Goal: Task Accomplishment & Management: Manage account settings

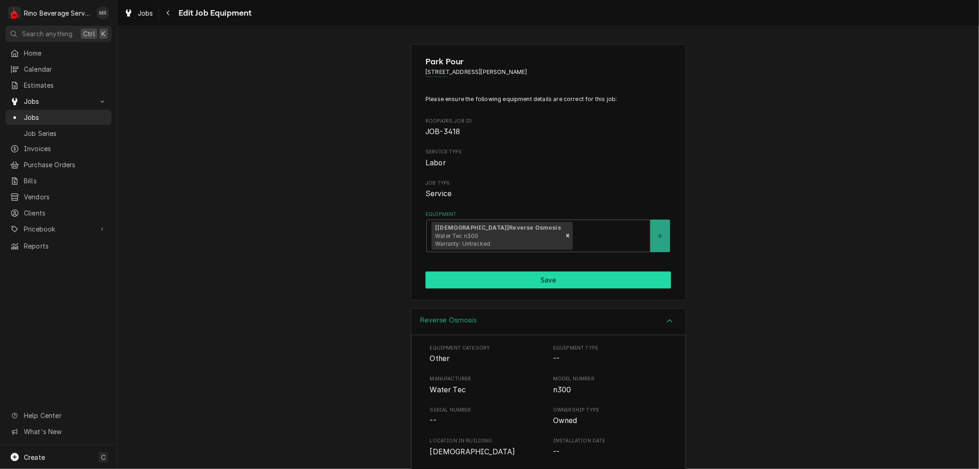
click at [544, 281] on button "Save" at bounding box center [549, 279] width 246 height 17
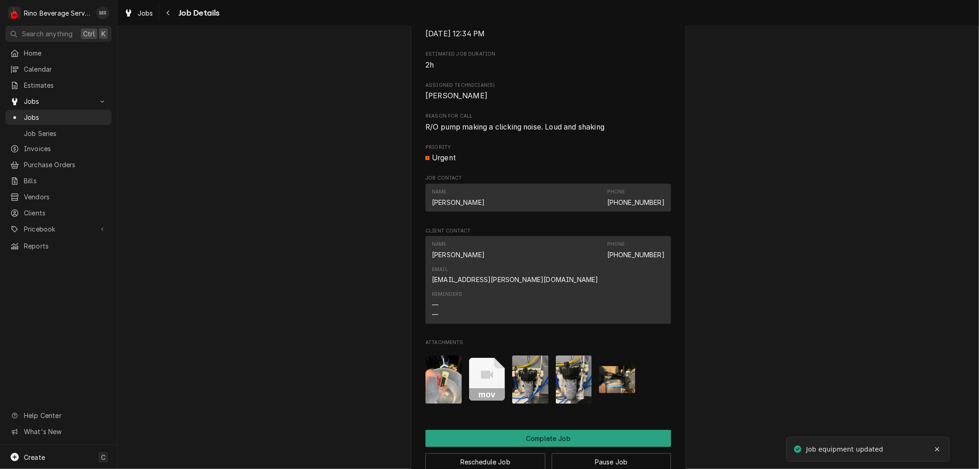
scroll to position [510, 0]
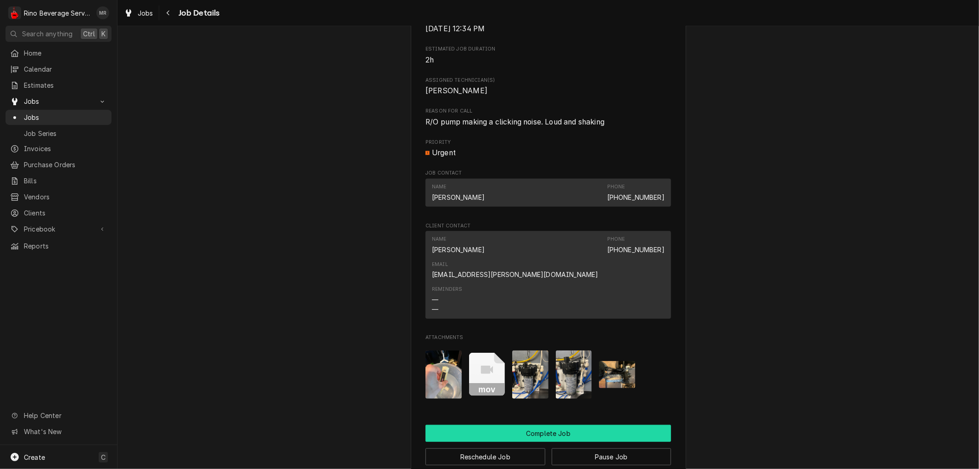
click at [556, 425] on button "Complete Job" at bounding box center [549, 433] width 246 height 17
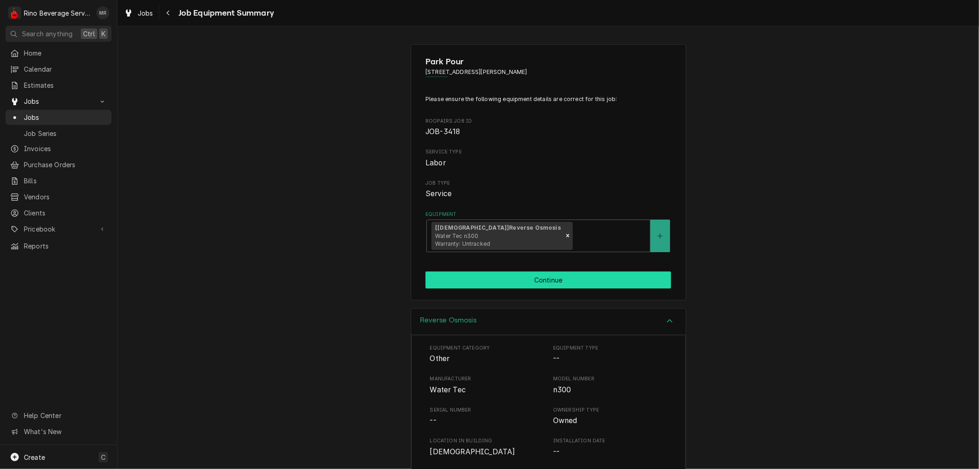
click at [547, 277] on button "Continue" at bounding box center [549, 279] width 246 height 17
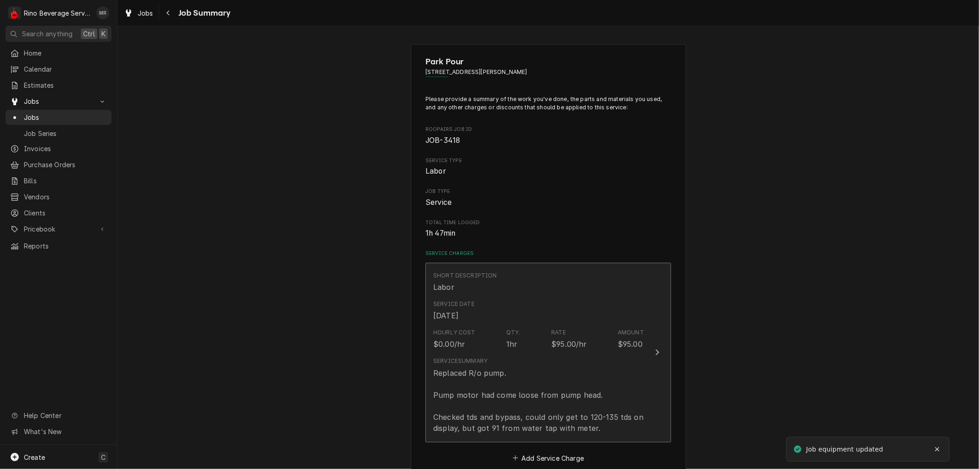
click at [550, 355] on div "Service Summary Replaced R/o pump. Pump motor had come loose from pump head. Ch…" at bounding box center [538, 395] width 211 height 84
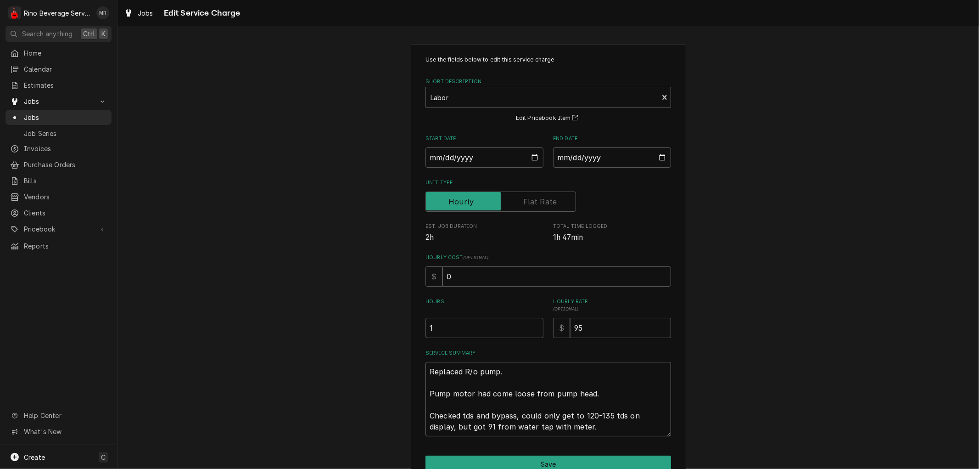
click at [579, 429] on textarea "Replaced R/o pump. Pump motor had come loose from pump head. Checked tds and by…" at bounding box center [549, 399] width 246 height 74
click at [607, 393] on textarea "Replaced R/o pump. Pump motor had come loose from pump head. Checked tds and by…" at bounding box center [549, 399] width 246 height 74
type textarea "x"
type textarea "Replaced R/o pump. Pump motor had come loose from pump head. Checked tds and by…"
type textarea "x"
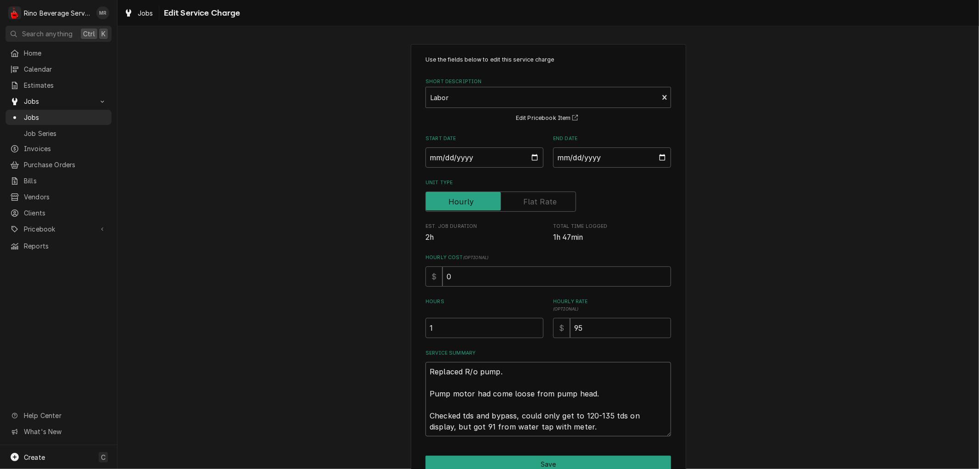
type textarea "Replaced R/o pump. Pump motor had come loose from pump head. R Checked tds and …"
type textarea "x"
type textarea "Replaced R/o pump. Pump motor had come loose from pump head. Re Checked tds and…"
type textarea "x"
type textarea "Replaced R/o pump. Pump motor had come loose from pump head. Rep Checked tds an…"
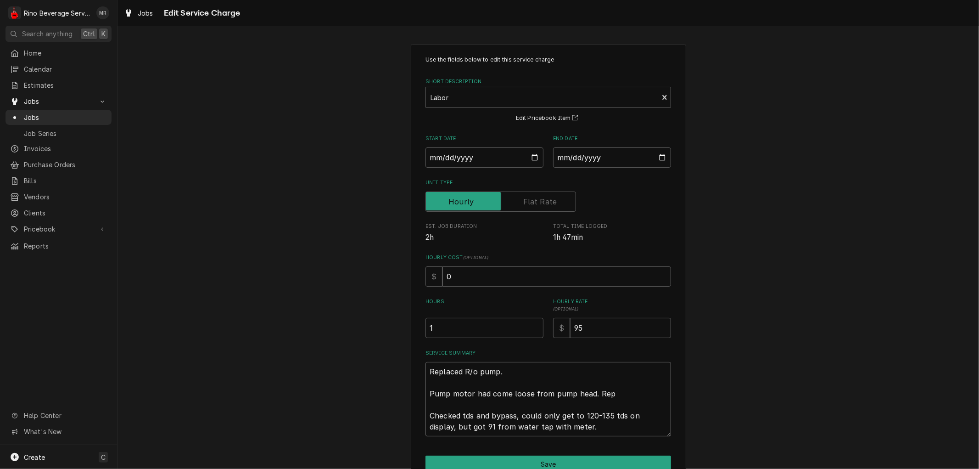
type textarea "x"
type textarea "Replaced R/o pump. Pump motor had come loose from pump head. Repl Checked tds a…"
type textarea "x"
type textarea "Replaced R/o pump. Pump motor had come loose from pump head. Repla Checked tds …"
type textarea "x"
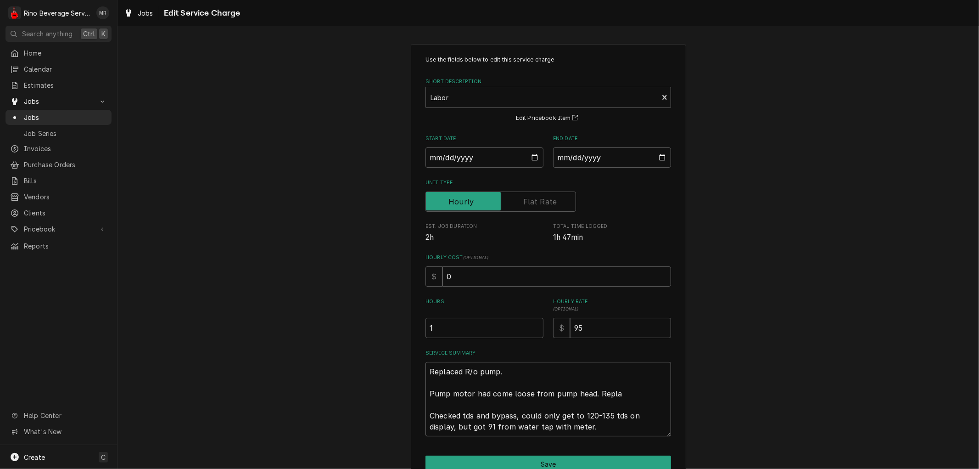
type textarea "Replaced R/o pump. Pump motor had come loose from pump head. Replac Checked tds…"
type textarea "x"
type textarea "Replaced R/o pump. Pump motor had come loose from pump head. Replace Checked td…"
type textarea "x"
type textarea "Replaced R/o pump. Pump motor had come loose from pump head. Replaced Checked t…"
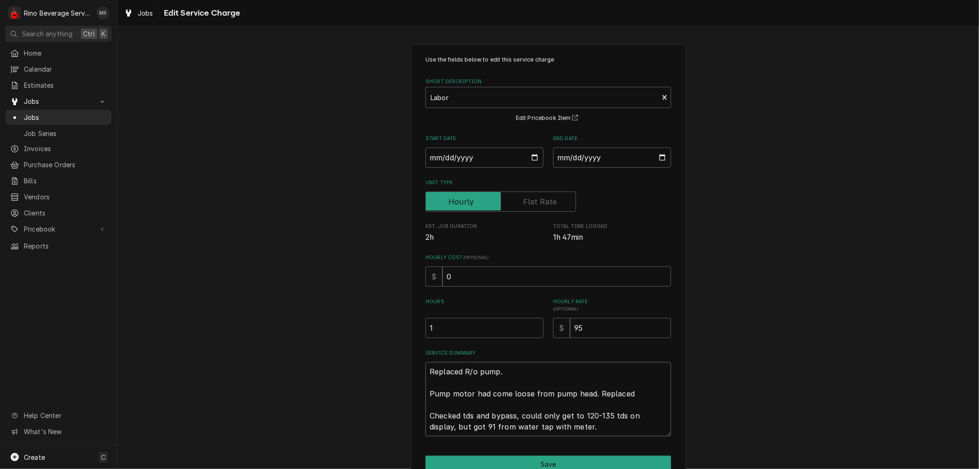
type textarea "x"
type textarea "Replaced R/o pump. Pump motor had come loose from pump head. Replaced Checked t…"
type textarea "x"
type textarea "Replaced R/o pump. Pump motor had come loose from pump head. Replaced p Checked…"
type textarea "x"
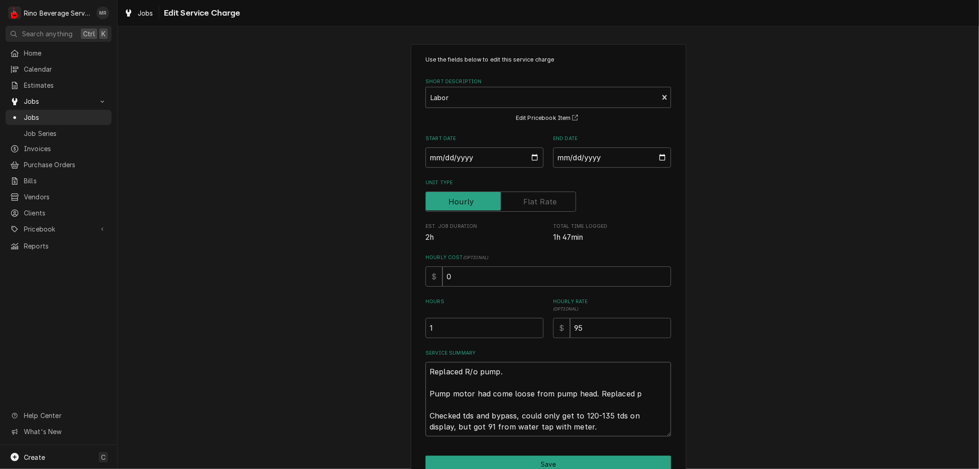
type textarea "Replaced R/o pump. Pump motor had come loose from pump head. Replaced pu Checke…"
type textarea "x"
type textarea "Replaced R/o pump. Pump motor had come loose from pump head. Replaced pum Check…"
type textarea "x"
type textarea "Replaced R/o pump. Pump motor had come loose from pump head. Replaced pump Chec…"
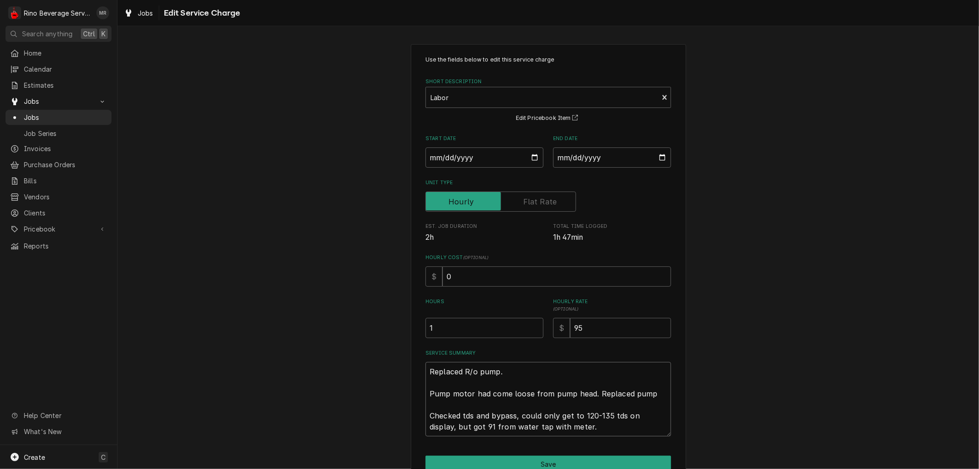
type textarea "x"
type textarea "Replaced R/o pump. Pump motor had come loose from pump head. Replaced pump Chec…"
type textarea "x"
type textarea "Replaced R/o pump. Pump motor had come loose from pump head. Replaced pump a Ch…"
type textarea "x"
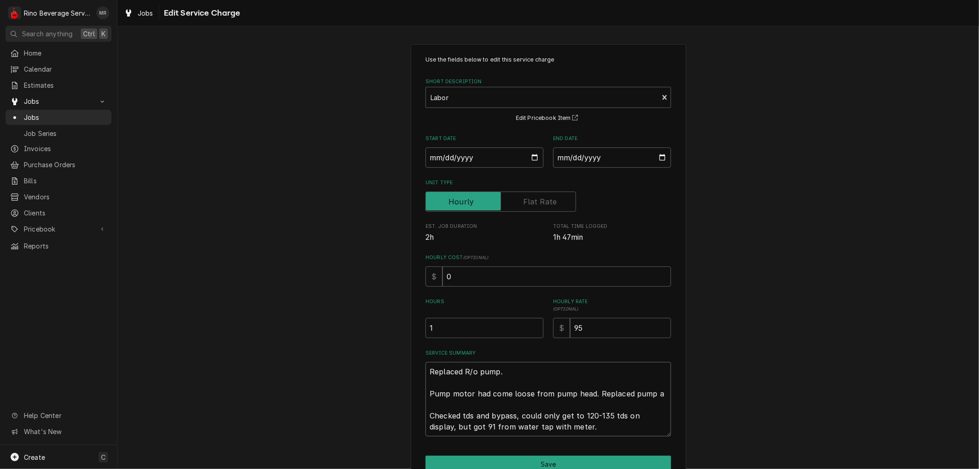
type textarea "Replaced R/o pump. Pump motor had come loose from pump head. Replaced pump an C…"
type textarea "x"
type textarea "Replaced R/o pump. Pump motor had come loose from pump head. Replaced pump and …"
type textarea "x"
type textarea "Replaced R/o pump. Pump motor had come loose from pump head. Replaced pump and …"
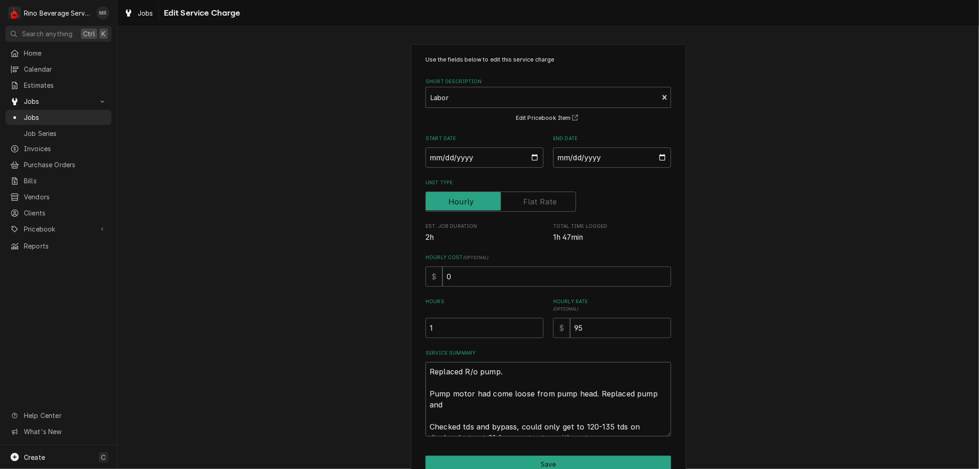
type textarea "x"
type textarea "Replaced R/o pump. Pump motor had come loose from pump head. Replaced pump and …"
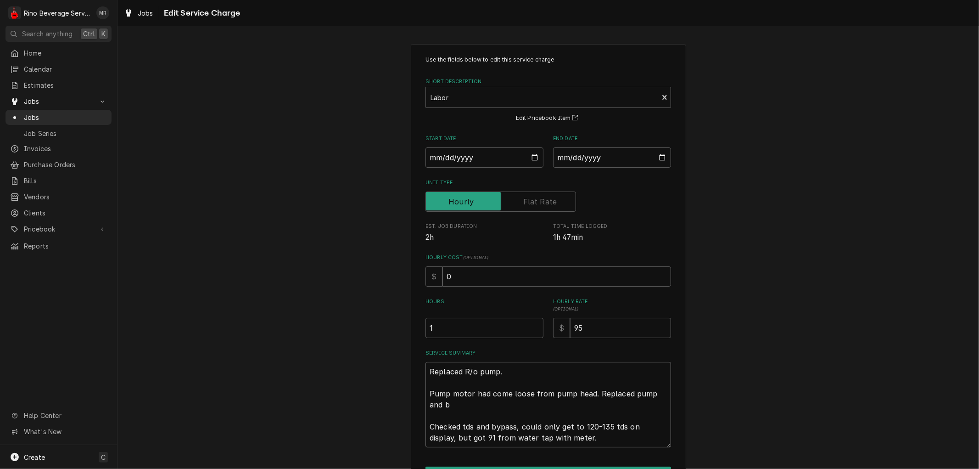
type textarea "x"
type textarea "Replaced R/o pump. Pump motor had come loose from pump head. Replaced pump and …"
type textarea "x"
type textarea "Replaced R/o pump. Pump motor had come loose from pump head. Replaced pump and …"
type textarea "x"
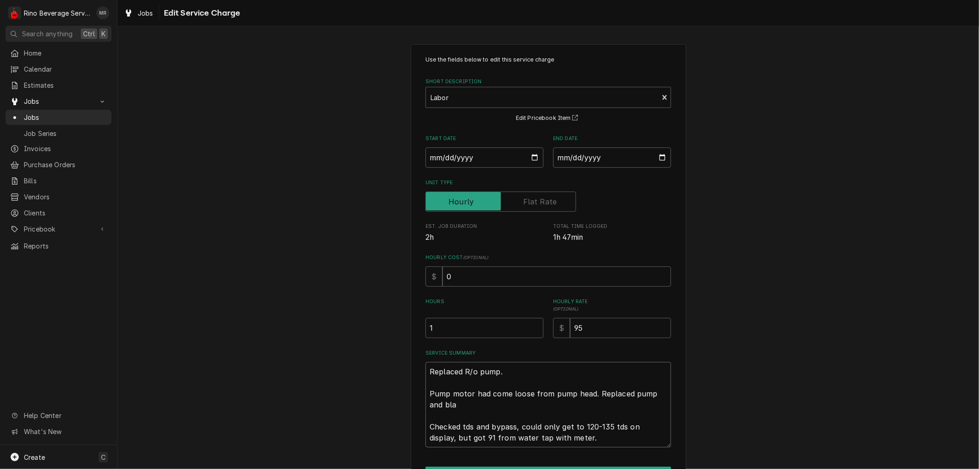
type textarea "Replaced R/o pump. Pump motor had come loose from pump head. Replaced pump and …"
type textarea "x"
type textarea "Replaced R/o pump. Pump motor had come loose from pump head. Replaced pump and …"
type textarea "x"
type textarea "Replaced R/o pump. Pump motor had come loose from pump head. Replaced pump and …"
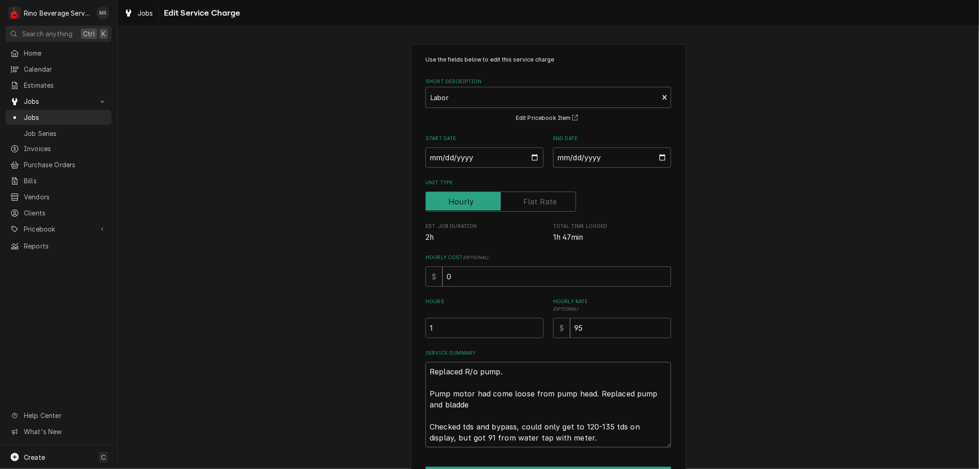
type textarea "x"
type textarea "Replaced R/o pump. Pump motor had come loose from pump head. Replaced pump and …"
type textarea "x"
type textarea "Replaced R/o pump. Pump motor had come loose from pump head. Replaced pump and …"
type textarea "x"
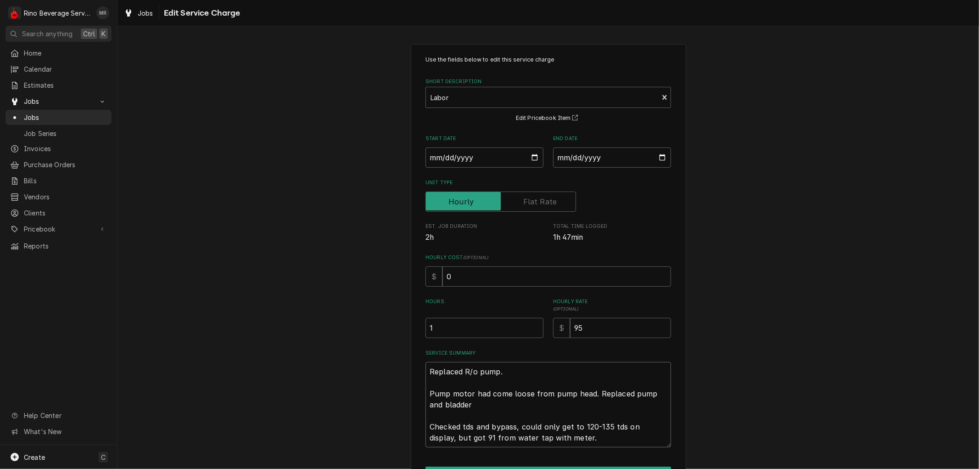
type textarea "Replaced R/o pump. Pump motor had come loose from pump head. Replaced pump and …"
type textarea "x"
type textarea "Replaced R/o pump. Pump motor had come loose from pump head. Replaced pump and …"
type textarea "x"
type textarea "Replaced R/o pump. Pump motor had come loose from pump head. Replaced pump and …"
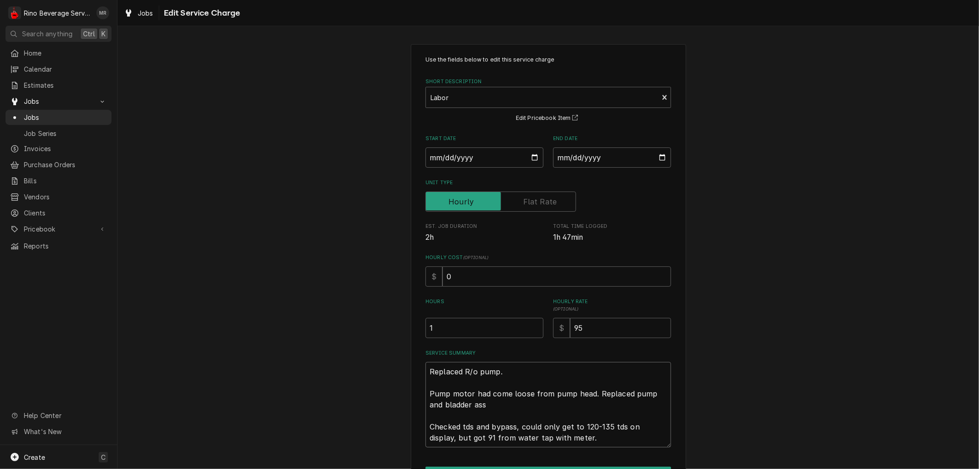
type textarea "x"
type textarea "Replaced R/o pump. Pump motor had come loose from pump head. Replaced pump and …"
type textarea "x"
type textarea "Replaced R/o pump. Pump motor had come loose from pump head. Replaced pump and …"
type textarea "x"
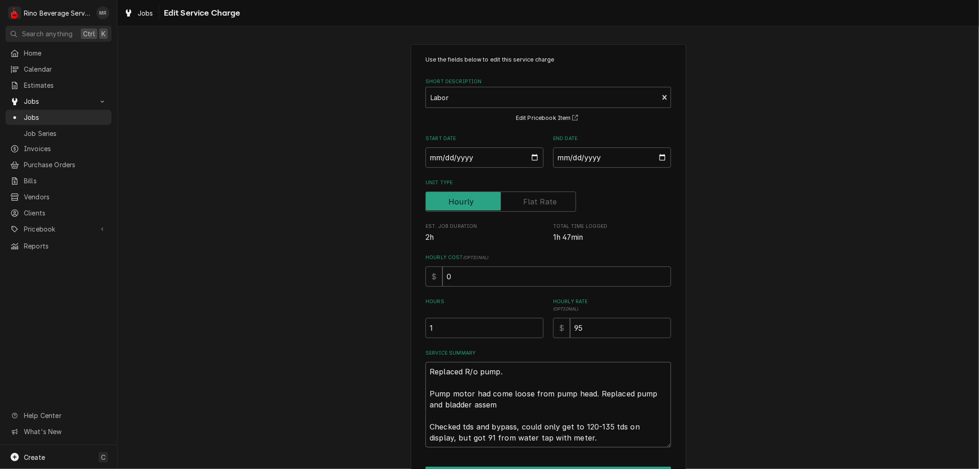
type textarea "Replaced R/o pump. Pump motor had come loose from pump head. Replaced pump and …"
type textarea "x"
type textarea "Replaced R/o pump. Pump motor had come loose from pump head. Replaced pump and …"
type textarea "x"
type textarea "Replaced R/o pump. Pump motor had come loose from pump head. Replaced pump and …"
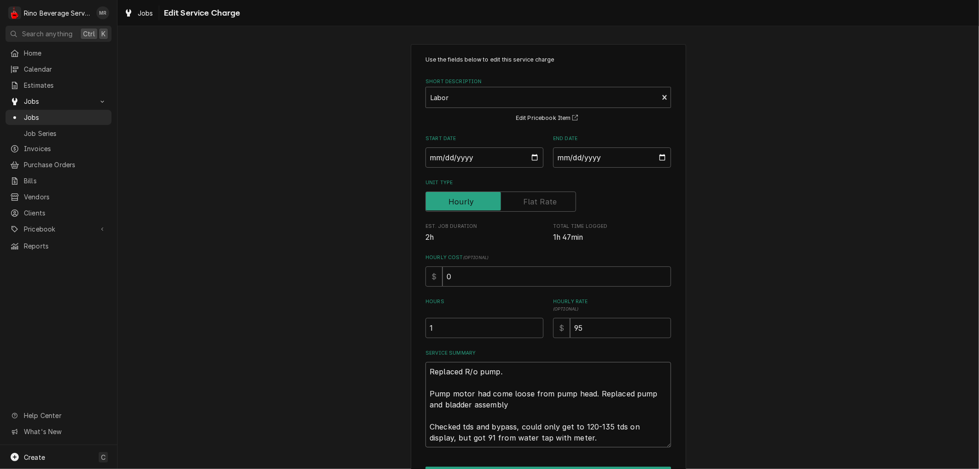
type textarea "x"
type textarea "Replaced R/o pump. Pump motor had come loose from pump head. Replaced pump and …"
click at [567, 438] on textarea "Replaced R/o pump. Pump motor had come loose from pump head. Replaced pump and …" at bounding box center [549, 404] width 246 height 85
type textarea "x"
type textarea "Replaced R/o pump. Pump motor had come loose from pump head. Replaced pump and …"
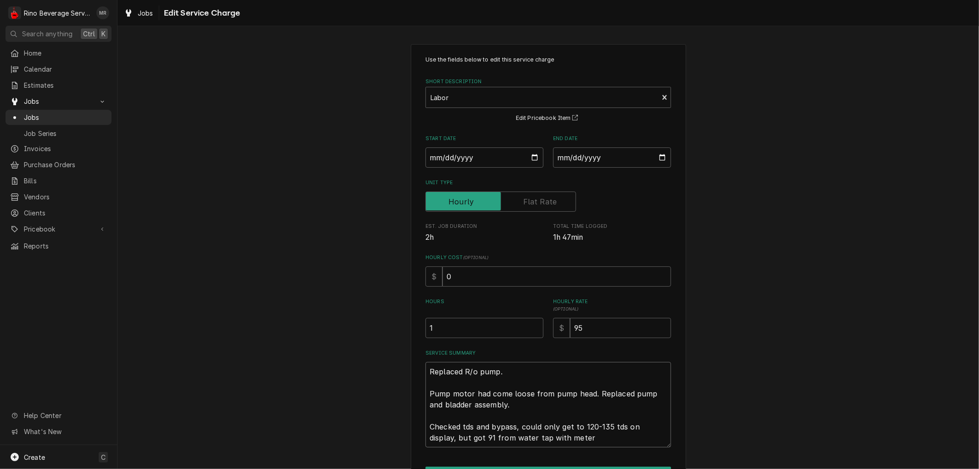
type textarea "x"
type textarea "Replaced R/o pump. Pump motor had come loose from pump head. Replaced pump and …"
type textarea "x"
type textarea "Replaced R/o pump. Pump motor had come loose from pump head. Replaced pump and …"
type textarea "x"
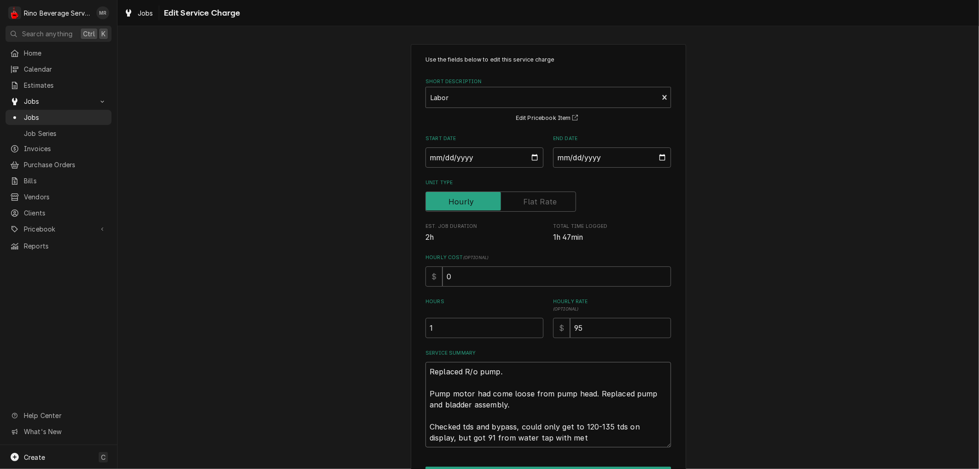
type textarea "Replaced R/o pump. Pump motor had come loose from pump head. Replaced pump and …"
type textarea "x"
type textarea "Replaced R/o pump. Pump motor had come loose from pump head. Replaced pump and …"
type textarea "x"
type textarea "Replaced R/o pump. Pump motor had come loose from pump head. Replaced pump and …"
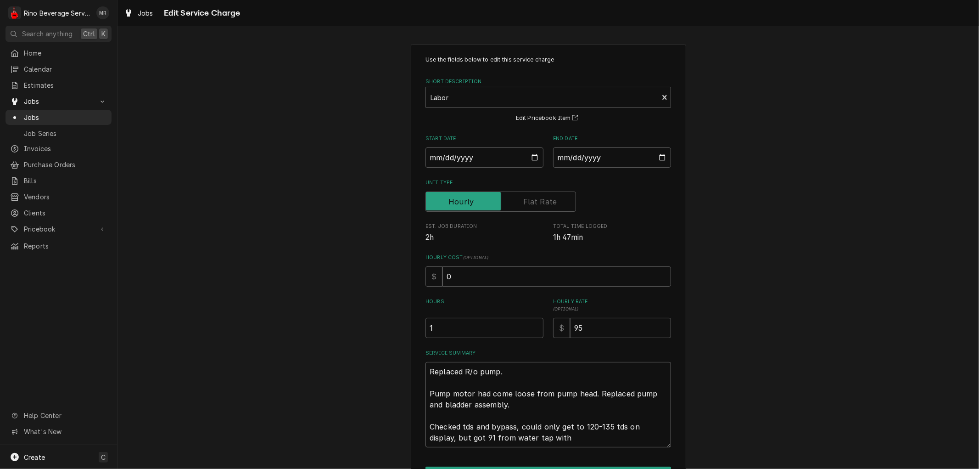
type textarea "x"
type textarea "Replaced R/o pump. Pump motor had come loose from pump head. Replaced pump and …"
type textarea "x"
type textarea "Replaced R/o pump. Pump motor had come loose from pump head. Replaced pump and …"
type textarea "x"
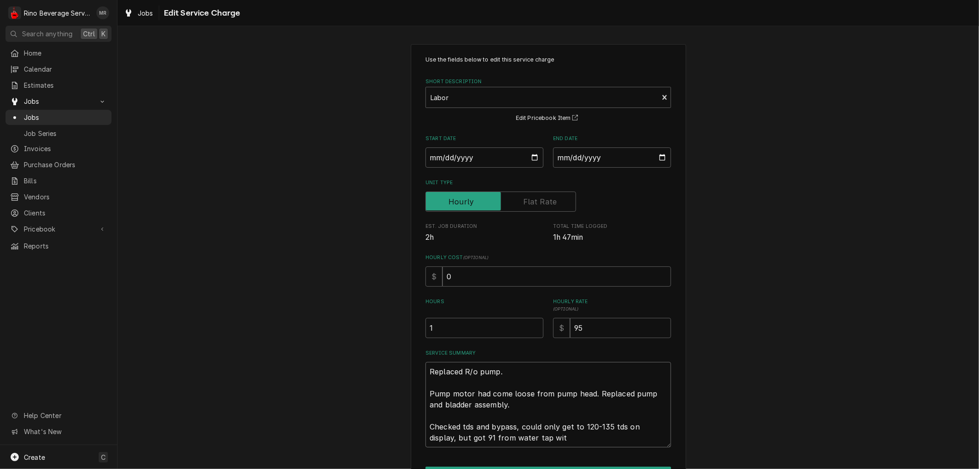
type textarea "Replaced R/o pump. Pump motor had come loose from pump head. Replaced pump and …"
type textarea "x"
type textarea "Replaced R/o pump. Pump motor had come loose from pump head. Replaced pump and …"
type textarea "x"
type textarea "Replaced R/o pump. Pump motor had come loose from pump head. Replaced pump and …"
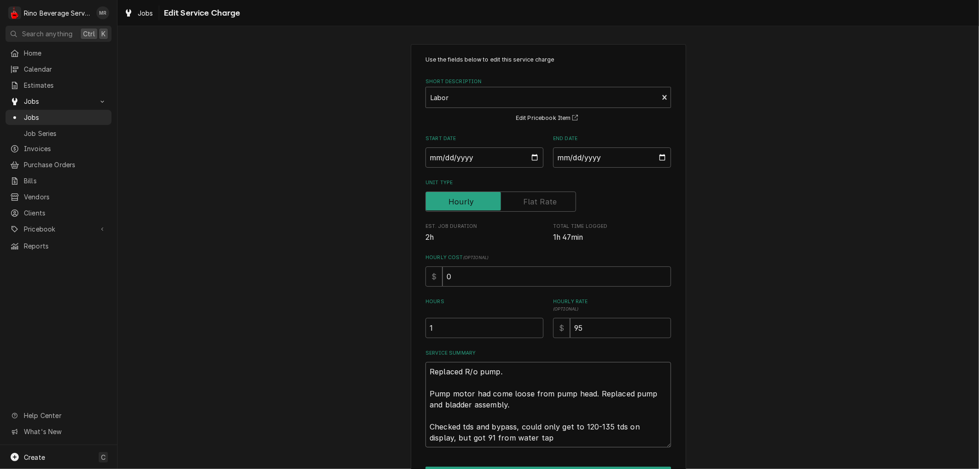
type textarea "x"
type textarea "Replaced R/o pump. Pump motor had come loose from pump head. Replaced pump and …"
type textarea "x"
type textarea "Replaced R/o pump. Pump motor had come loose from pump head. Replaced pump and …"
type textarea "x"
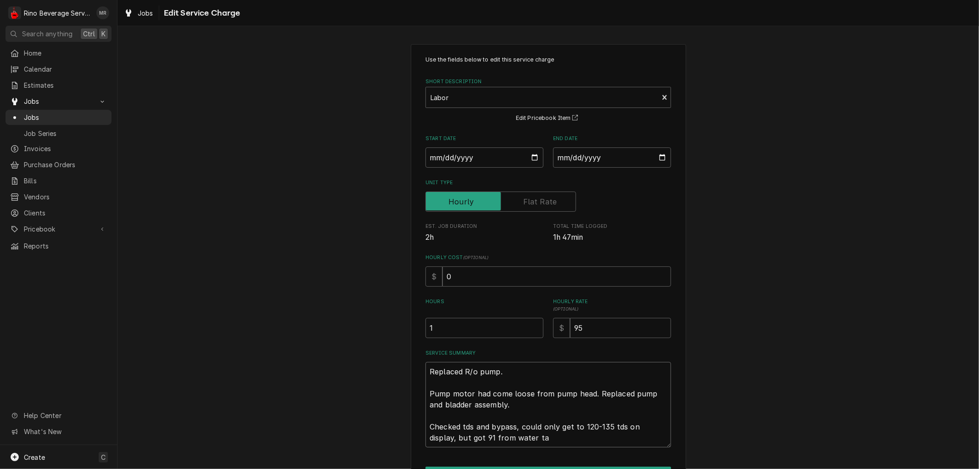
type textarea "Replaced R/o pump. Pump motor had come loose from pump head. Replaced pump and …"
type textarea "x"
type textarea "Replaced R/o pump. Pump motor had come loose from pump head. Replaced pump and …"
type textarea "x"
type textarea "Replaced R/o pump. Pump motor had come loose from pump head. Replaced pump and …"
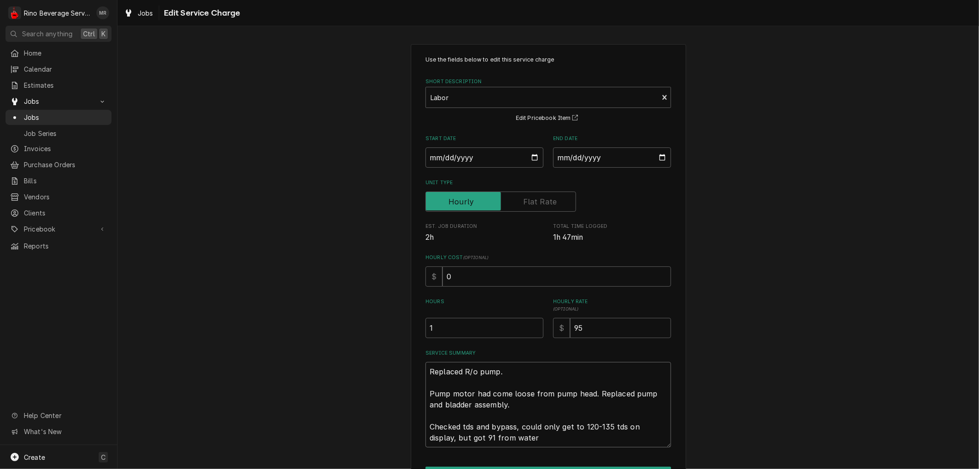
type textarea "x"
type textarea "Replaced R/o pump. Pump motor had come loose from pump head. Replaced pump and …"
type textarea "x"
type textarea "Replaced R/o pump. Pump motor had come loose from pump head. Replaced pump and …"
type textarea "x"
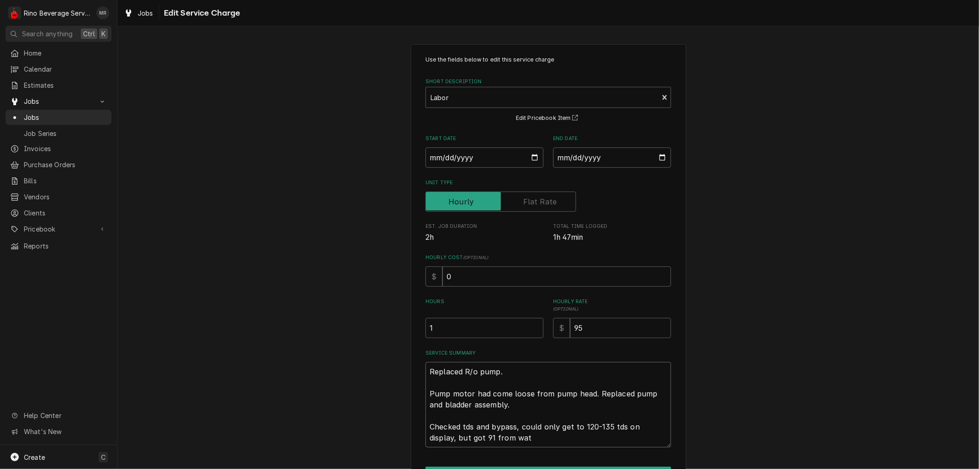
type textarea "Replaced R/o pump. Pump motor had come loose from pump head. Replaced pump and …"
type textarea "x"
type textarea "Replaced R/o pump. Pump motor had come loose from pump head. Replaced pump and …"
type textarea "x"
type textarea "Replaced R/o pump. Pump motor had come loose from pump head. Replaced pump and …"
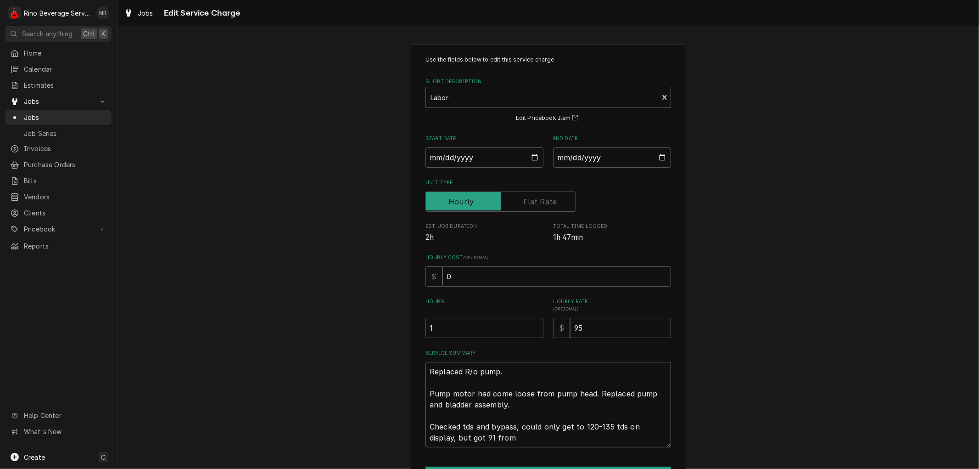
type textarea "x"
type textarea "Replaced R/o pump. Pump motor had come loose from pump head. Replaced pump and …"
type textarea "x"
type textarea "Replaced R/o pump. Pump motor had come loose from pump head. Replaced pump and …"
type textarea "x"
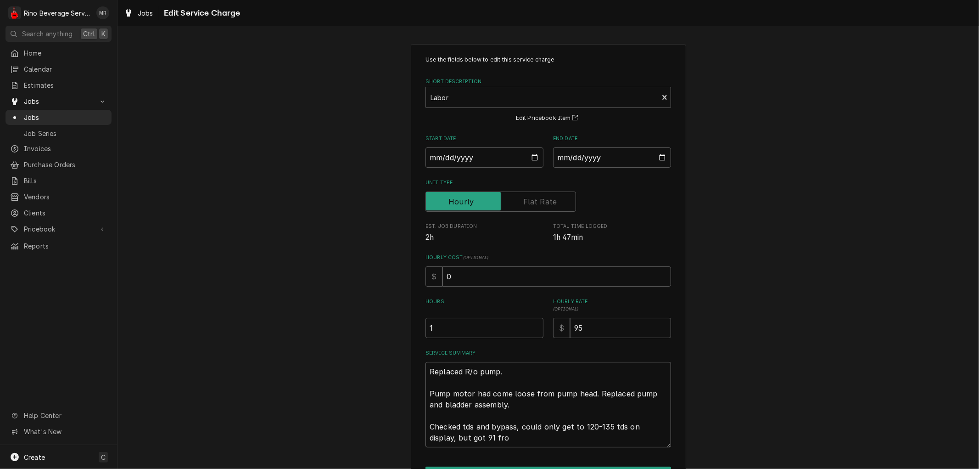
type textarea "Replaced R/o pump. Pump motor had come loose from pump head. Replaced pump and …"
type textarea "x"
type textarea "Replaced R/o pump. Pump motor had come loose from pump head. Replaced pump and …"
type textarea "x"
type textarea "Replaced R/o pump. Pump motor had come loose from pump head. Replaced pump and …"
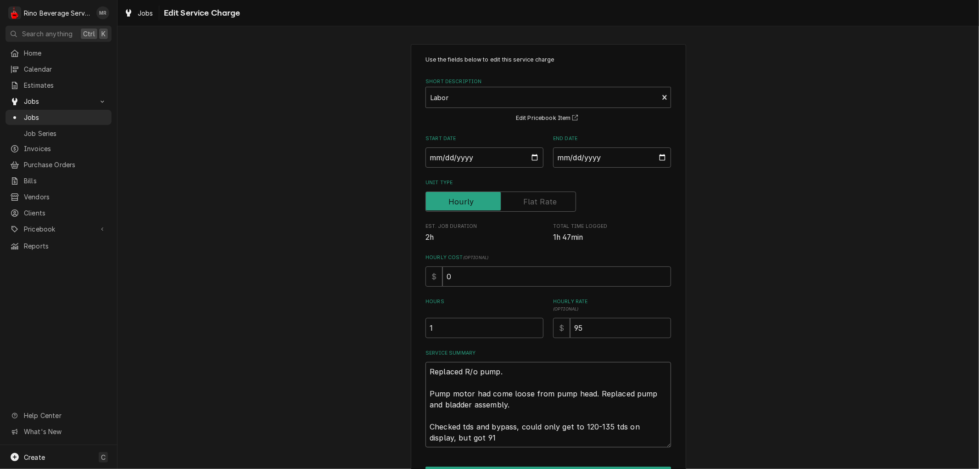
type textarea "x"
type textarea "Replaced R/o pump. Pump motor had come loose from pump head. Replaced pump and …"
type textarea "x"
type textarea "Replaced R/o pump. Pump motor had come loose from pump head. Replaced pump and …"
type textarea "x"
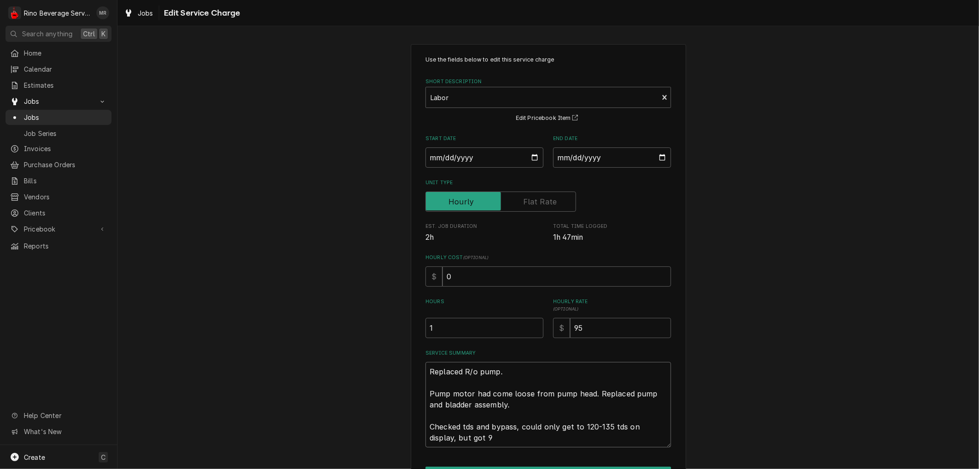
type textarea "Replaced R/o pump. Pump motor had come loose from pump head. Replaced pump and …"
type textarea "x"
type textarea "Replaced R/o pump. Pump motor had come loose from pump head. Replaced pump and …"
type textarea "x"
type textarea "Replaced R/o pump. Pump motor had come loose from pump head. Replaced pump and …"
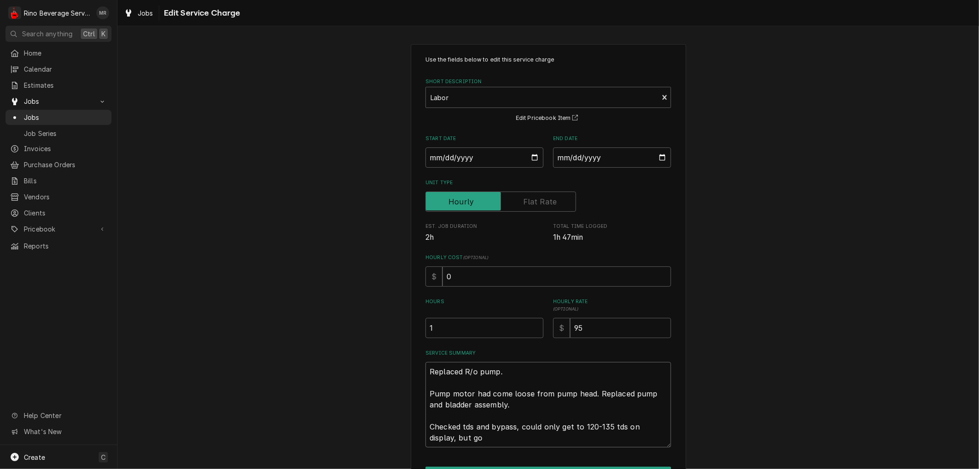
type textarea "x"
type textarea "Replaced R/o pump. Pump motor had come loose from pump head. Replaced pump and …"
type textarea "x"
type textarea "Replaced R/o pump. Pump motor had come loose from pump head. Replaced pump and …"
type textarea "x"
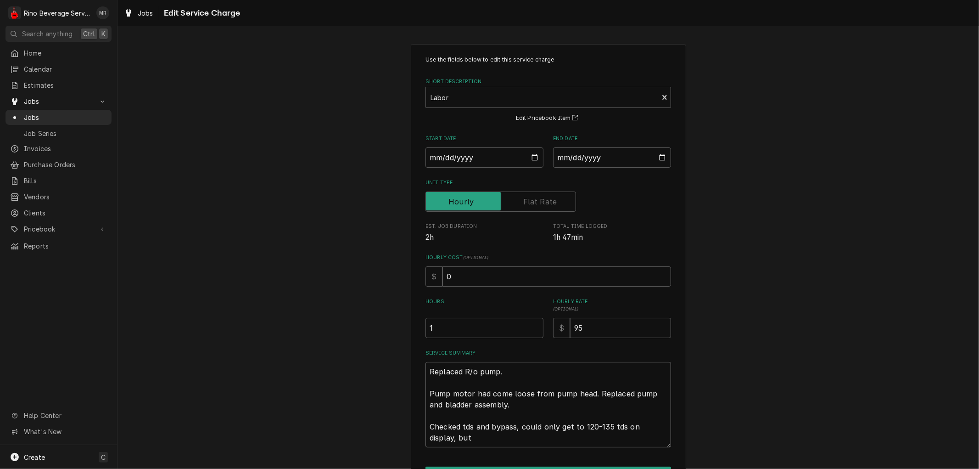
type textarea "Replaced R/o pump. Pump motor had come loose from pump head. Replaced pump and …"
type textarea "x"
type textarea "Replaced R/o pump. Pump motor had come loose from pump head. Replaced pump and …"
type textarea "x"
type textarea "Replaced R/o pump. Pump motor had come loose from pump head. Replaced pump and …"
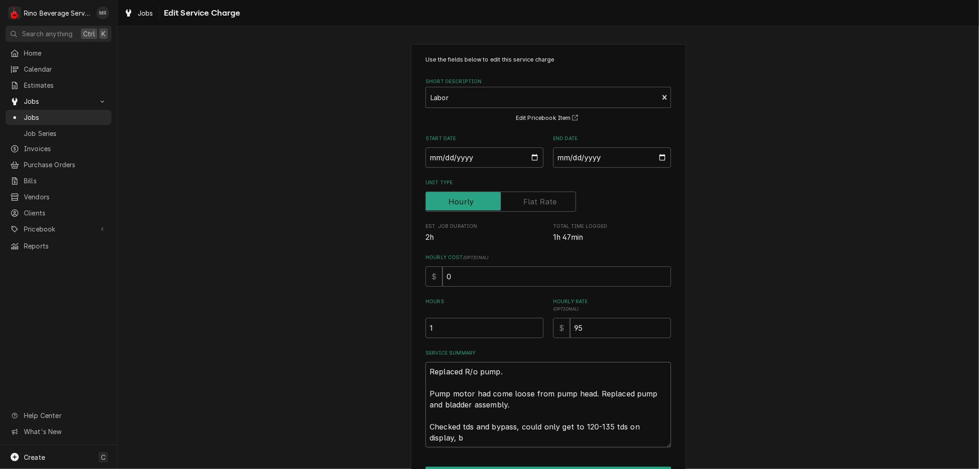
type textarea "x"
type textarea "Replaced R/o pump. Pump motor had come loose from pump head. Replaced pump and …"
type textarea "x"
type textarea "Replaced R/o pump. Pump motor had come loose from pump head. Replaced pump and …"
type textarea "x"
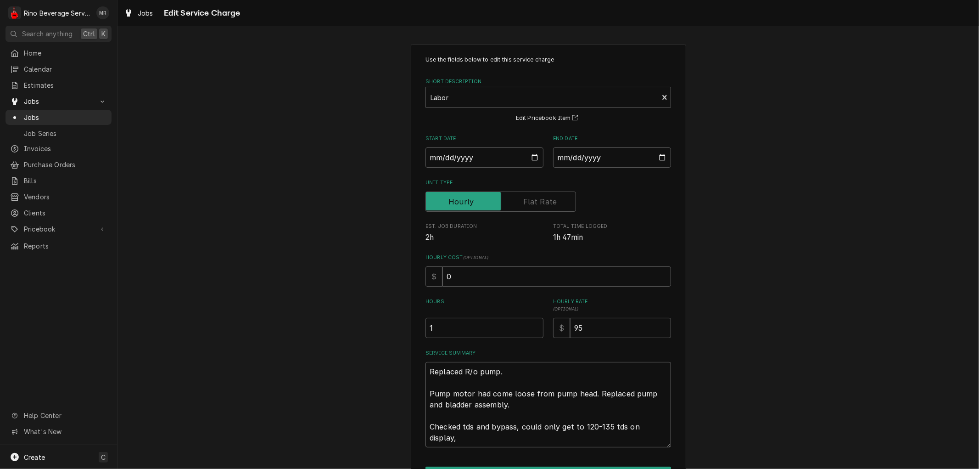
type textarea "Replaced R/o pump. Pump motor had come loose from pump head. Replaced pump and …"
type textarea "x"
type textarea "Replaced R/o pump. Pump motor had come loose from pump head. Replaced pump and …"
type textarea "x"
type textarea "Replaced R/o pump. Pump motor had come loose from pump head. Replaced pump and …"
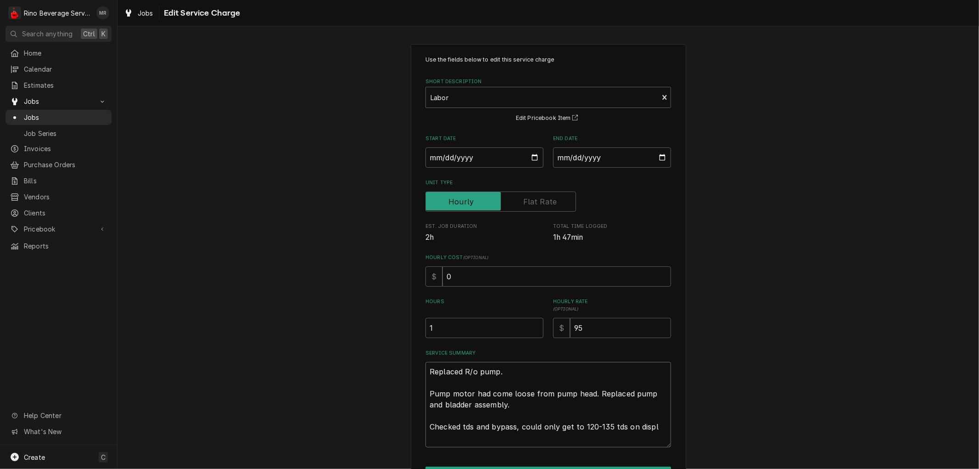
type textarea "x"
type textarea "Replaced R/o pump. Pump motor had come loose from pump head. Replaced pump and …"
type textarea "x"
type textarea "Replaced R/o pump. Pump motor had come loose from pump head. Replaced pump and …"
type textarea "x"
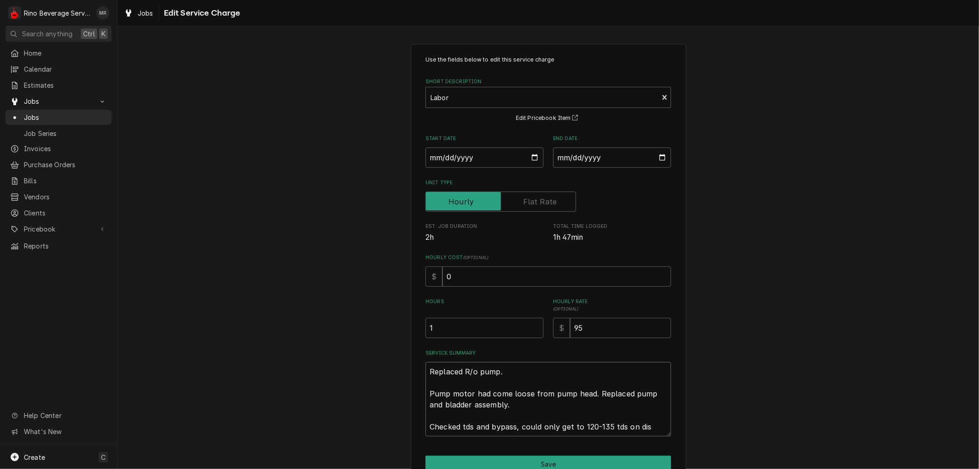
type textarea "Replaced R/o pump. Pump motor had come loose from pump head. Replaced pump and …"
type textarea "x"
type textarea "Replaced R/o pump. Pump motor had come loose from pump head. Replaced pump and …"
type textarea "x"
type textarea "Replaced R/o pump. Pump motor had come loose from pump head. Replaced pump and …"
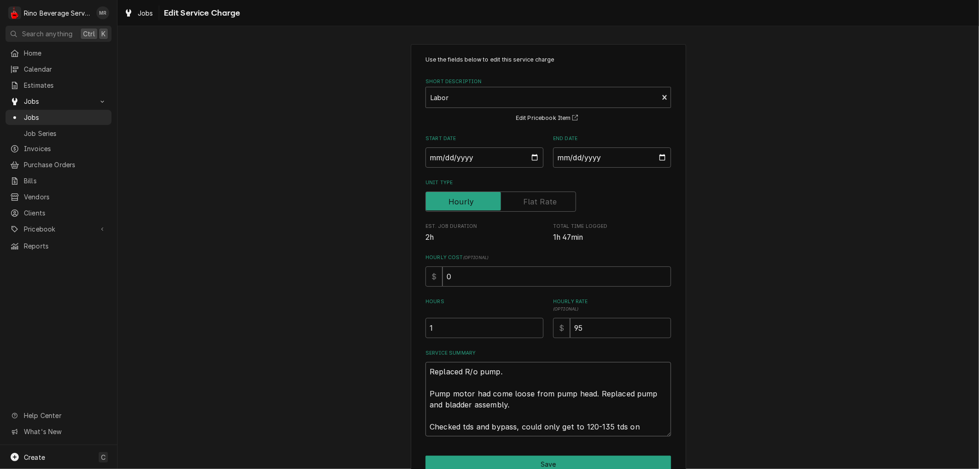
type textarea "x"
type textarea "Replaced R/o pump. Pump motor had come loose from pump head. Replaced pump and …"
type textarea "x"
type textarea "Replaced R/o pump. Pump motor had come loose from pump head. Replaced pump and …"
type textarea "x"
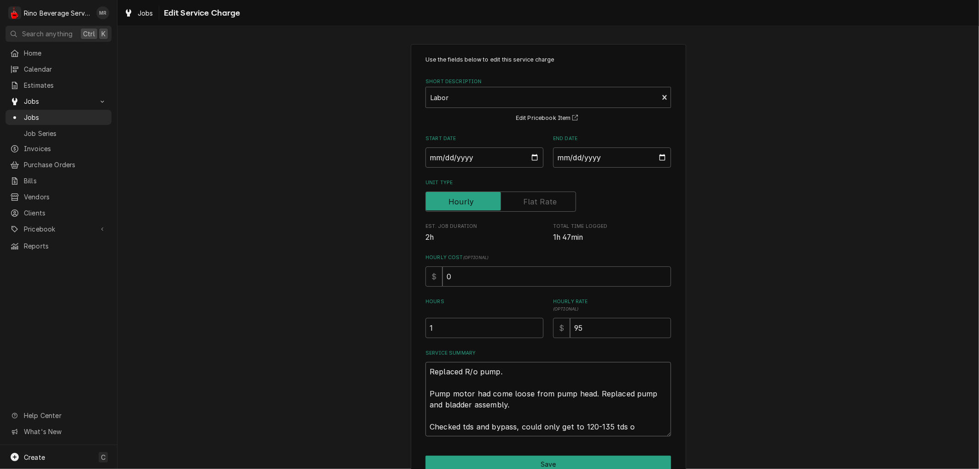
type textarea "Replaced R/o pump. Pump motor had come loose from pump head. Replaced pump and …"
type textarea "x"
type textarea "Replaced R/o pump. Pump motor had come loose from pump head. Replaced pump and …"
type textarea "x"
type textarea "Replaced R/o pump. Pump motor had come loose from pump head. Replaced pump and …"
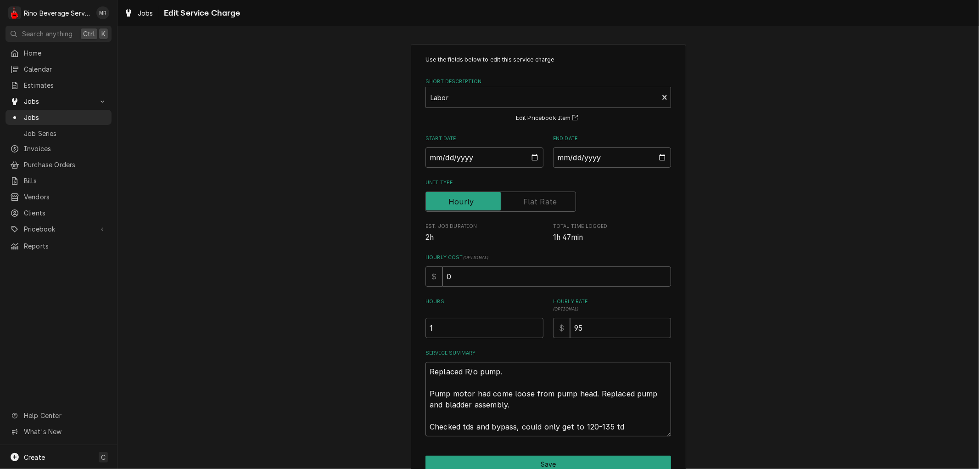
type textarea "x"
type textarea "Replaced R/o pump. Pump motor had come loose from pump head. Replaced pump and …"
type textarea "x"
type textarea "Replaced R/o pump. Pump motor had come loose from pump head. Replaced pump and …"
type textarea "x"
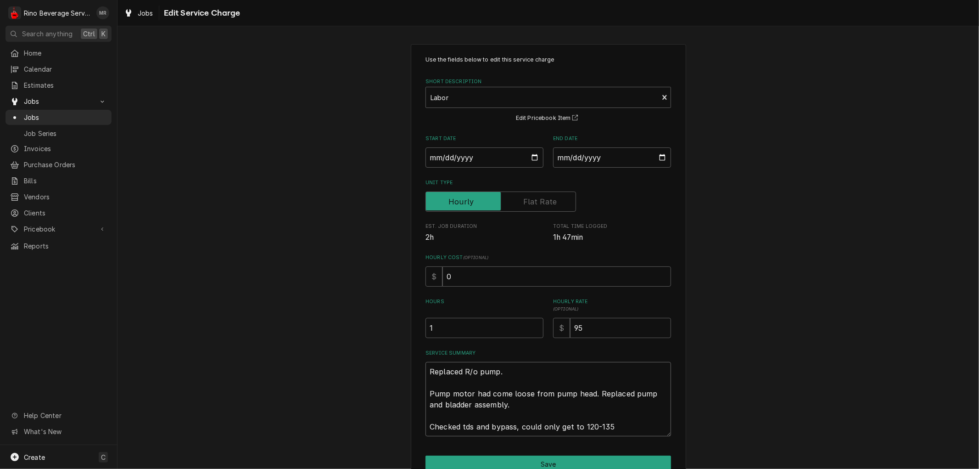
type textarea "Replaced R/o pump. Pump motor had come loose from pump head. Replaced pump and …"
type textarea "x"
type textarea "Replaced R/o pump. Pump motor had come loose from pump head. Replaced pump and …"
type textarea "x"
type textarea "Replaced R/o pump. Pump motor had come loose from pump head. Replaced pump and …"
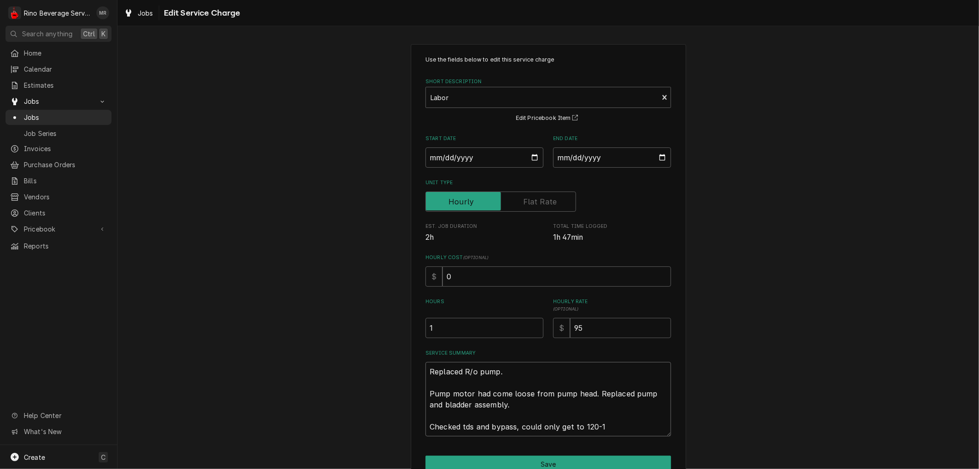
type textarea "x"
type textarea "Replaced R/o pump. Pump motor had come loose from pump head. Replaced pump and …"
type textarea "x"
type textarea "Replaced R/o pump. Pump motor had come loose from pump head. Replaced pump and …"
type textarea "x"
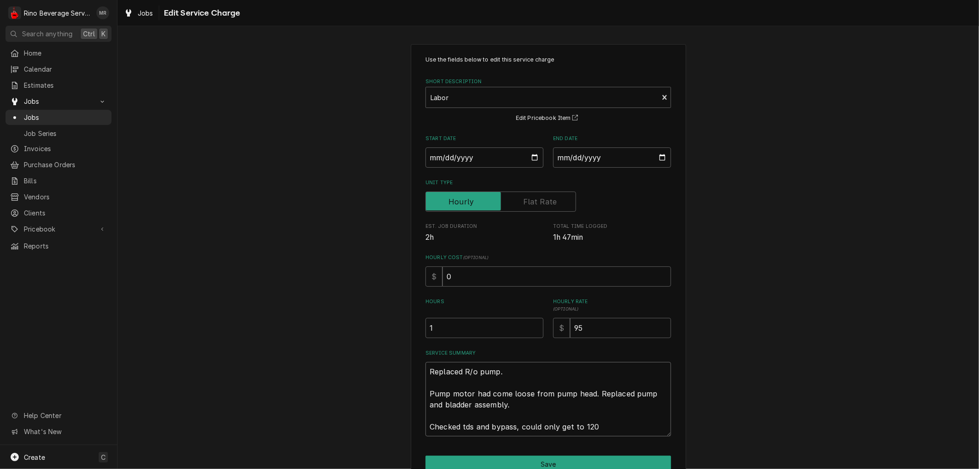
type textarea "Replaced R/o pump. Pump motor had come loose from pump head. Replaced pump and …"
type textarea "x"
type textarea "Replaced R/o pump. Pump motor had come loose from pump head. Replaced pump and …"
type textarea "x"
type textarea "Replaced R/o pump. Pump motor had come loose from pump head. Replaced pump and …"
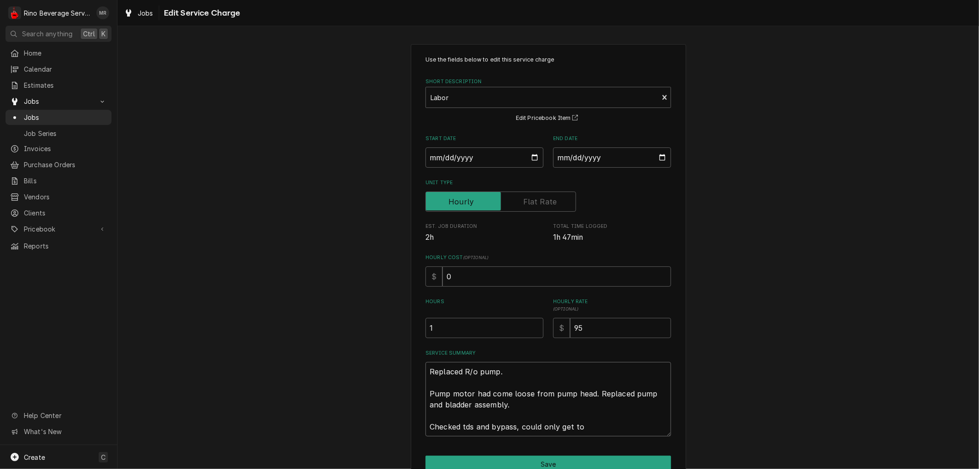
type textarea "x"
type textarea "Replaced R/o pump. Pump motor had come loose from pump head. Replaced pump and …"
type textarea "x"
type textarea "Replaced R/o pump. Pump motor had come loose from pump head. Replaced pump and …"
type textarea "x"
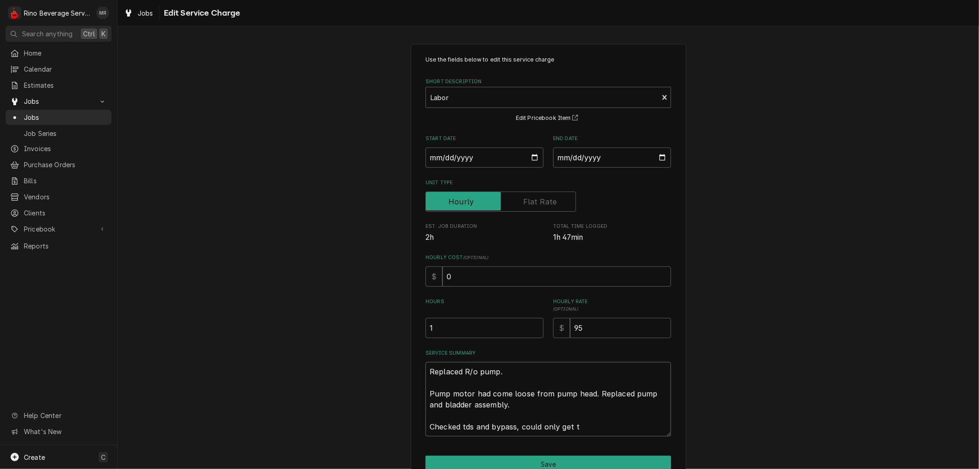
type textarea "Replaced R/o pump. Pump motor had come loose from pump head. Replaced pump and …"
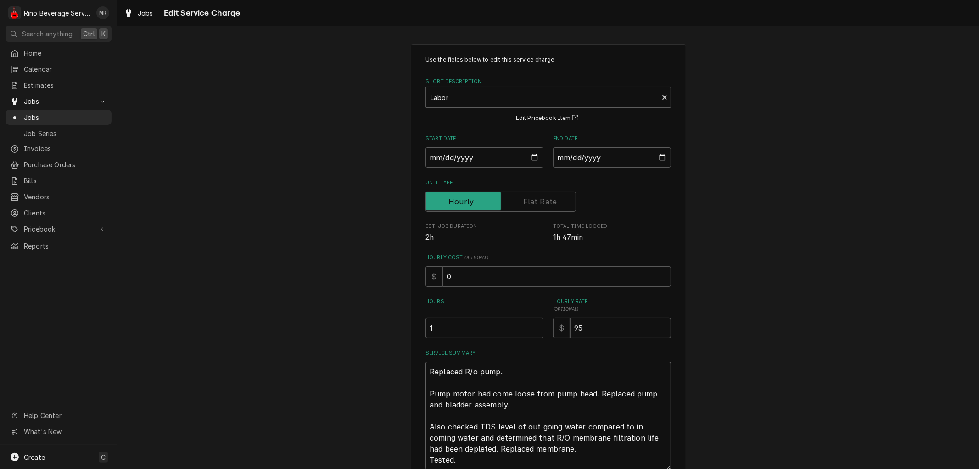
click at [499, 373] on textarea "Replaced R/o pump. Pump motor had come loose from pump head. Replaced pump and …" at bounding box center [549, 415] width 246 height 107
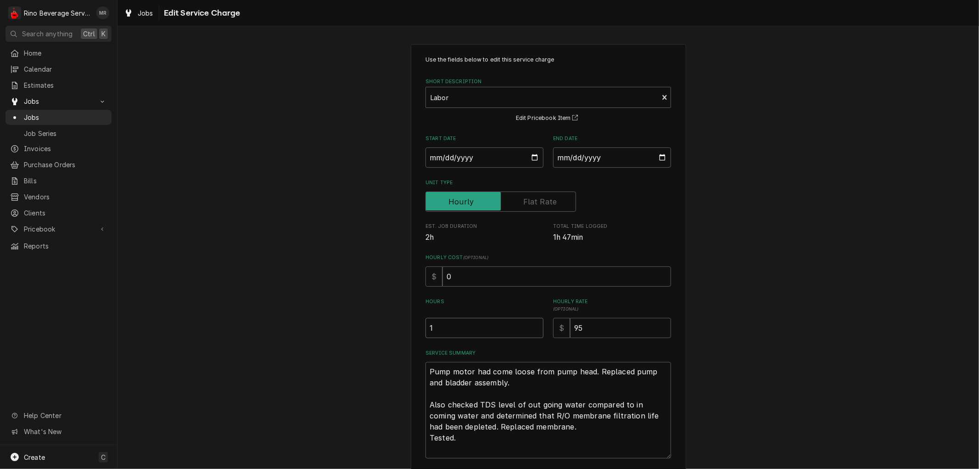
click at [452, 331] on input "1" at bounding box center [485, 328] width 118 height 20
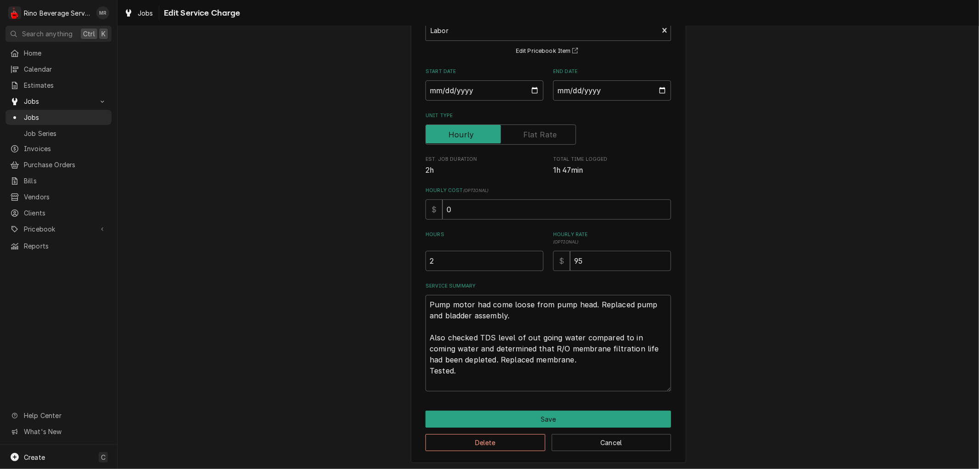
scroll to position [69, 0]
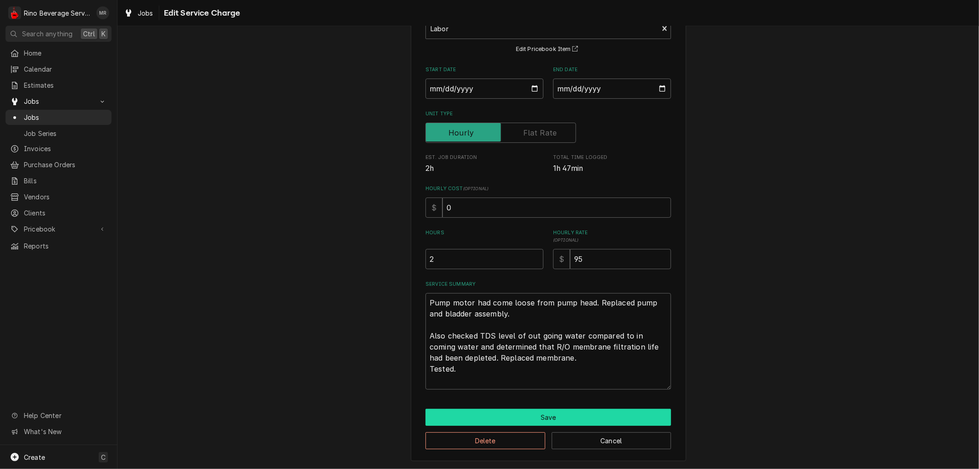
click at [539, 417] on button "Save" at bounding box center [549, 417] width 246 height 17
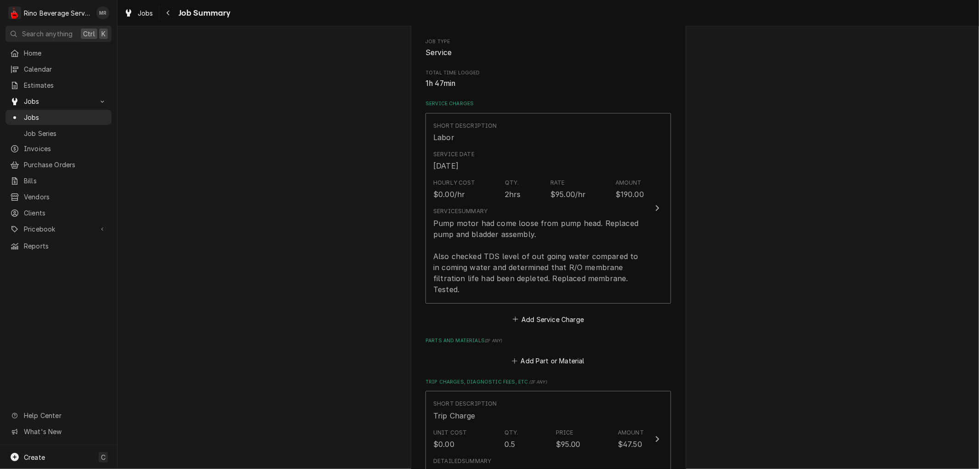
scroll to position [255, 0]
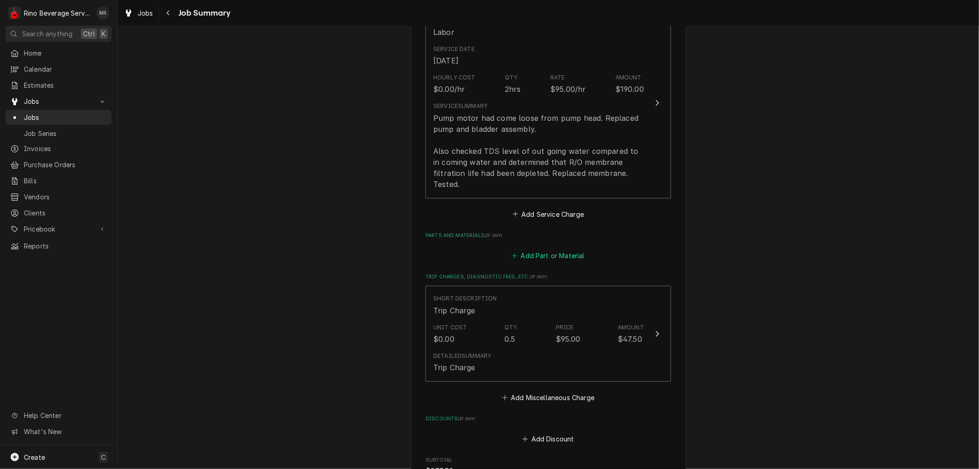
click at [530, 262] on button "Add Part or Material" at bounding box center [548, 255] width 76 height 13
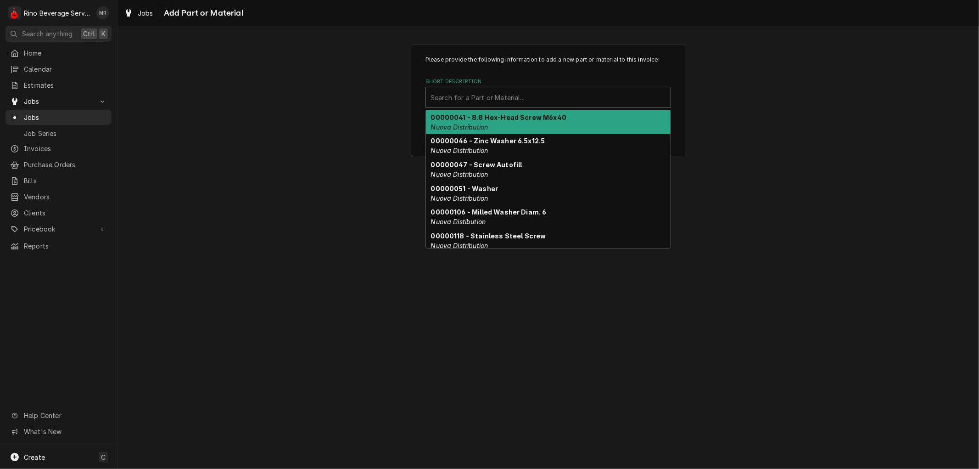
click at [496, 95] on div "Short Description" at bounding box center [548, 97] width 235 height 17
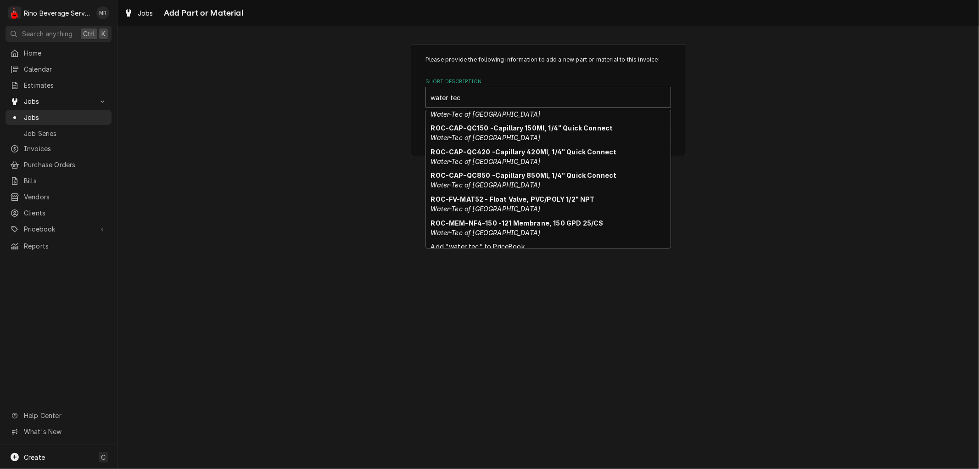
scroll to position [279, 0]
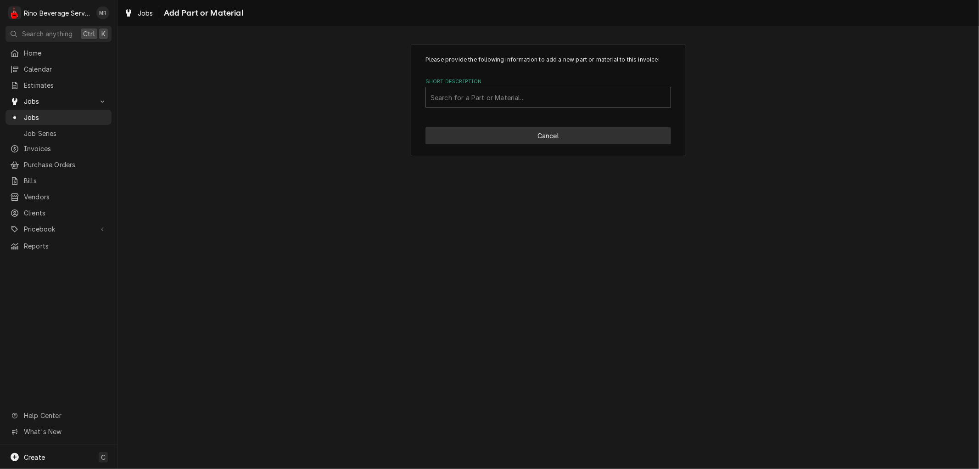
click at [528, 136] on button "Cancel" at bounding box center [549, 135] width 246 height 17
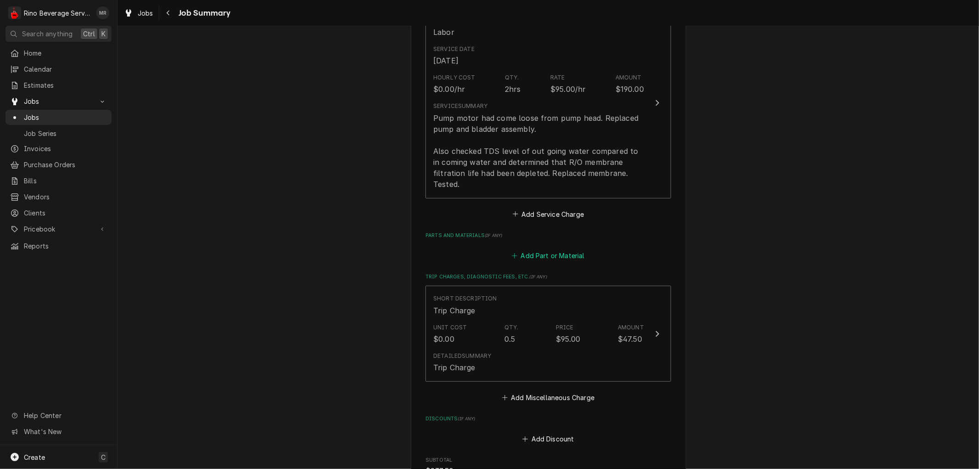
click at [532, 262] on button "Add Part or Material" at bounding box center [548, 255] width 76 height 13
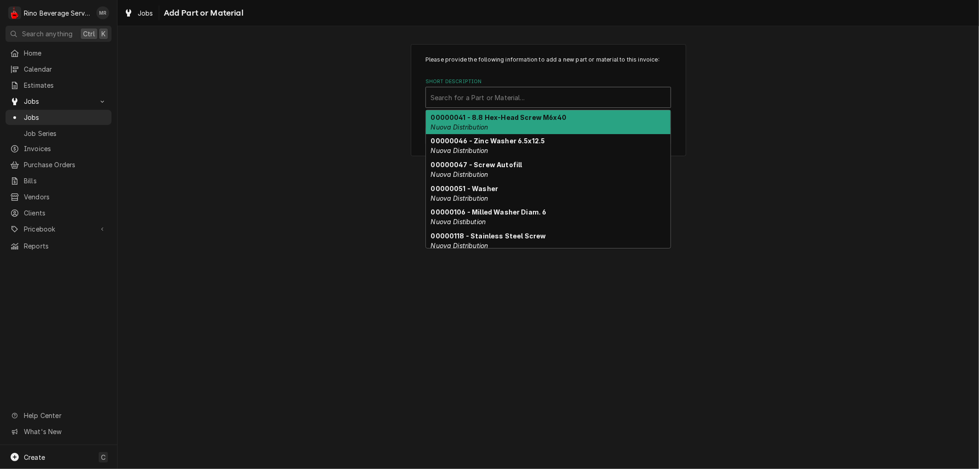
click at [493, 100] on div "Short Description" at bounding box center [548, 97] width 235 height 17
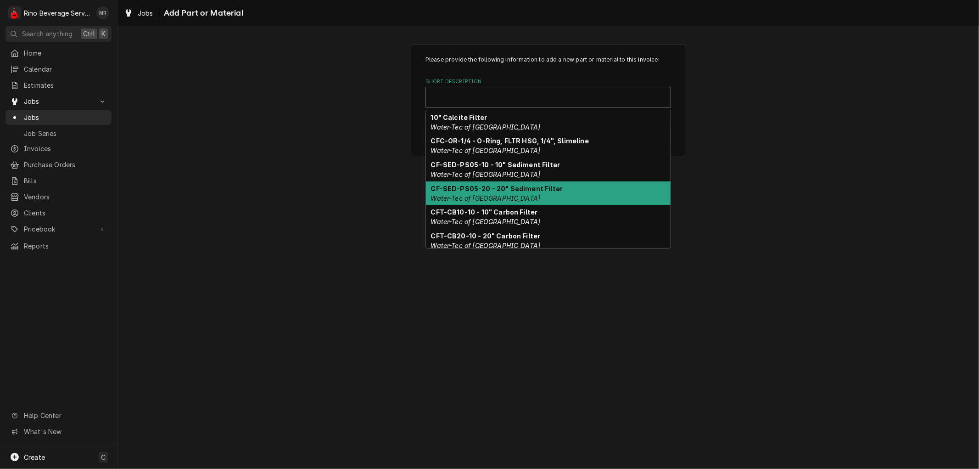
click at [252, 298] on div "Please provide the following information to add a new part or material to this …" at bounding box center [549, 247] width 862 height 443
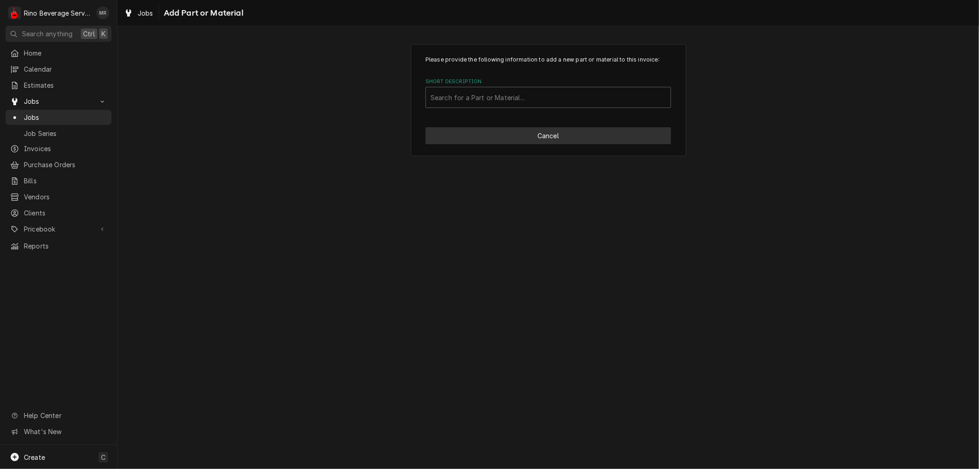
click at [554, 135] on button "Cancel" at bounding box center [549, 135] width 246 height 17
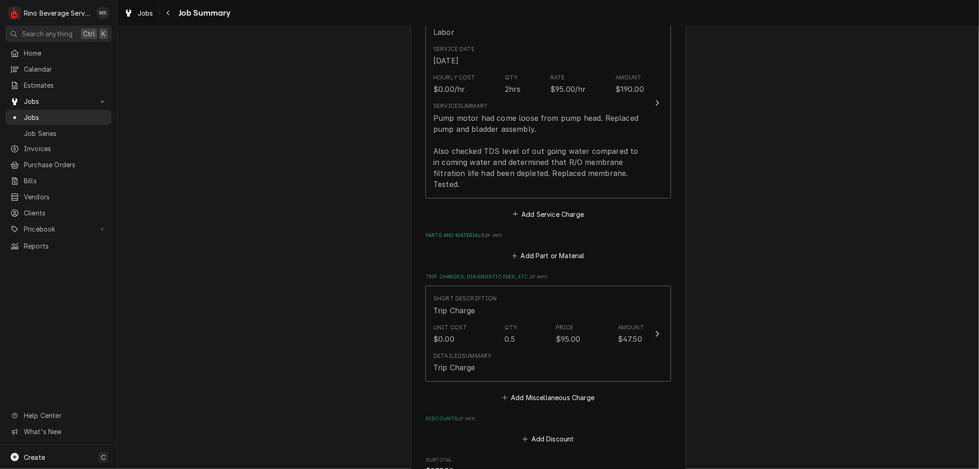
scroll to position [574, 0]
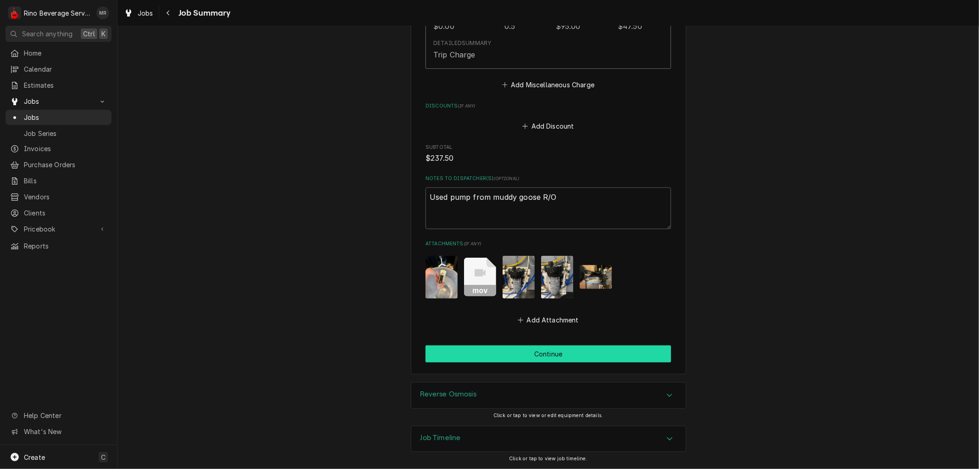
click at [553, 351] on button "Continue" at bounding box center [549, 353] width 246 height 17
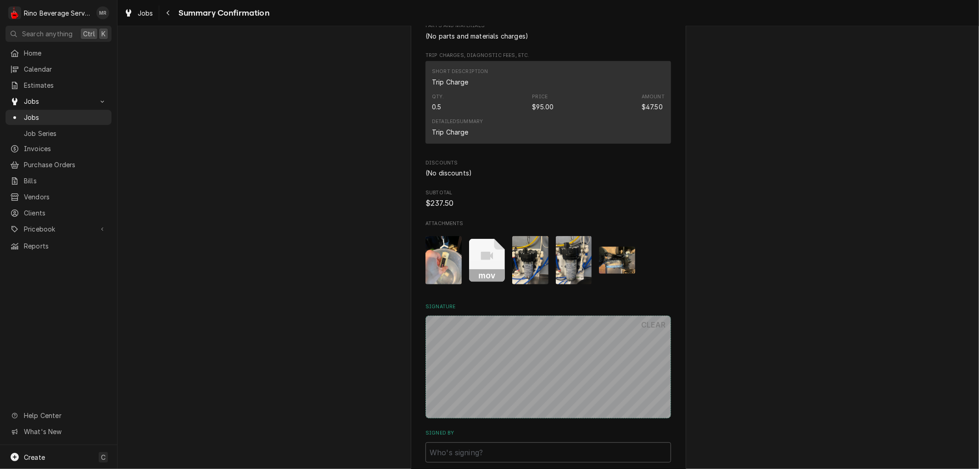
scroll to position [600, 0]
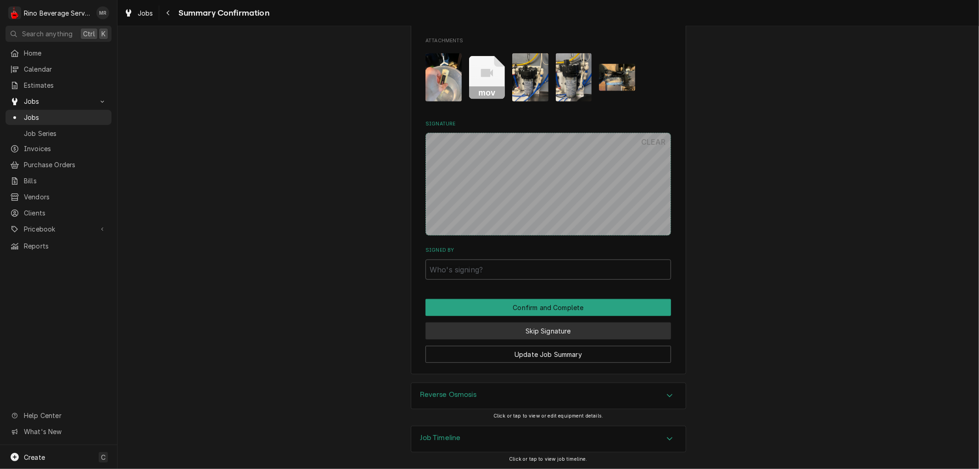
click at [540, 327] on button "Skip Signature" at bounding box center [549, 330] width 246 height 17
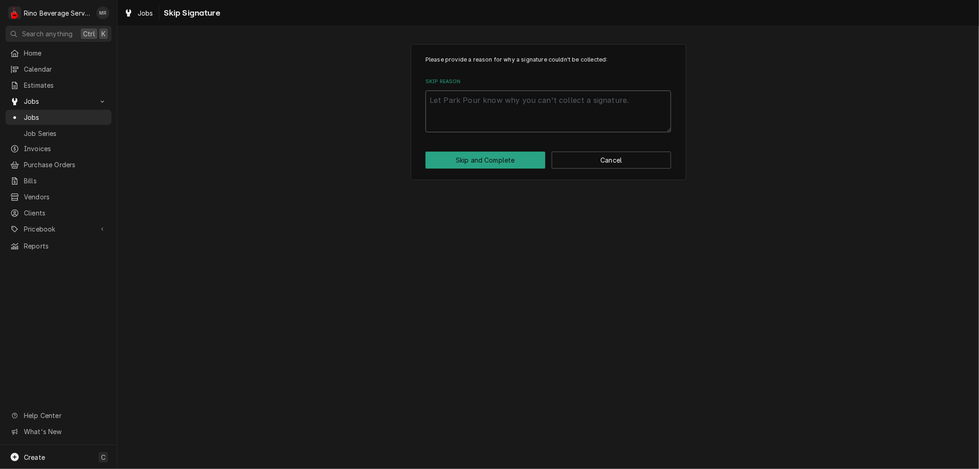
click at [485, 118] on textarea "Skip Reason" at bounding box center [549, 110] width 246 height 41
type textarea "x"
type textarea "s"
type textarea "x"
type textarea "sk"
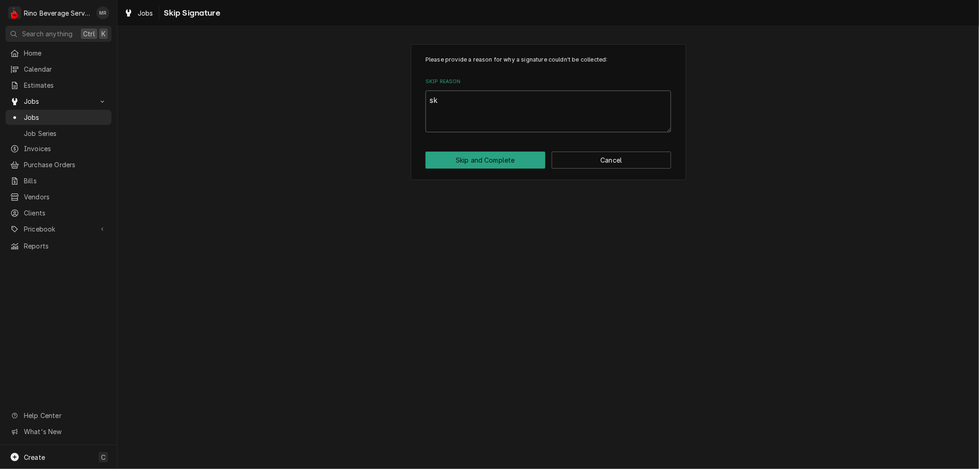
type textarea "x"
type textarea "ski"
type textarea "x"
type textarea "skip"
click at [494, 160] on button "Skip and Complete" at bounding box center [486, 159] width 120 height 17
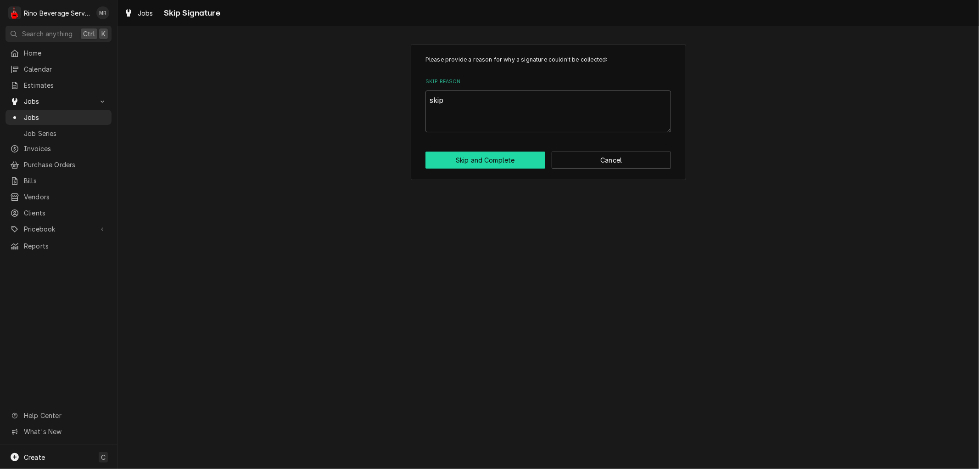
type textarea "x"
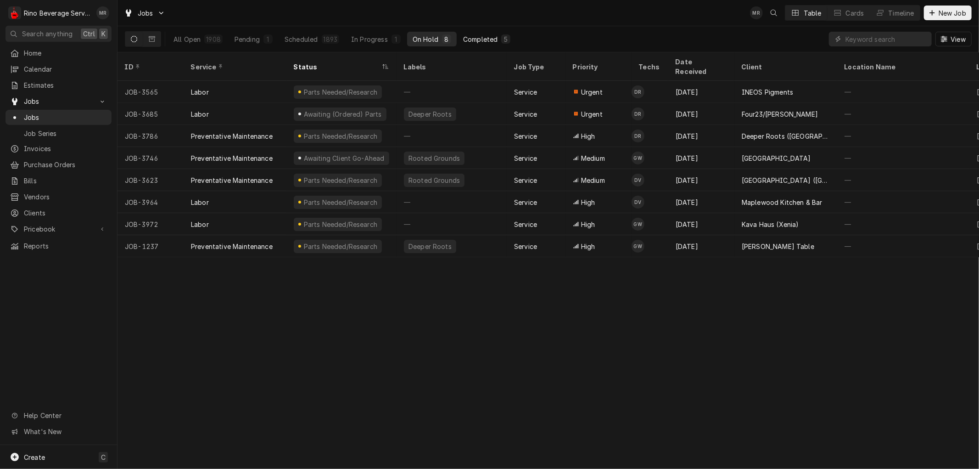
click at [475, 38] on div "Completed" at bounding box center [480, 39] width 34 height 10
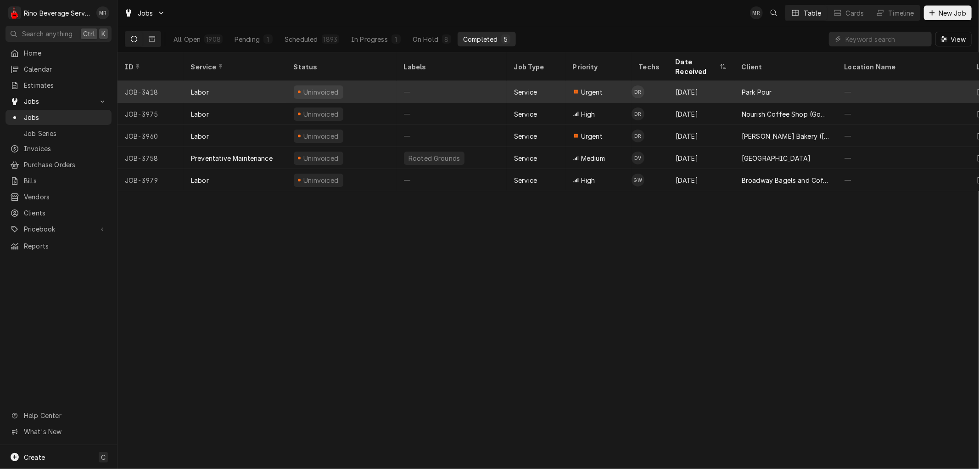
click at [366, 81] on div "Uninvoiced" at bounding box center [341, 92] width 110 height 22
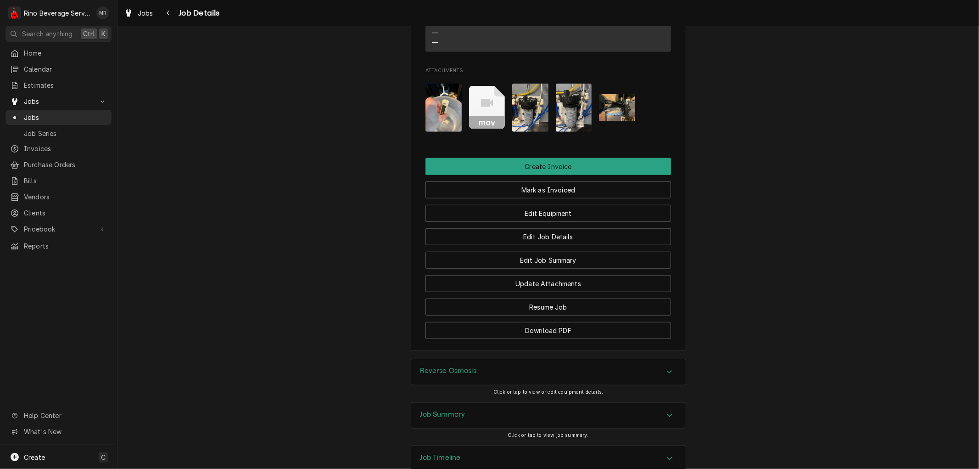
scroll to position [705, 0]
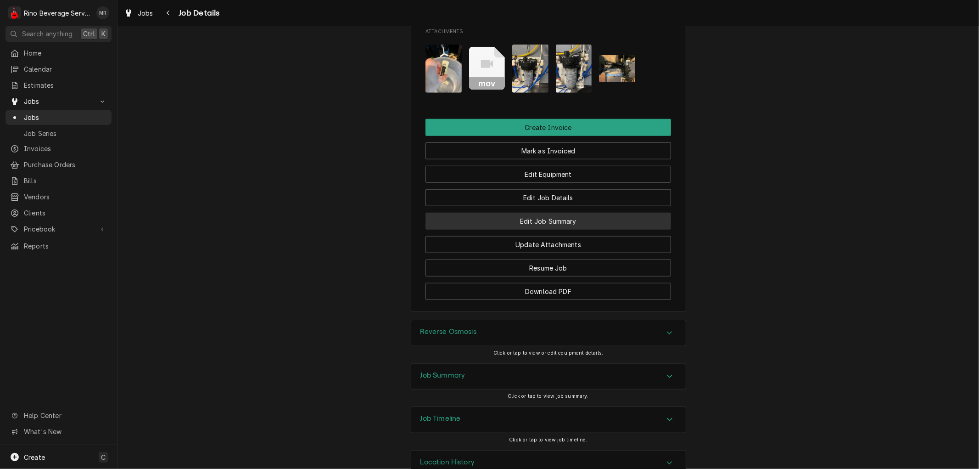
click at [504, 213] on button "Edit Job Summary" at bounding box center [549, 221] width 246 height 17
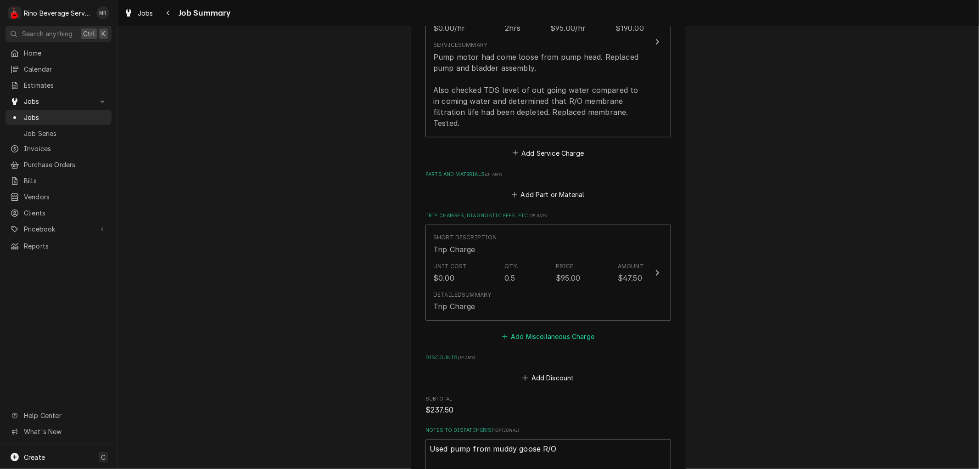
scroll to position [312, 0]
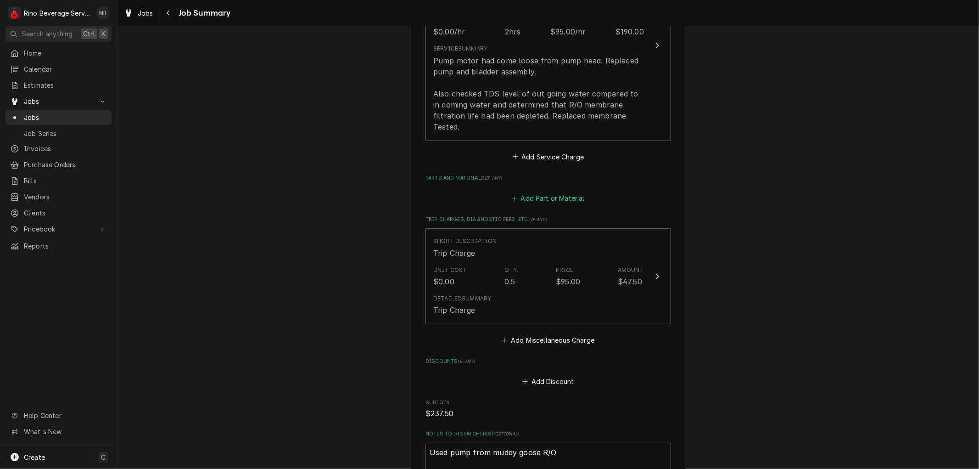
click at [548, 196] on button "Add Part or Material" at bounding box center [548, 198] width 76 height 13
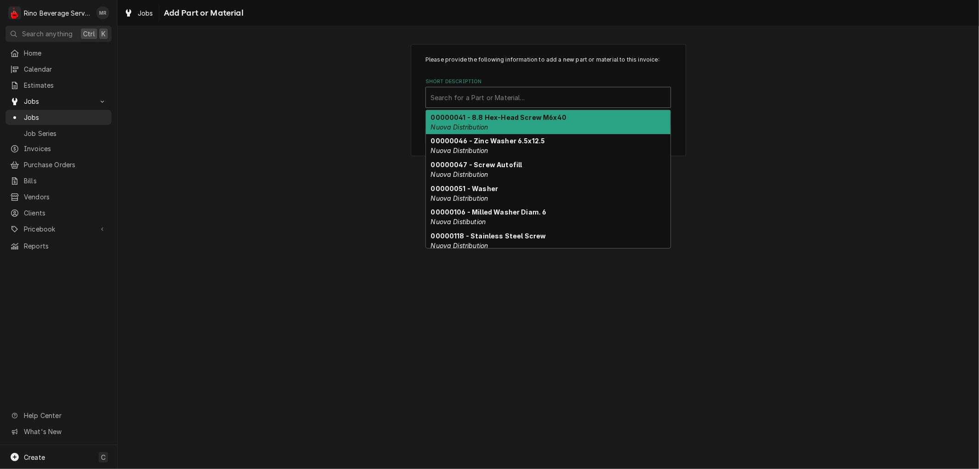
click at [545, 96] on div "Short Description" at bounding box center [548, 97] width 235 height 17
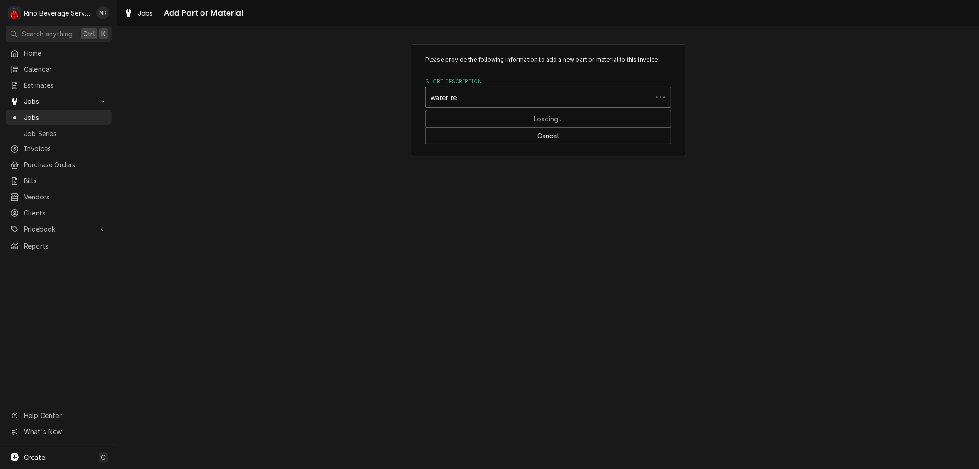
type input "water tec"
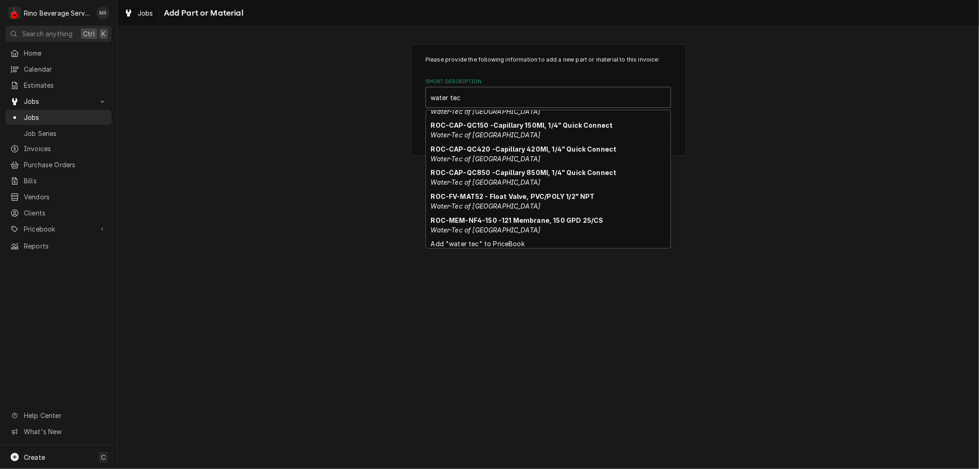
scroll to position [279, 0]
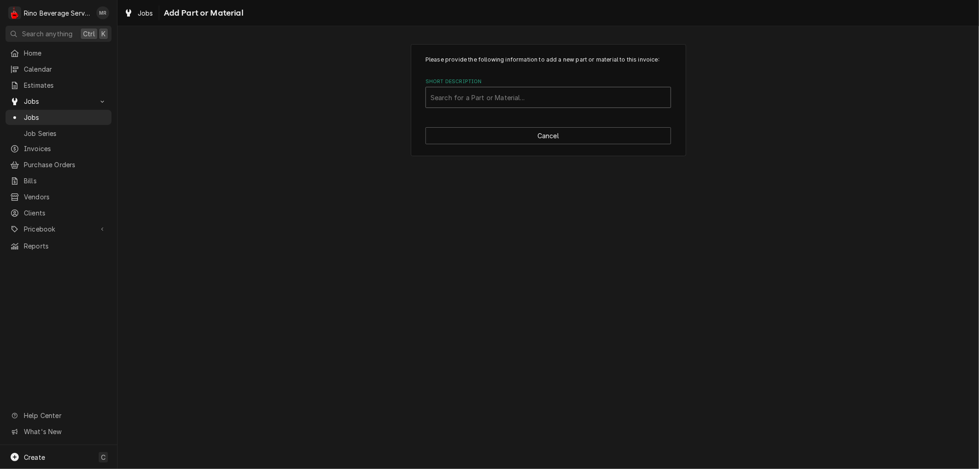
click at [531, 100] on div "Short Description" at bounding box center [548, 97] width 235 height 17
type input "ro"
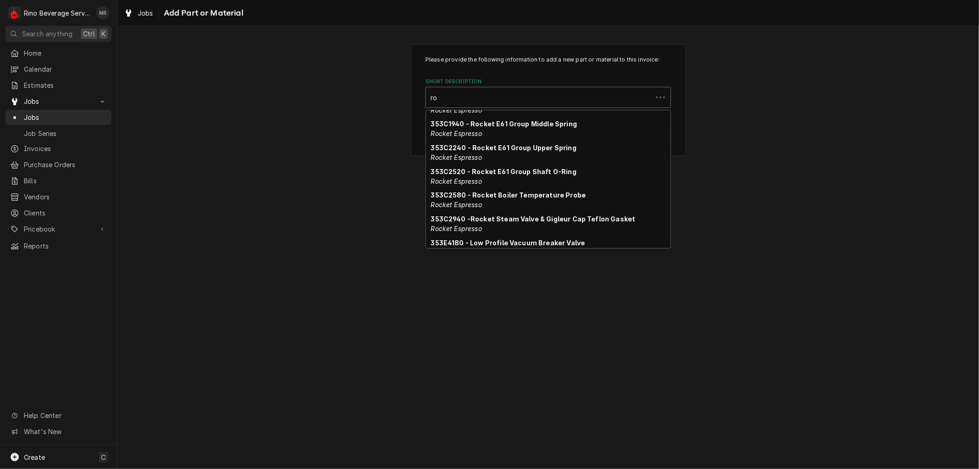
scroll to position [2235, 0]
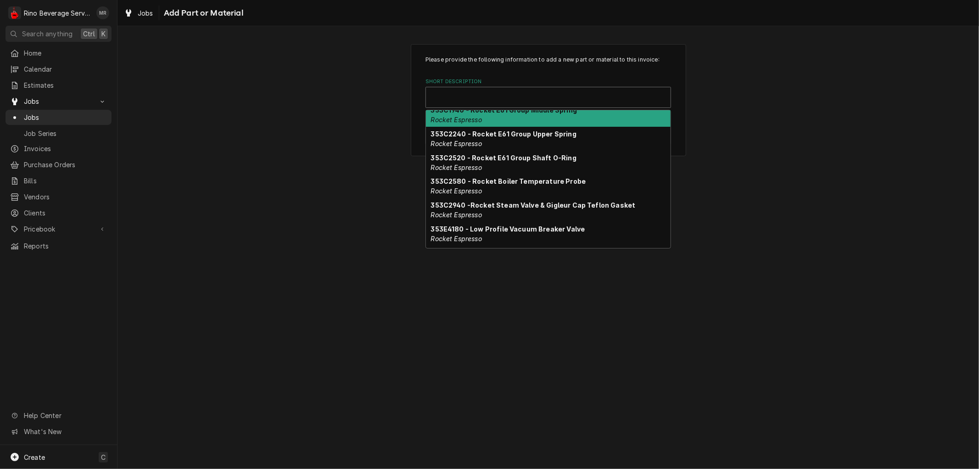
click at [482, 94] on div "Short Description" at bounding box center [548, 97] width 235 height 17
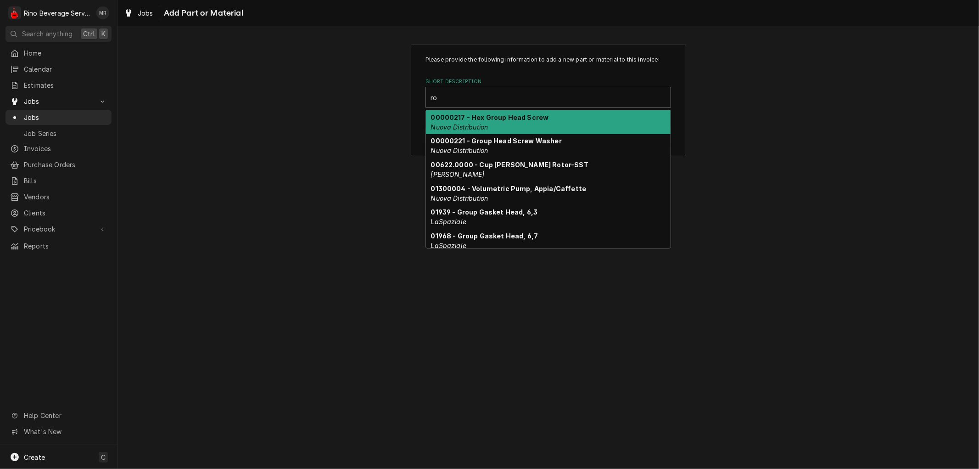
type input "r"
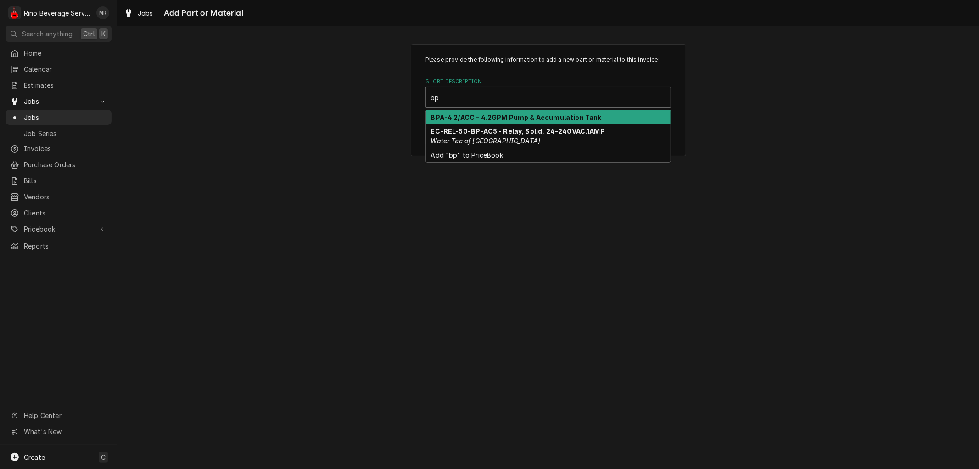
type input "bpa"
click at [492, 117] on strong "BPA-4 2/ACC - 4.2GPM Pump & Accumulation Tank" at bounding box center [516, 117] width 171 height 8
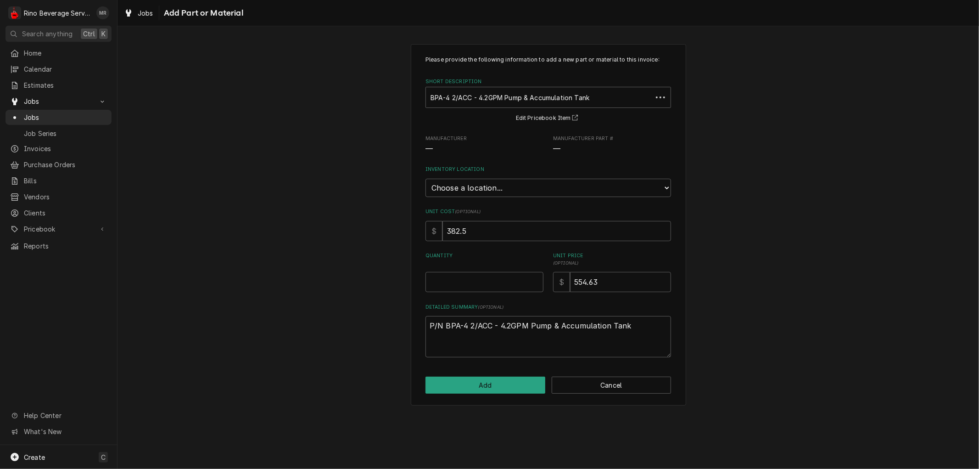
type textarea "x"
click at [509, 189] on select "Choose a location... Damon's Truck Dane's Truck Graham's Truck Main Warehouse" at bounding box center [549, 188] width 246 height 18
select select "157"
click at [426, 179] on select "Choose a location... Damon's Truck Dane's Truck Graham's Truck Main Warehouse" at bounding box center [549, 188] width 246 height 18
type textarea "x"
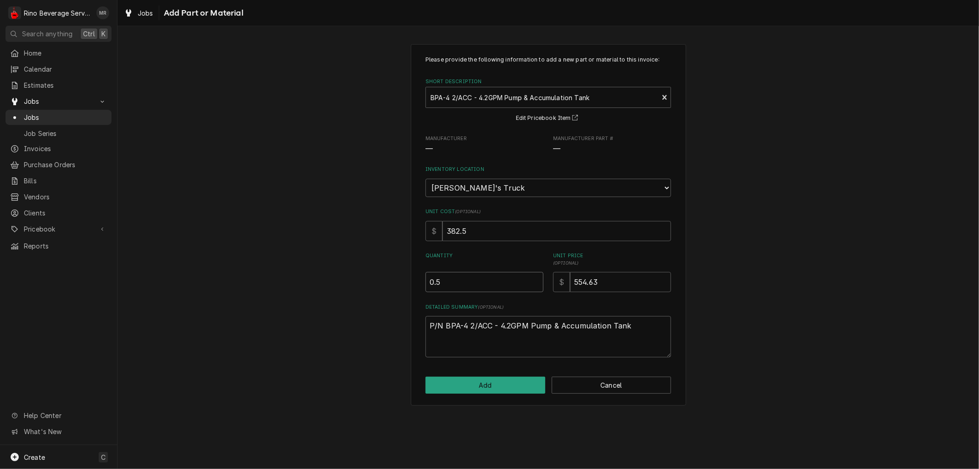
type input "0.5"
click at [534, 279] on input "0.5" at bounding box center [485, 282] width 118 height 20
type textarea "x"
type input "1"
click at [534, 279] on input "1" at bounding box center [485, 282] width 118 height 20
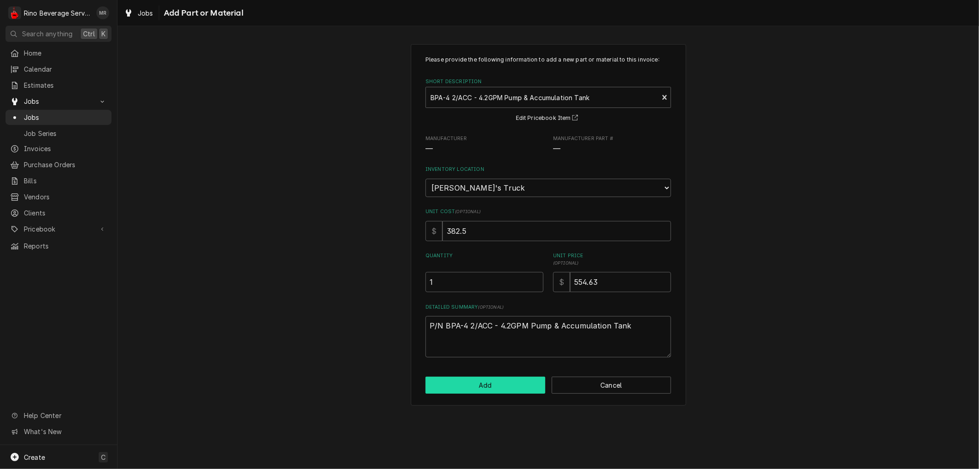
click at [510, 382] on button "Add" at bounding box center [486, 384] width 120 height 17
type textarea "x"
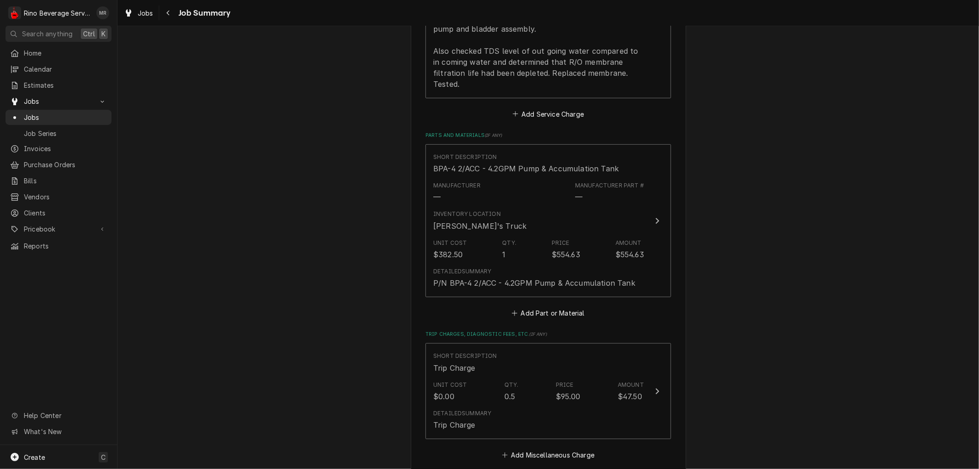
scroll to position [363, 0]
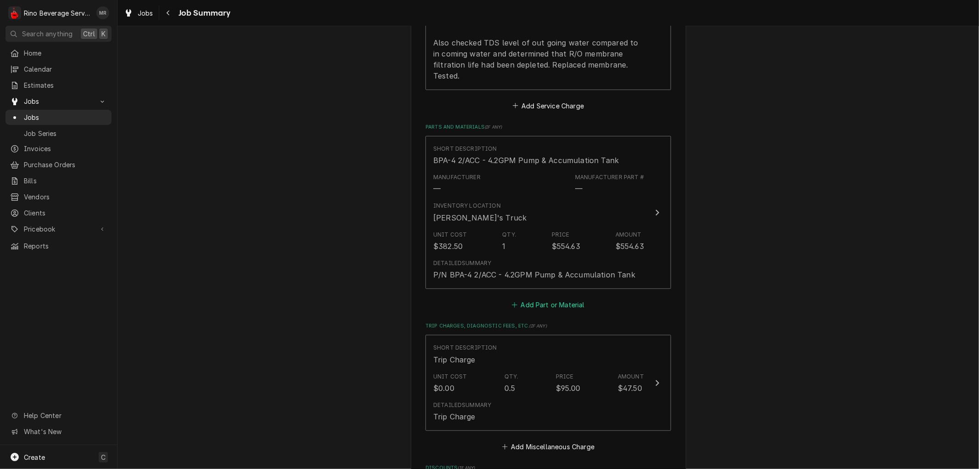
click at [529, 304] on button "Add Part or Material" at bounding box center [548, 304] width 76 height 13
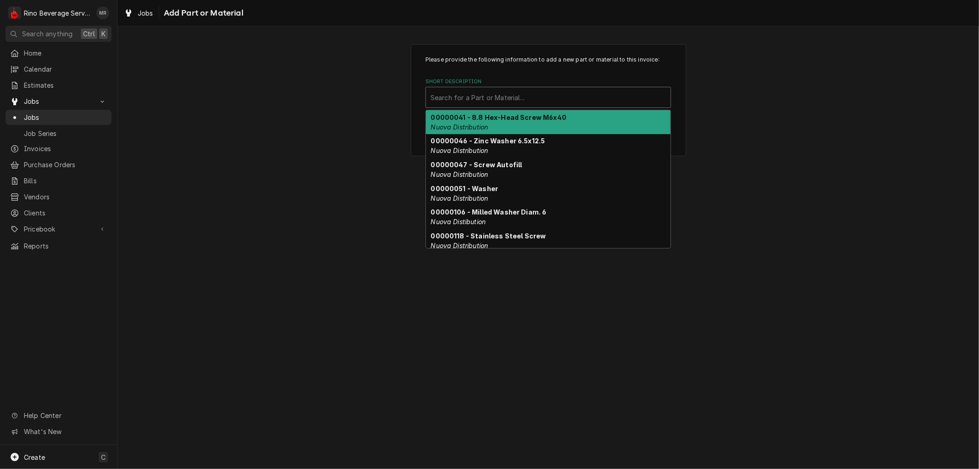
click at [469, 93] on div "Short Description" at bounding box center [548, 97] width 235 height 17
type input "roc-"
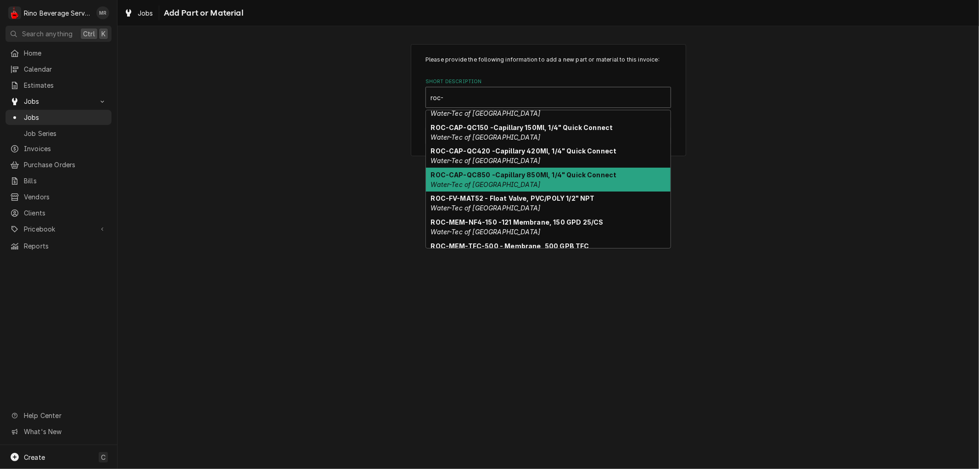
scroll to position [80, 0]
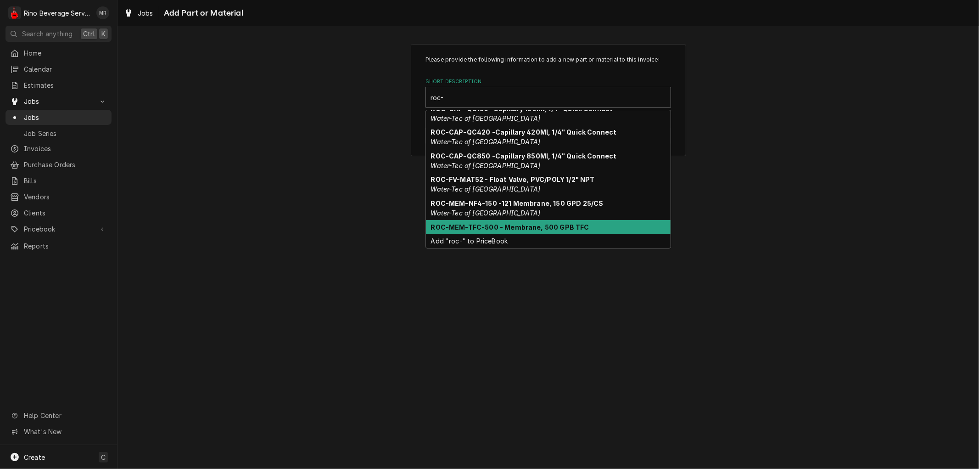
click at [599, 223] on div "ROC-MEM-TFC-500 - Membrane, 500 GPB TFC" at bounding box center [548, 227] width 245 height 14
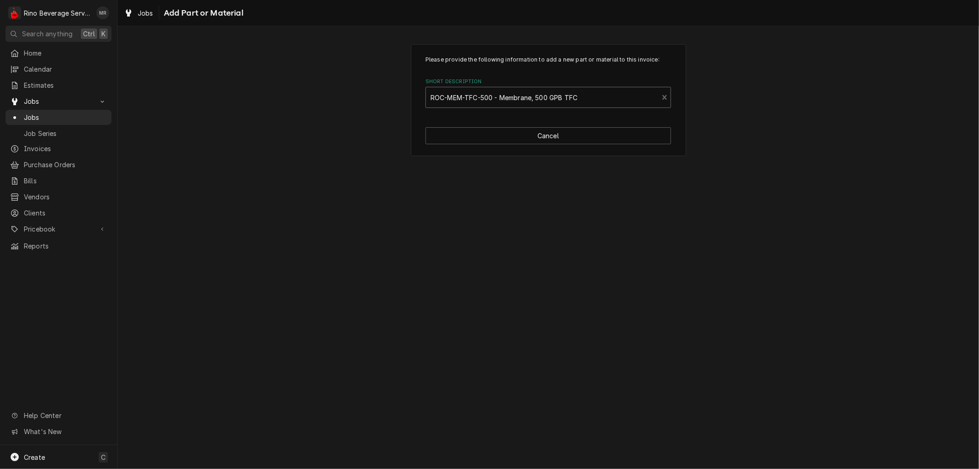
type textarea "x"
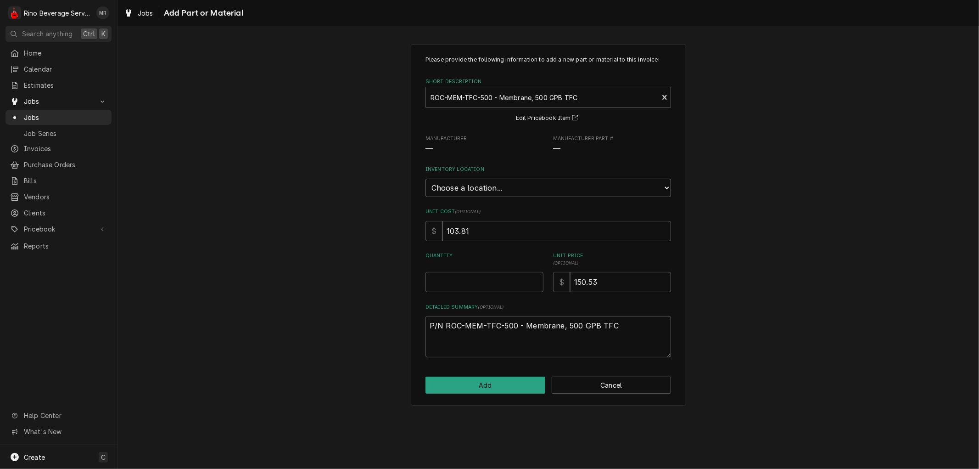
click at [487, 186] on select "Choose a location... Damon's Truck Dane's Truck Graham's Truck Main Warehouse" at bounding box center [549, 188] width 246 height 18
select select "157"
click at [426, 179] on select "Choose a location... Damon's Truck Dane's Truck Graham's Truck Main Warehouse" at bounding box center [549, 188] width 246 height 18
type textarea "x"
type input "0.5"
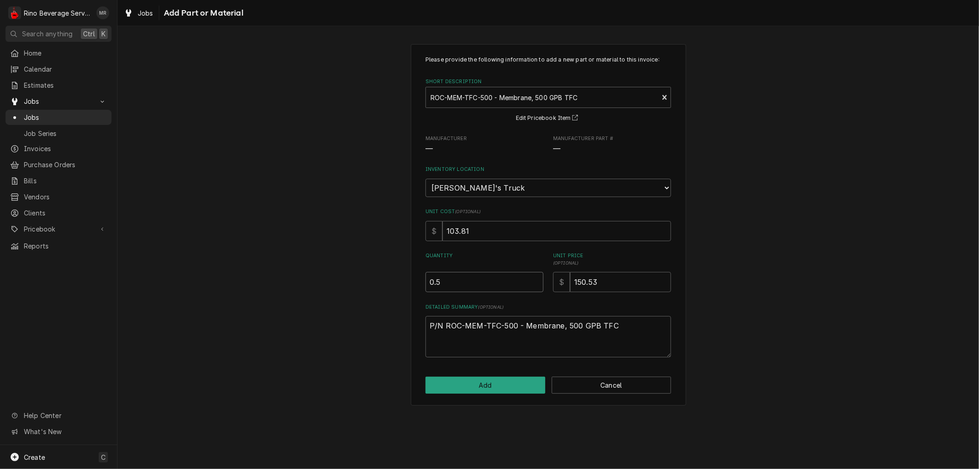
click at [536, 276] on input "0.5" at bounding box center [485, 282] width 118 height 20
type textarea "x"
type input "1"
click at [536, 276] on input "1" at bounding box center [485, 282] width 118 height 20
click at [510, 386] on button "Add" at bounding box center [486, 384] width 120 height 17
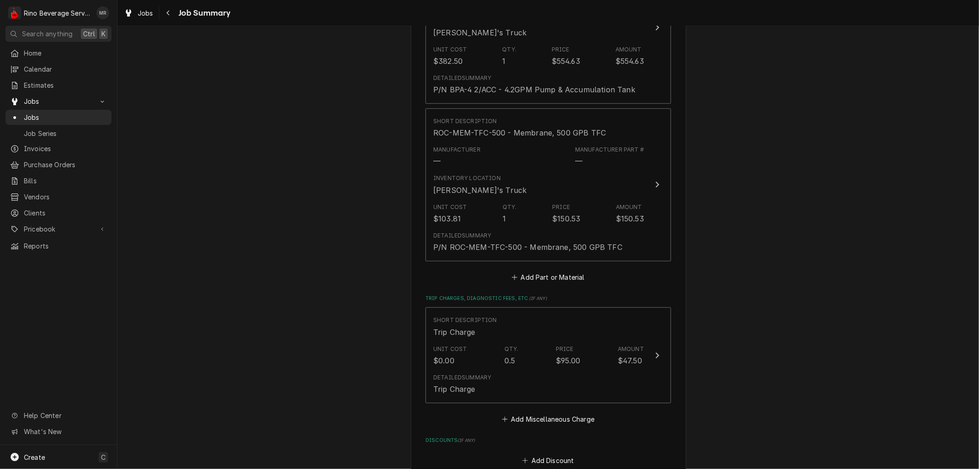
scroll to position [414, 0]
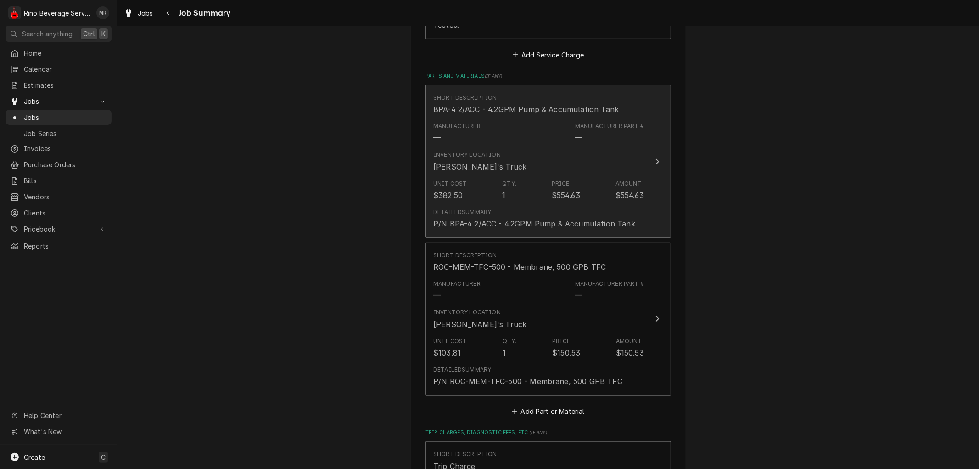
click at [536, 196] on div "Unit Cost $382.50 Qty. 1 Price $554.63 Amount $554.63" at bounding box center [538, 190] width 211 height 28
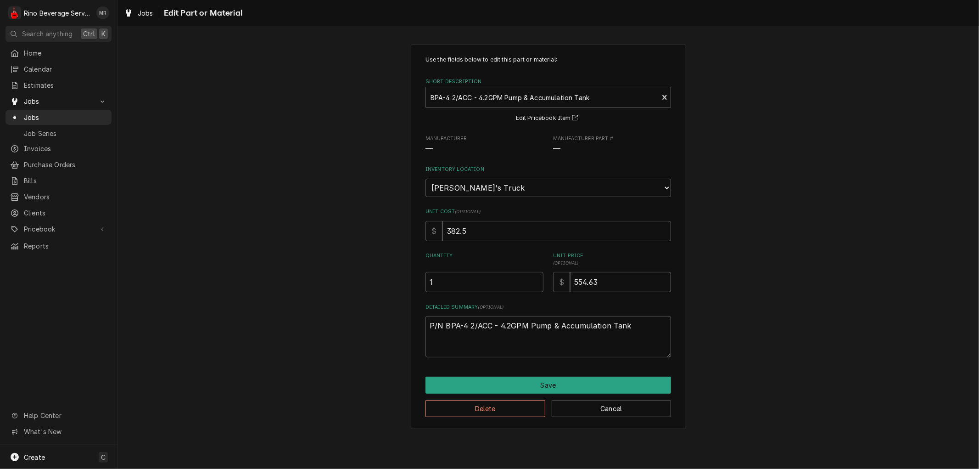
click at [603, 280] on input "554.63" at bounding box center [620, 282] width 101 height 20
type textarea "x"
type input "554.6"
type textarea "x"
type input "554"
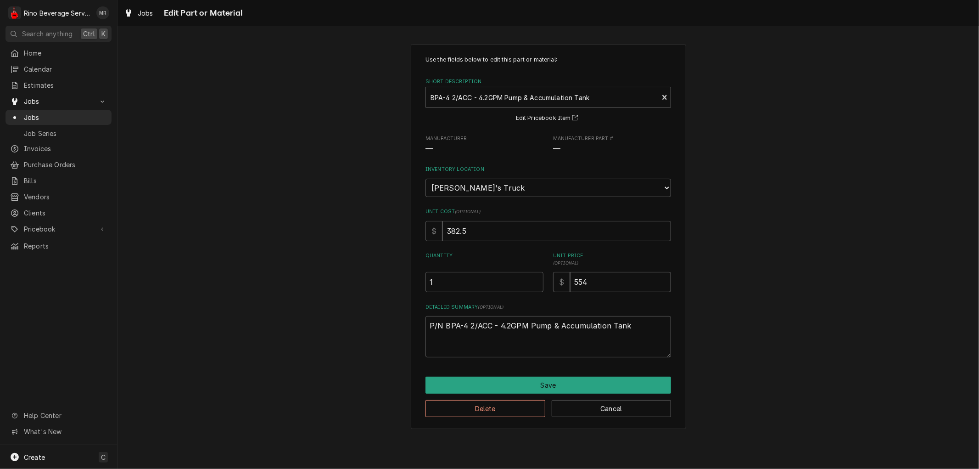
type textarea "x"
type input "55"
type textarea "x"
type input "5"
type textarea "x"
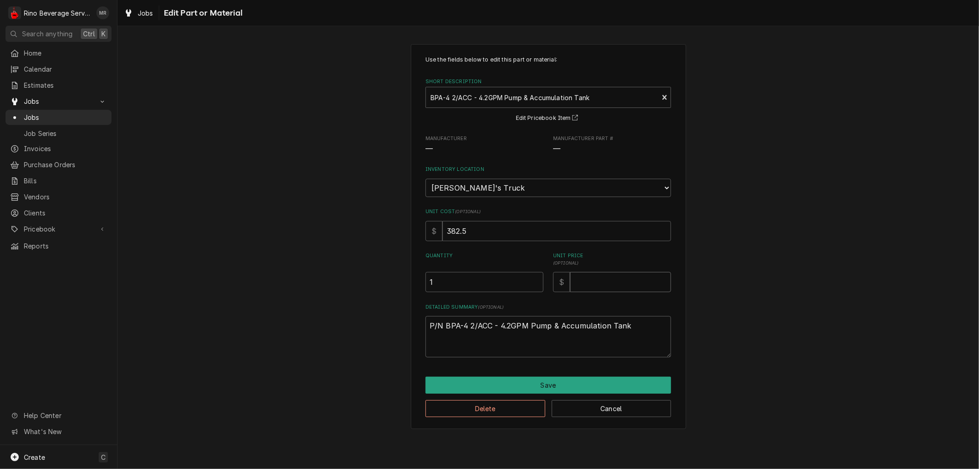
type textarea "x"
type input "4"
type textarea "x"
type input "45"
type textarea "x"
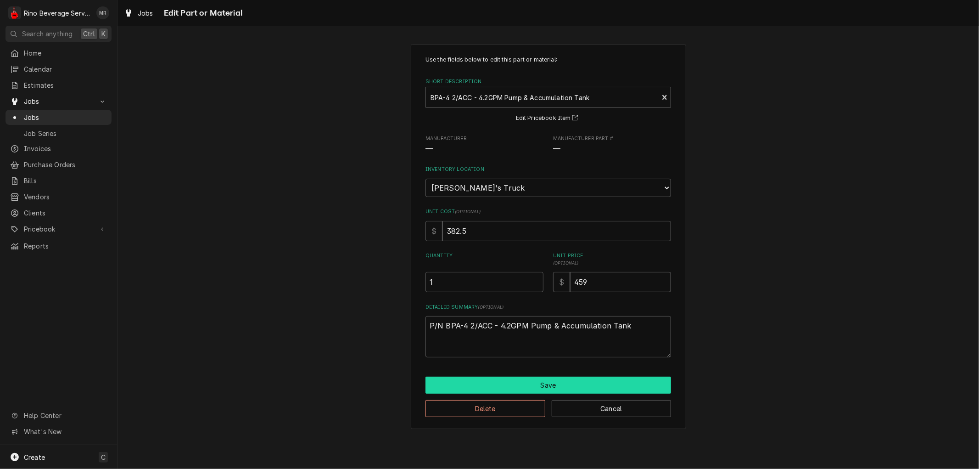
type input "459"
click at [548, 380] on button "Save" at bounding box center [549, 384] width 246 height 17
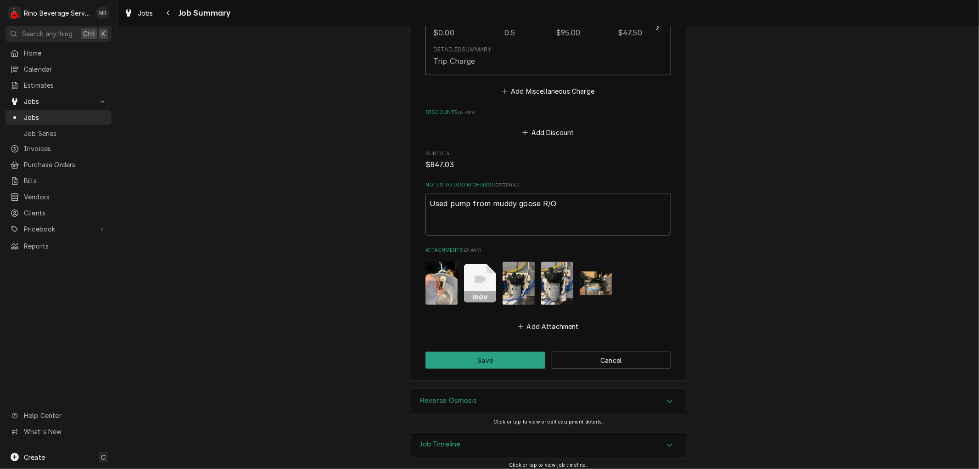
scroll to position [882, 0]
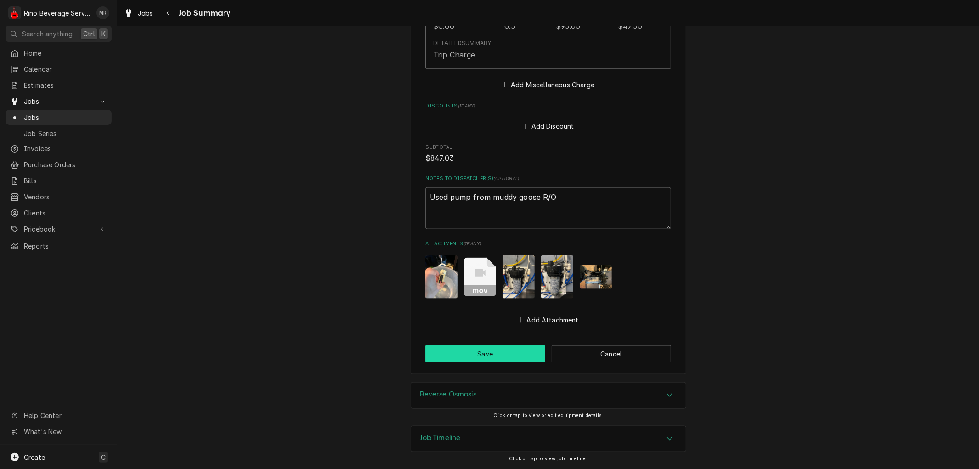
click at [472, 353] on button "Save" at bounding box center [486, 353] width 120 height 17
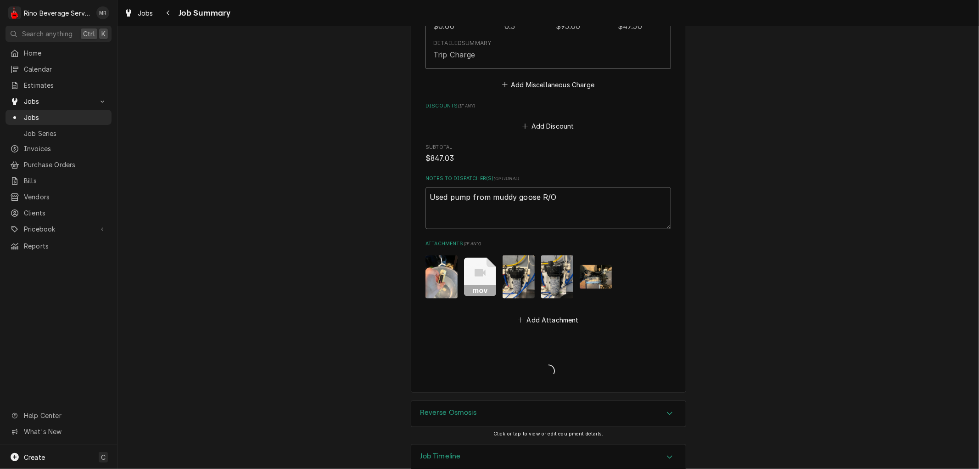
type textarea "x"
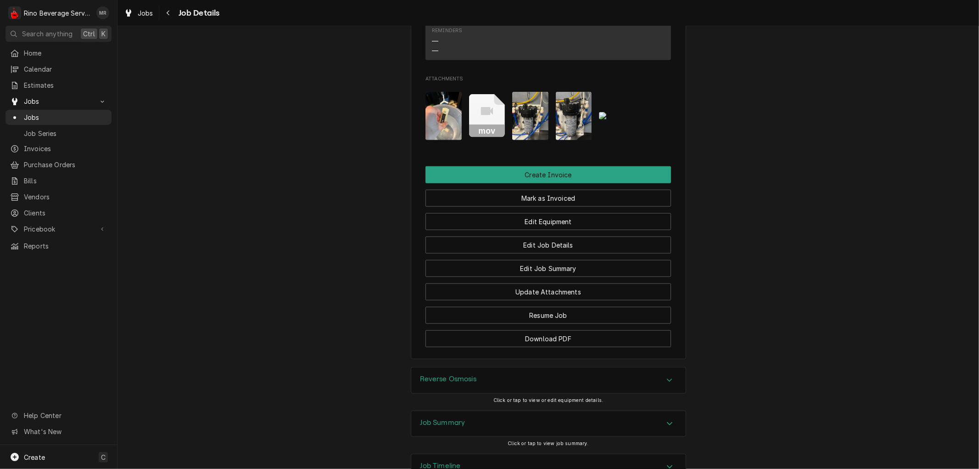
scroll to position [705, 0]
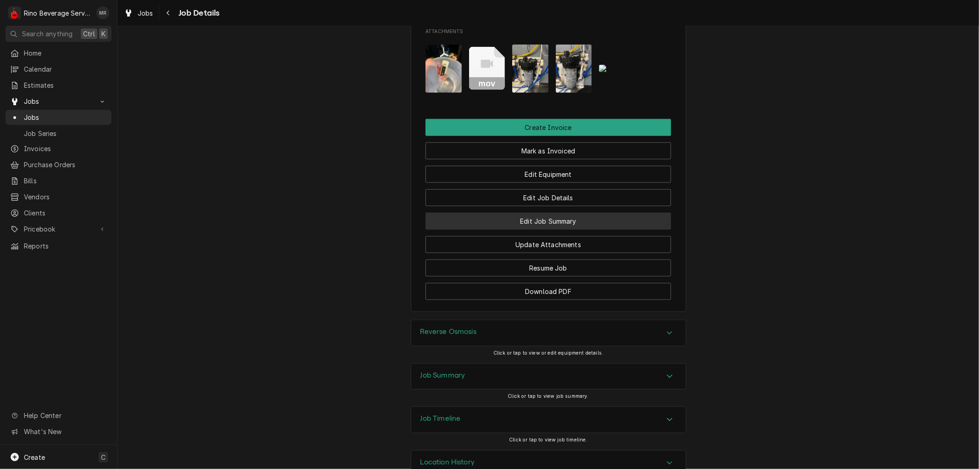
click at [480, 213] on button "Edit Job Summary" at bounding box center [549, 221] width 246 height 17
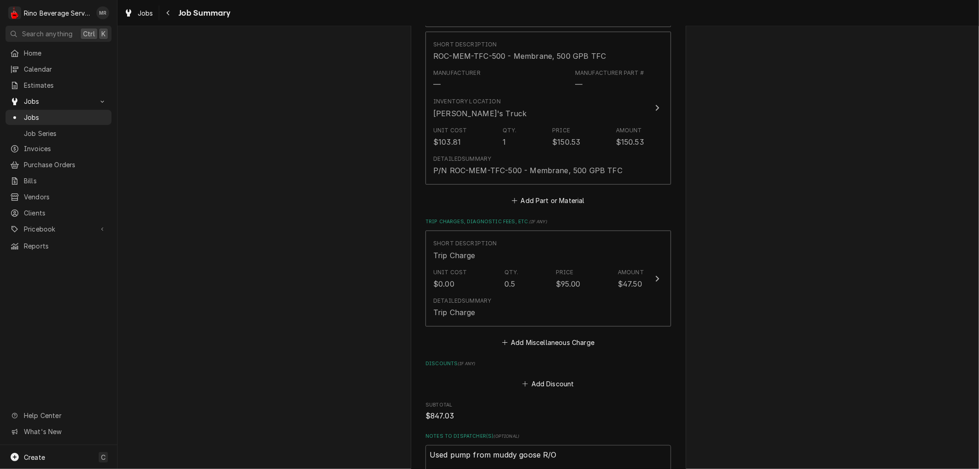
scroll to position [882, 0]
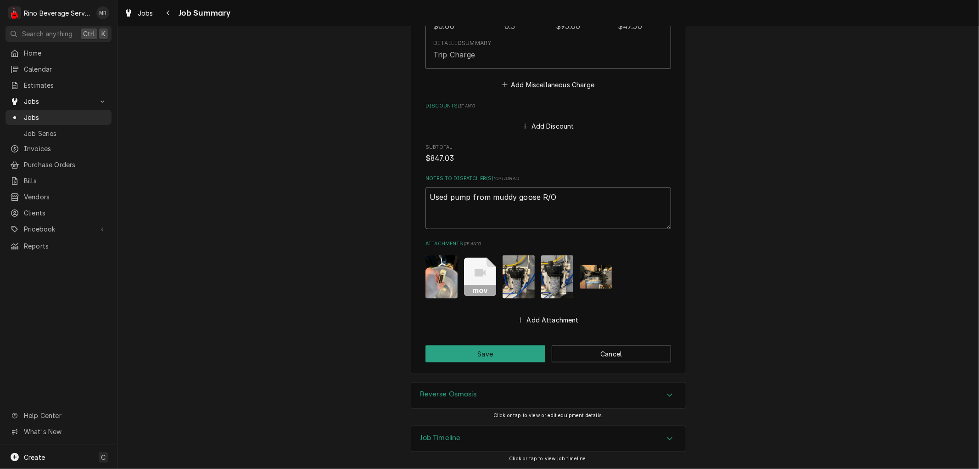
click at [554, 196] on textarea "Used pump from muddy goose R/O" at bounding box center [549, 207] width 246 height 41
type textarea "x"
type textarea "Used pump from muddy goose R/O"
type textarea "x"
type textarea "Used pump from muddy goose R/O"
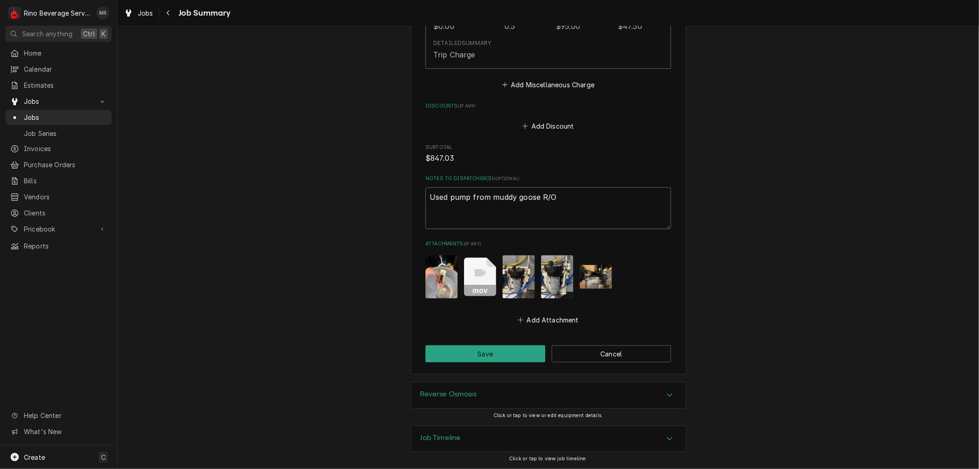
type textarea "x"
type textarea "Used pump from muddy goose R/O *"
type textarea "x"
type textarea "Used pump from muddy goose R/O **"
type textarea "x"
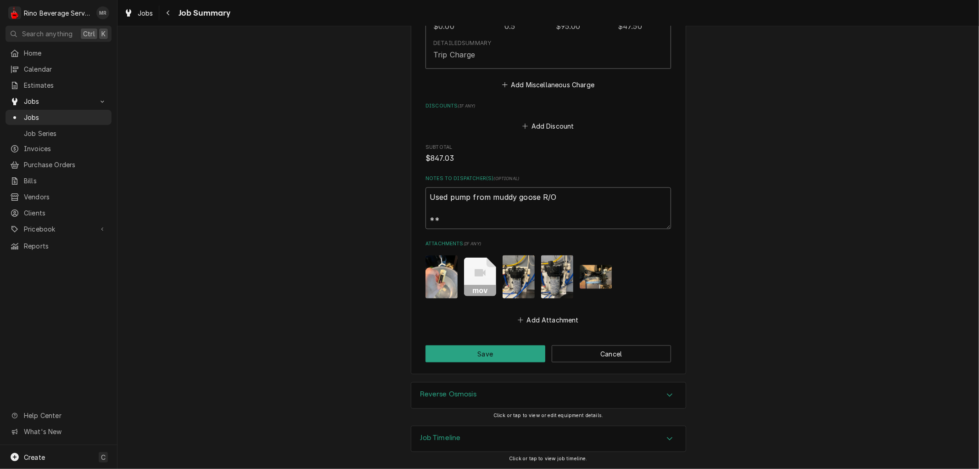
type textarea "Used pump from muddy goose R/O **I"
type textarea "x"
type textarea "Used pump from muddy goose R/O **I"
type textarea "x"
type textarea "Used pump from muddy goose R/O **I a"
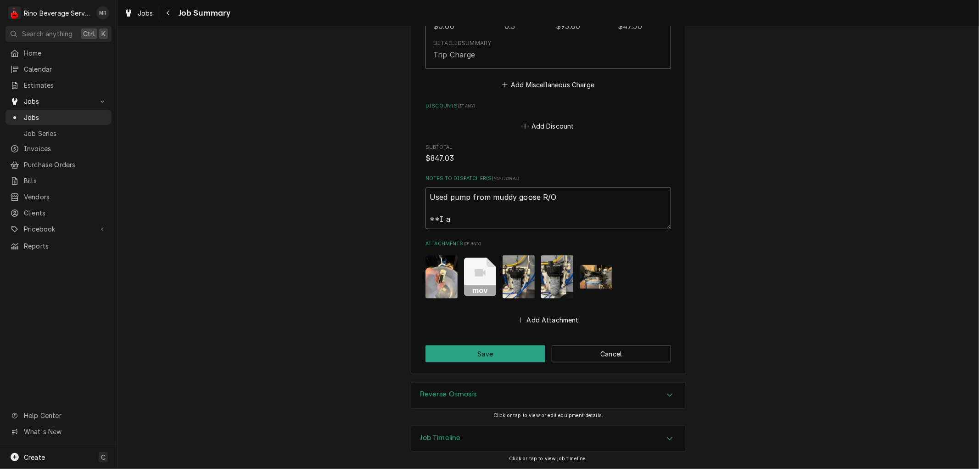
type textarea "x"
type textarea "Used pump from muddy goose R/O **I ad"
type textarea "x"
type textarea "Used pump from muddy goose R/O **I adj"
type textarea "x"
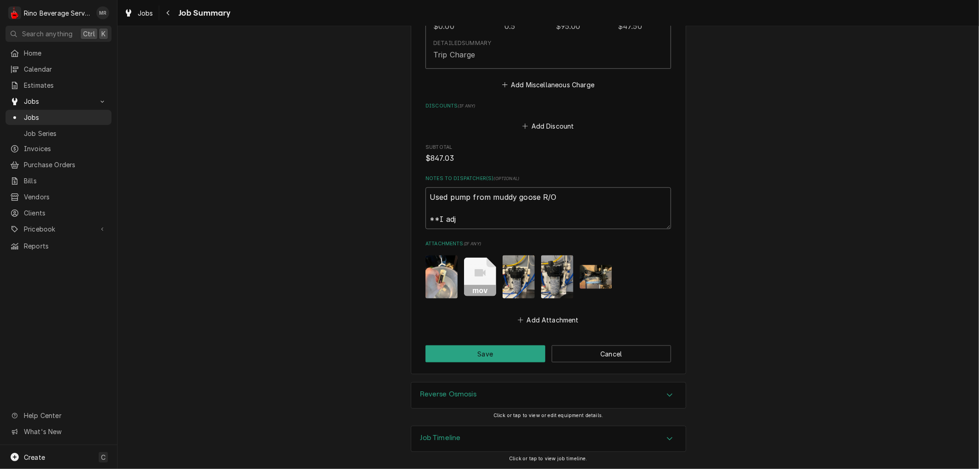
type textarea "Used pump from muddy goose R/O **I adju"
type textarea "x"
type textarea "Used pump from muddy goose R/O **I adjus"
type textarea "x"
type textarea "Used pump from muddy goose R/O **I adjust"
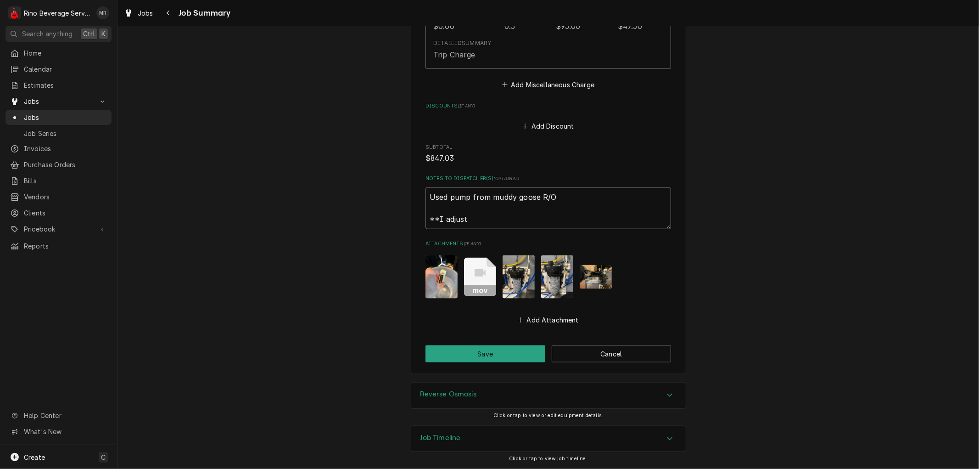
type textarea "x"
type textarea "Used pump from muddy goose R/O **I adjuste"
type textarea "x"
type textarea "Used pump from muddy goose R/O **I adjusted"
type textarea "x"
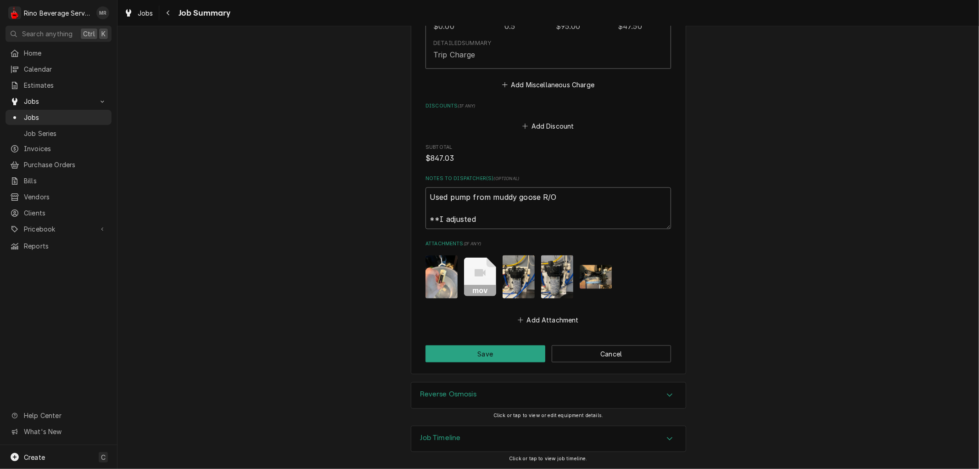
type textarea "Used pump from muddy goose R/O **I adjusted"
type textarea "x"
type textarea "Used pump from muddy goose R/O **I adjusted t"
type textarea "x"
type textarea "Used pump from muddy goose R/O **I adjusted th"
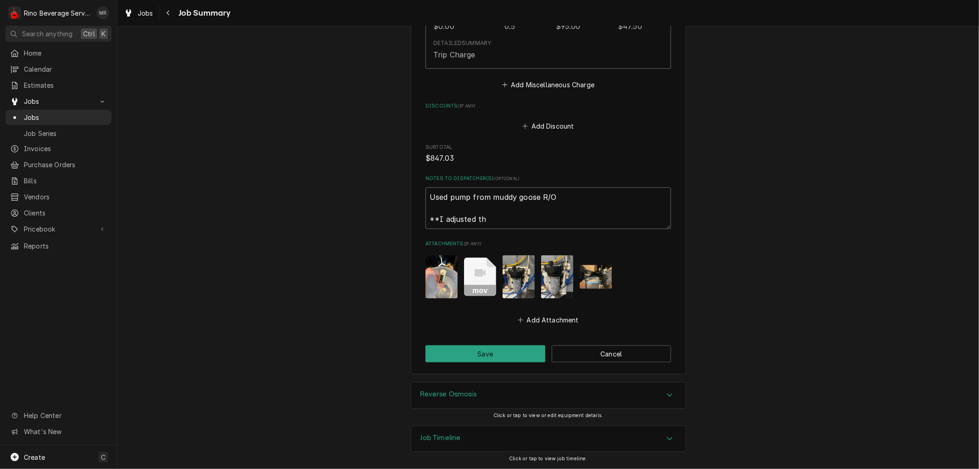
type textarea "x"
type textarea "Used pump from muddy goose R/O **I adjusted the"
type textarea "x"
type textarea "Used pump from muddy goose R/O **I adjusted the"
type textarea "x"
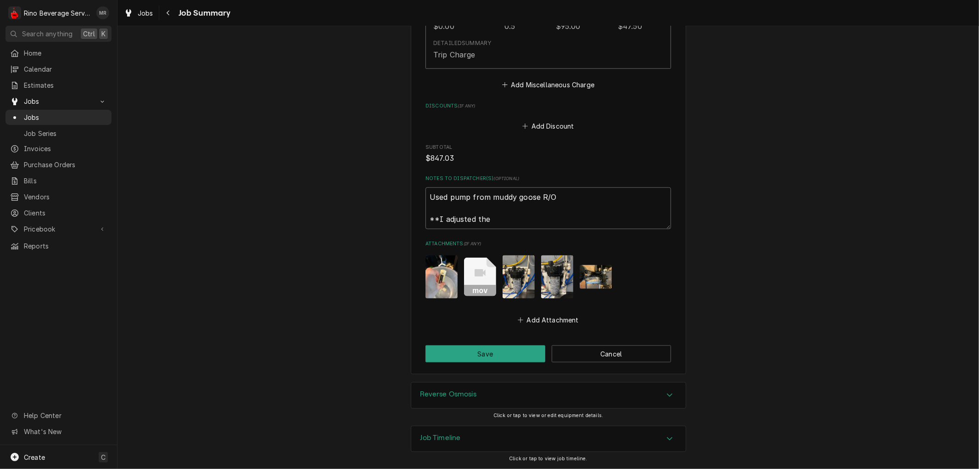
type textarea "Used pump from muddy goose R/O **I adjusted the p"
type textarea "x"
type textarea "Used pump from muddy goose R/O **I adjusted the pr"
type textarea "x"
type textarea "Used pump from muddy goose R/O **I adjusted the pri"
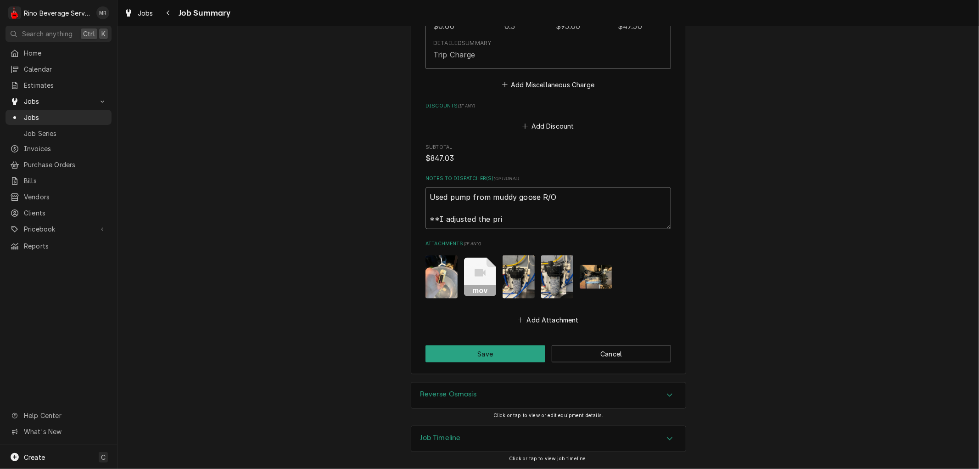
type textarea "x"
type textarea "Used pump from muddy goose R/O **I adjusted the pric"
type textarea "x"
type textarea "Used pump from muddy goose R/O **I adjusted the price"
type textarea "x"
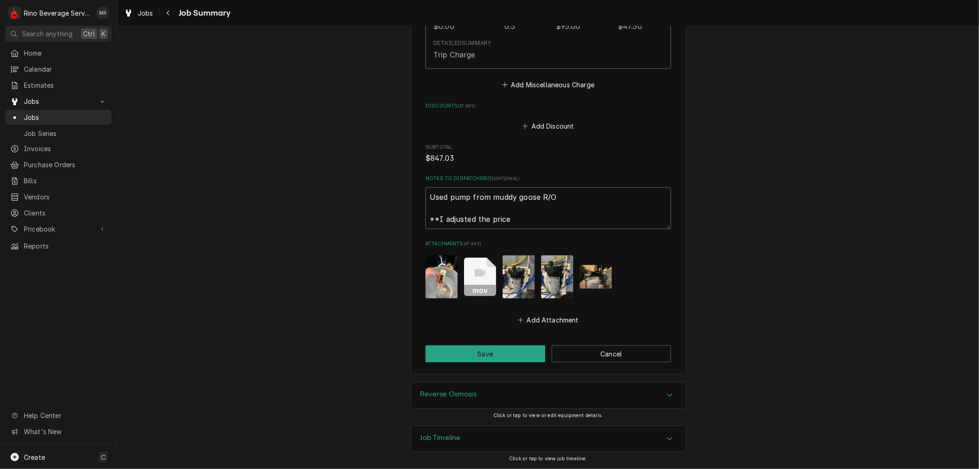
type textarea "Used pump from muddy goose R/O **I adjusted the price"
type textarea "x"
type textarea "Used pump from muddy goose R/O **I adjusted the price o"
type textarea "x"
type textarea "Used pump from muddy goose R/O **I adjusted the price on"
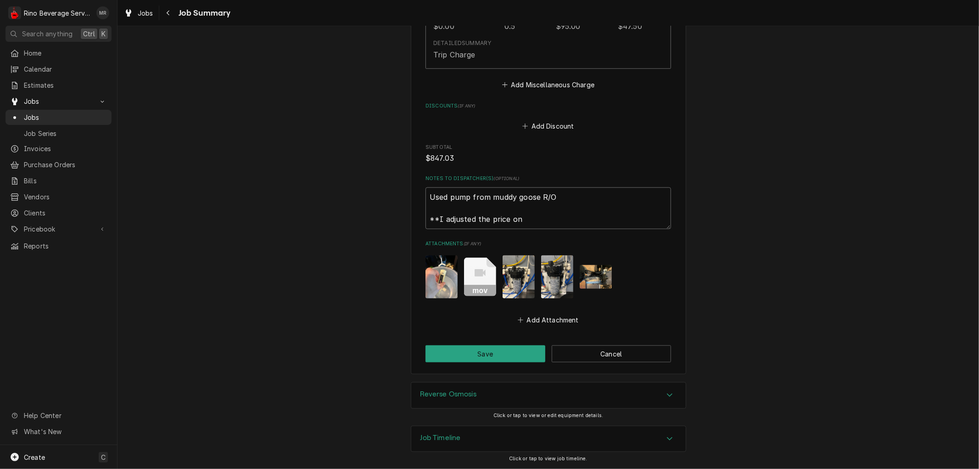
type textarea "x"
type textarea "Used pump from muddy goose R/O **I adjusted the price on"
type textarea "x"
type textarea "Used pump from muddy goose R/O **I adjusted the price on t"
type textarea "x"
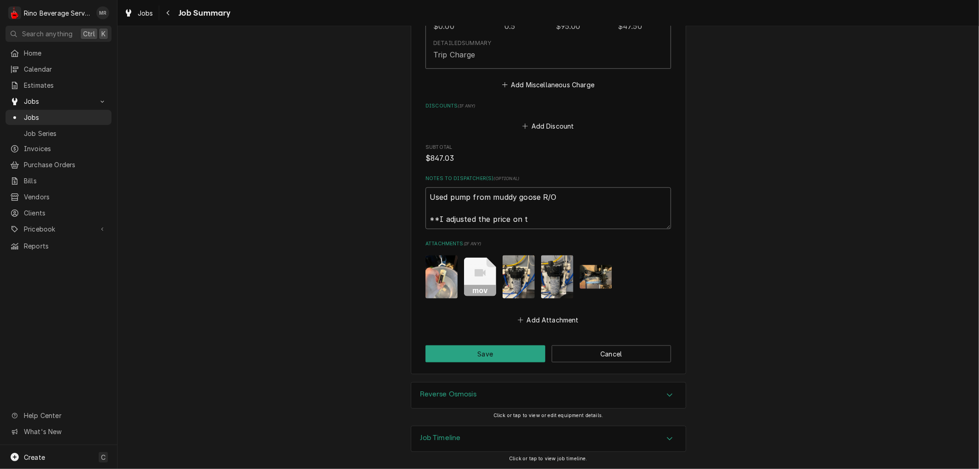
type textarea "Used pump from muddy goose R/O **I adjusted the price on th"
type textarea "x"
type textarea "Used pump from muddy goose R/O **I adjusted the price on thi"
type textarea "x"
type textarea "Used pump from muddy goose R/O **I adjusted the price on this"
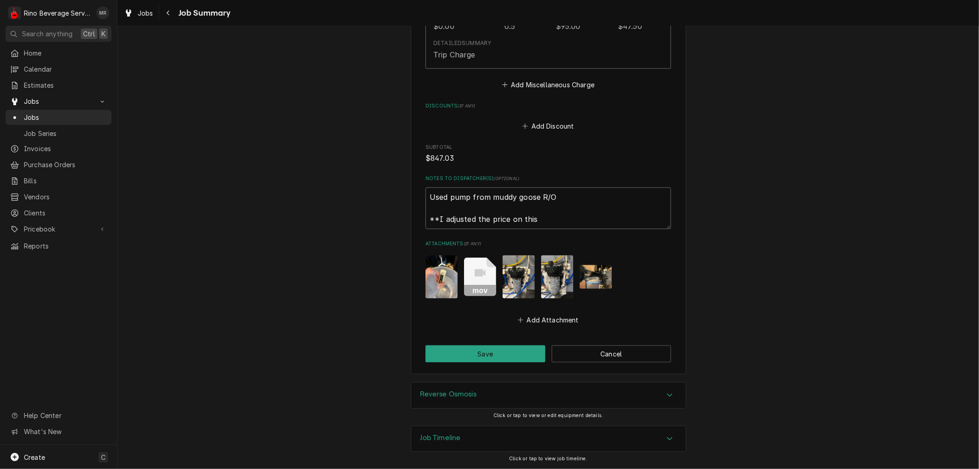
type textarea "x"
type textarea "Used pump from muddy goose R/O **I adjusted the price on this"
type textarea "x"
type textarea "Used pump from muddy goose R/O **I adjusted the price on this o"
type textarea "x"
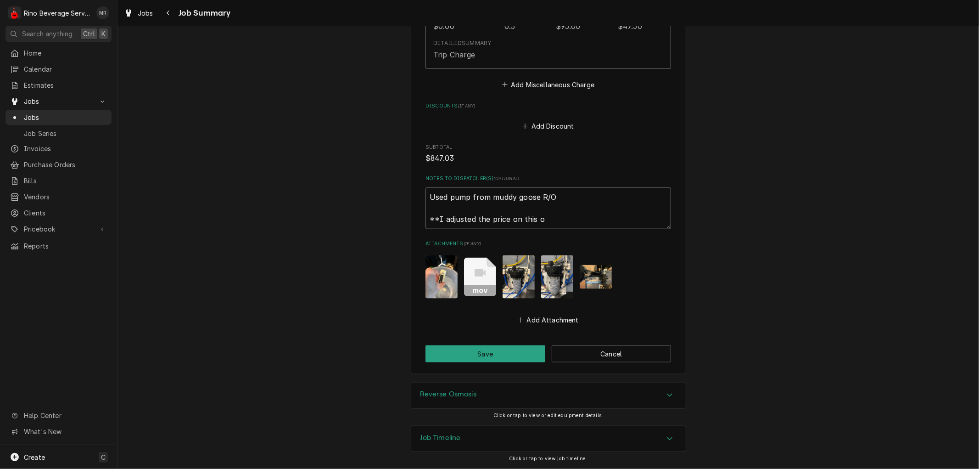
type textarea "Used pump from muddy goose R/O **I adjusted the price on this on"
type textarea "x"
type textarea "Used pump from muddy goose R/O **I adjusted the price on this one"
type textarea "x"
type textarea "Used pump from muddy goose R/O **I adjusted the price on this on"
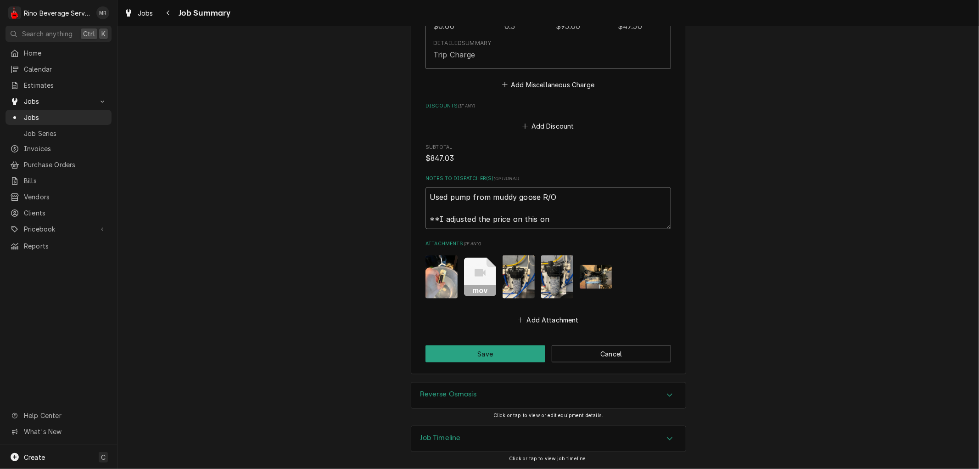
type textarea "x"
type textarea "Used pump from muddy goose R/O **I adjusted the price on this o"
type textarea "x"
type textarea "Used pump from muddy goose R/O **I adjusted the price on this"
type textarea "x"
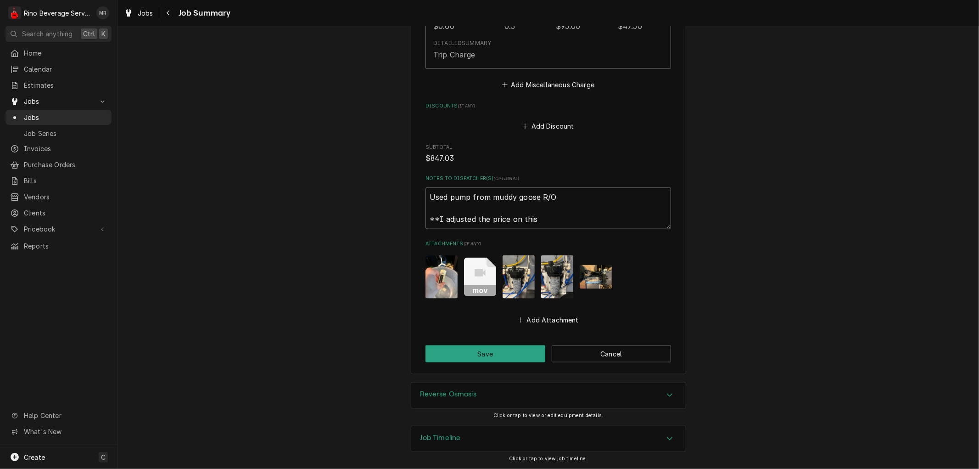
type textarea "Used pump from muddy goose R/O **I adjusted the price on this"
type textarea "x"
type textarea "Used pump from muddy goose R/O **I adjusted the price on thi"
type textarea "x"
type textarea "Used pump from muddy goose R/O **I adjusted the price on th"
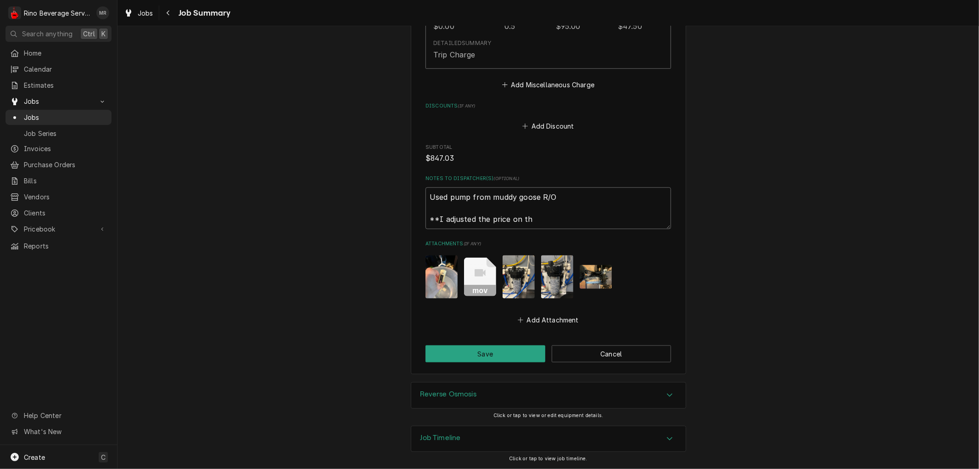
type textarea "x"
type textarea "Used pump from muddy goose R/O **I adjusted the price on t"
type textarea "x"
type textarea "Used pump from muddy goose R/O **I adjusted the price on"
type textarea "x"
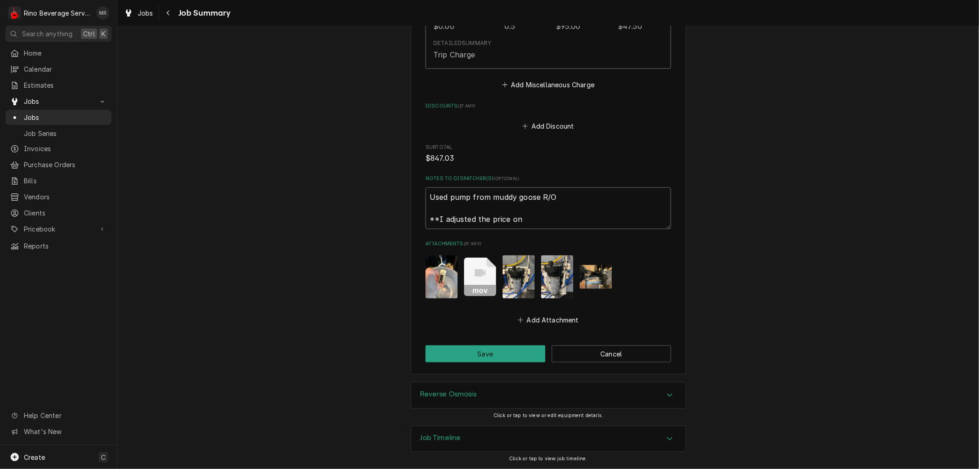
type textarea "Used pump from muddy goose R/O **I adjusted the price on"
type textarea "x"
type textarea "Used pump from muddy goose R/O **I adjusted the price o"
type textarea "x"
type textarea "Used pump from muddy goose R/O **I adjusted the price"
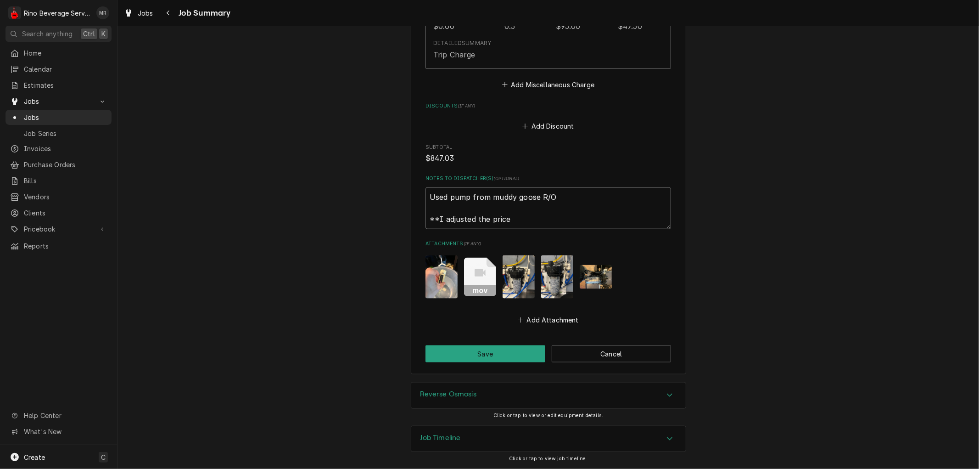
type textarea "x"
type textarea "Used pump from muddy goose R/O **I adjusted the price o"
type textarea "x"
type textarea "Used pump from muddy goose R/O **I adjusted the price of"
type textarea "x"
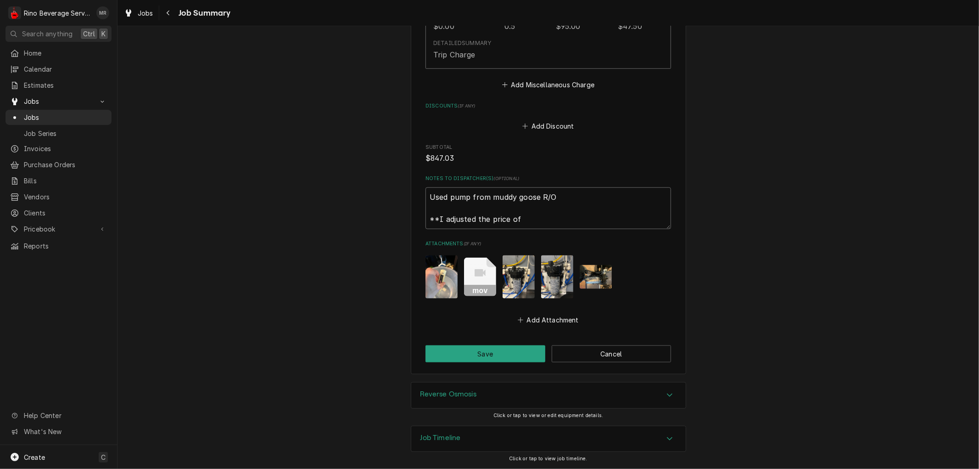
type textarea "Used pump from muddy goose R/O **I adjusted the price of"
type textarea "x"
type textarea "Used pump from muddy goose R/O **I adjusted the price of t"
type textarea "x"
type textarea "Used pump from muddy goose R/O **I adjusted the price of th"
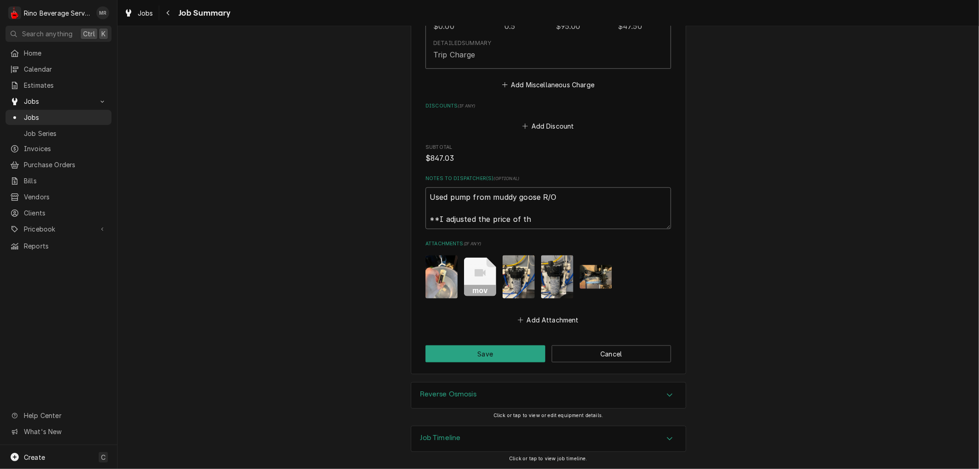
type textarea "x"
type textarea "Used pump from muddy goose R/O **I adjusted the price of the"
type textarea "x"
type textarea "Used pump from muddy goose R/O **I adjusted the price of the"
type textarea "x"
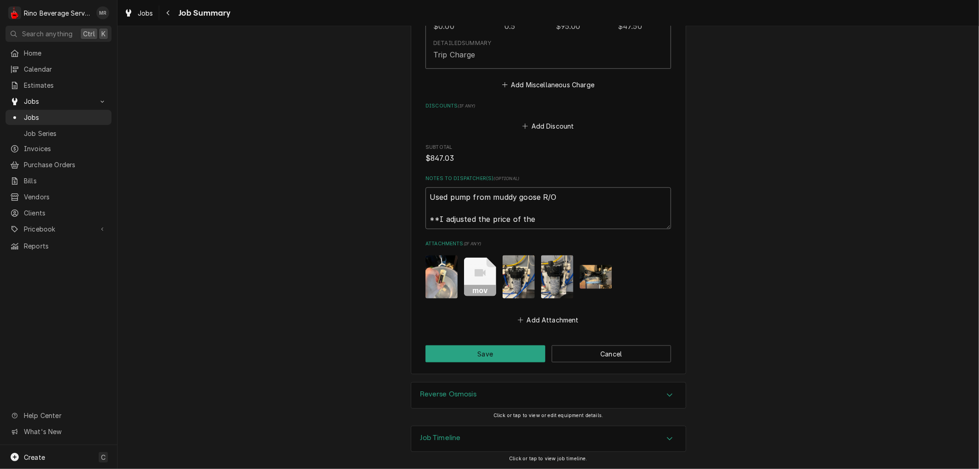
type textarea "Used pump from muddy goose R/O **I adjusted the price of the P"
type textarea "x"
type textarea "Used pump from muddy goose R/O **I adjusted the price of the Pu"
type textarea "x"
type textarea "Used pump from muddy goose R/O **I adjusted the price of the Pum"
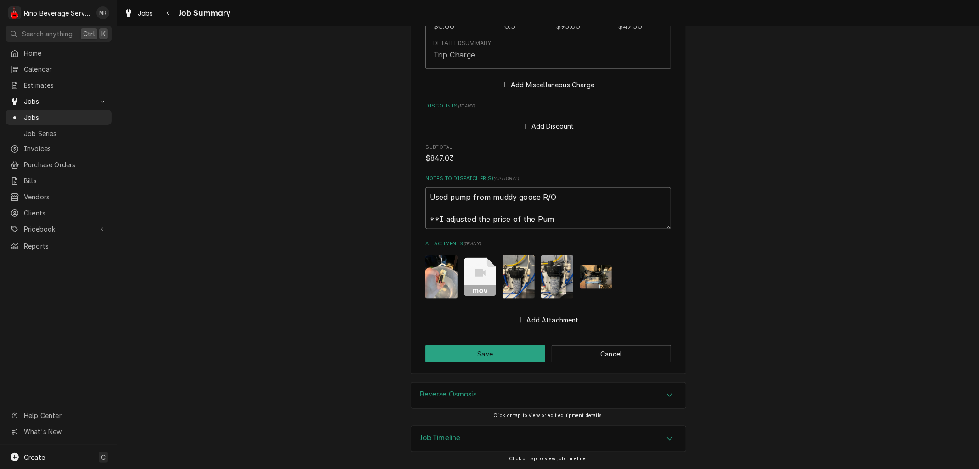
type textarea "x"
type textarea "Used pump from muddy goose R/O **I adjusted the price of the Pump"
type textarea "x"
type textarea "Used pump from muddy goose R/O **I adjusted the price of the Pump"
type textarea "x"
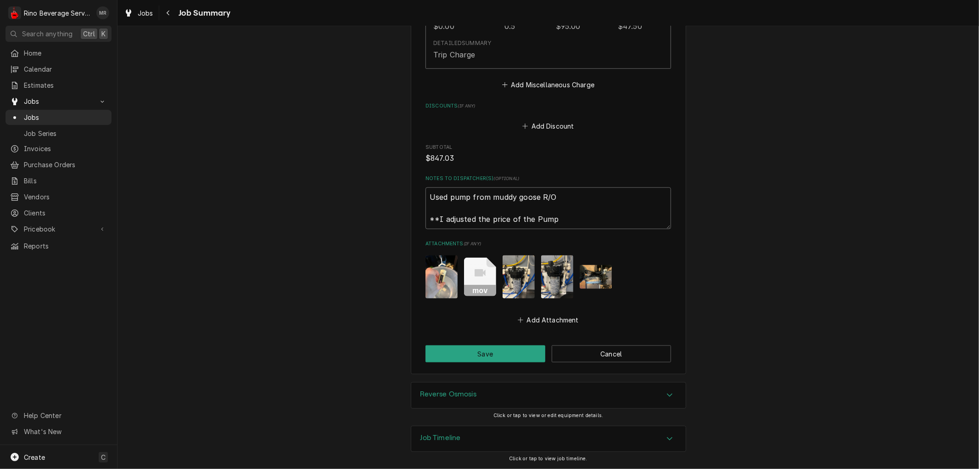
type textarea "Used pump from muddy goose R/O **I adjusted the price of the Pump a"
type textarea "x"
type textarea "Used pump from muddy goose R/O **I adjusted the price of the Pump an"
type textarea "x"
type textarea "Used pump from muddy goose R/O **I adjusted the price of the Pump and"
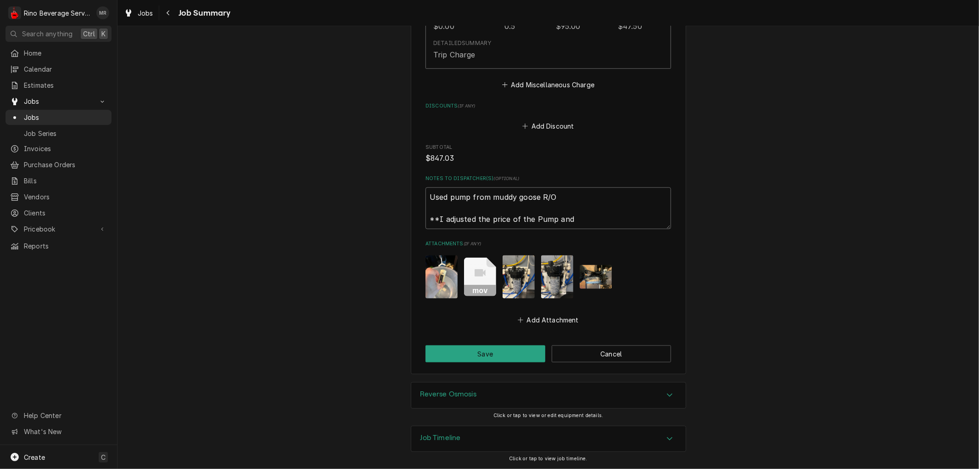
type textarea "x"
type textarea "Used pump from muddy goose R/O **I adjusted the price of the Pump and"
type textarea "x"
type textarea "Used pump from muddy goose R/O **I adjusted the price of the Pump and a"
type textarea "x"
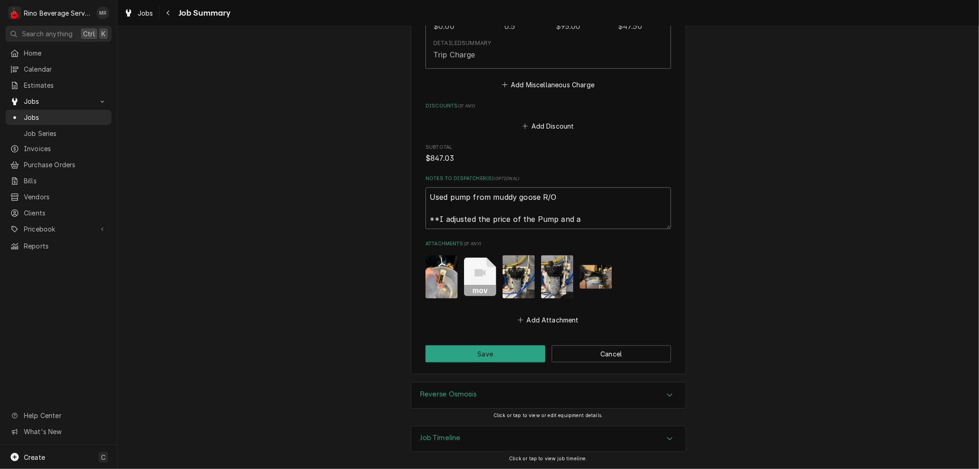
type textarea "Used pump from muddy goose R/O **I adjusted the price of the Pump and ac"
type textarea "x"
type textarea "Used pump from muddy goose R/O **I adjusted the price of the Pump and acc"
type textarea "x"
type textarea "Used pump from muddy goose R/O **I adjusted the price of the Pump and accu"
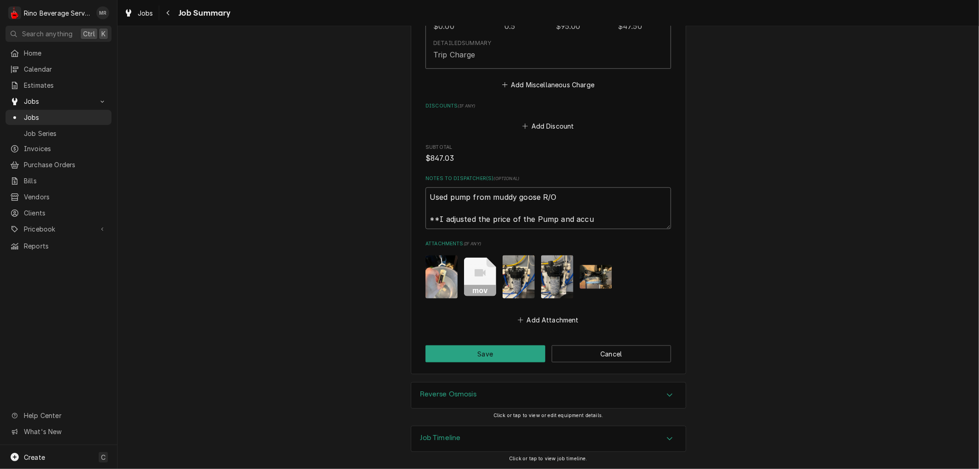
type textarea "x"
type textarea "Used pump from muddy goose R/O **I adjusted the price of the Pump and accum"
type textarea "x"
type textarea "Used pump from muddy goose R/O **I adjusted the price of the Pump and accumu"
type textarea "x"
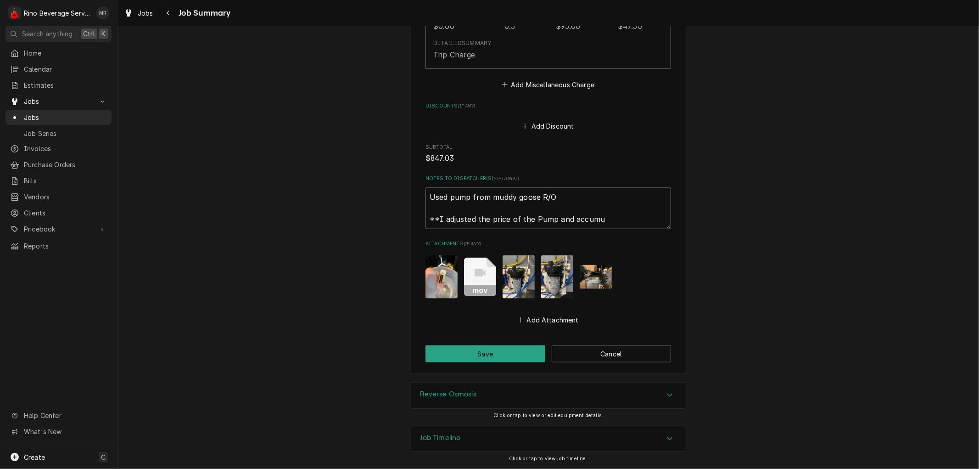
type textarea "Used pump from muddy goose R/O **I adjusted the price of the Pump and accumul"
type textarea "x"
type textarea "Used pump from muddy goose R/O **I adjusted the price of the Pump and accumult"
type textarea "x"
type textarea "Used pump from muddy goose R/O **I adjusted the price of the Pump and accumulto"
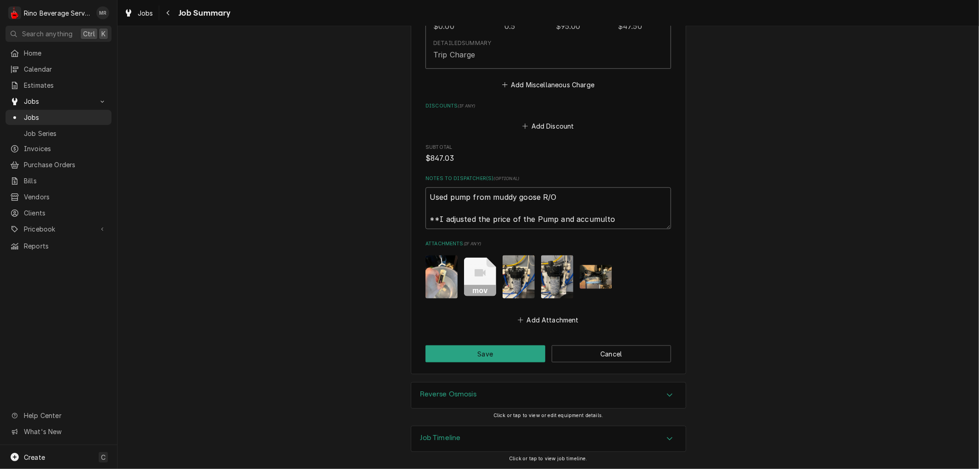
type textarea "x"
type textarea "Used pump from muddy goose R/O **I adjusted the price of the Pump and accumultor"
type textarea "x"
type textarea "Used pump from muddy goose R/O **I adjusted the price of the Pump and accumultor"
type textarea "x"
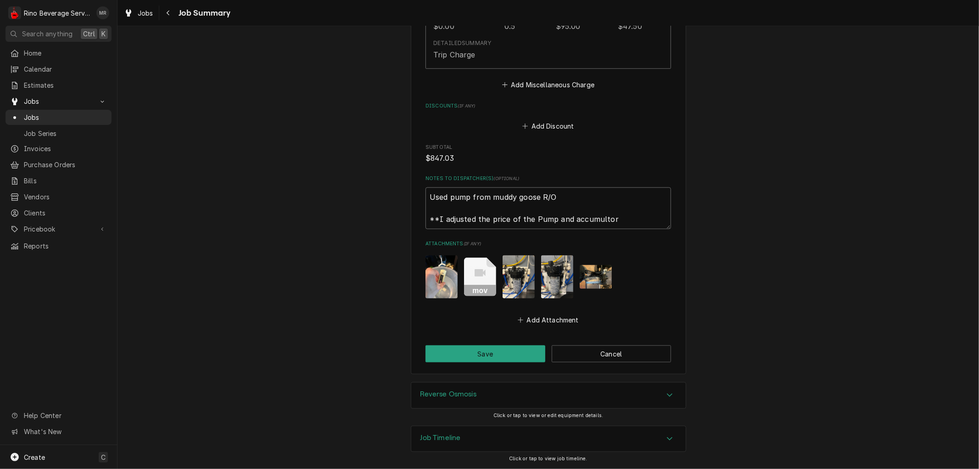
type textarea "Used pump from muddy goose R/O **I adjusted the price of the Pump and accumulto…"
type textarea "x"
type textarea "Used pump from muddy goose R/O **I adjusted the price of the Pump and accumulto…"
type textarea "x"
type textarea "Used pump from muddy goose R/O **I adjusted the price of the Pump and accumulto…"
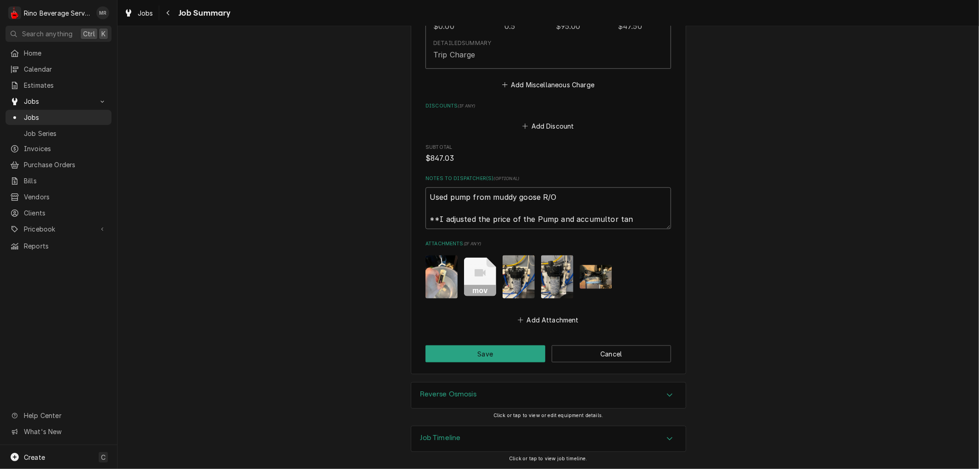
type textarea "x"
type textarea "Used pump from muddy goose R/O **I adjusted the price of the Pump and accumulto…"
type textarea "x"
type textarea "Used pump from muddy goose R/O **I adjusted the price of the Pump and accumulto…"
type textarea "x"
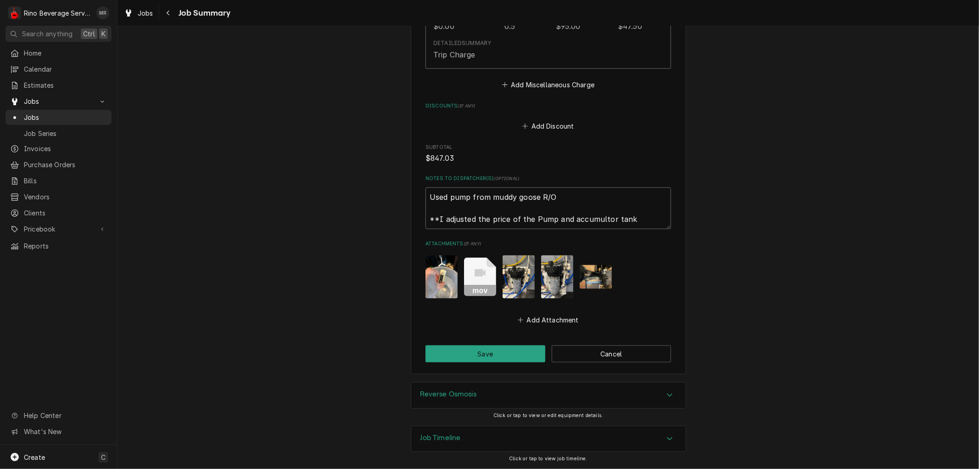
type textarea "Used pump from muddy goose R/O **I adjusted the price of the Pump and accumulto…"
type textarea "x"
type textarea "Used pump from muddy goose R/O **I adjusted the price of the Pump and accumulto…"
type textarea "x"
type textarea "Used pump from muddy goose R/O **I adjusted the price of the Pump and accumulto…"
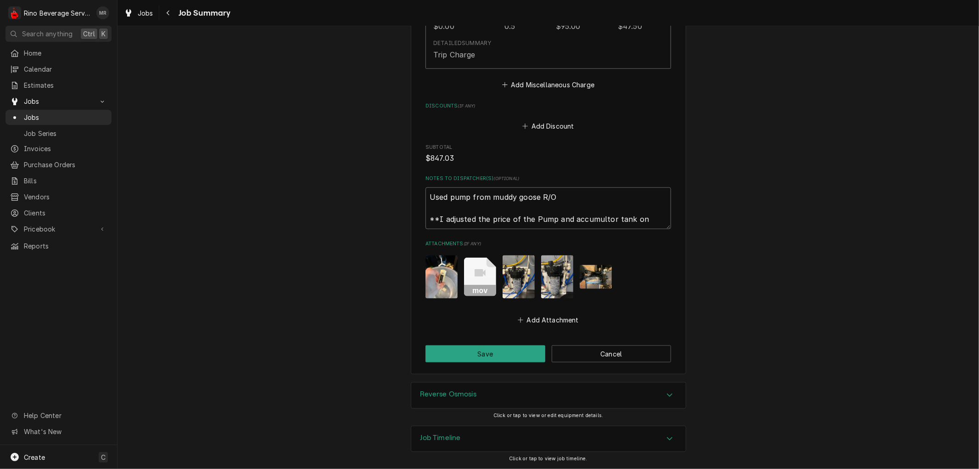
type textarea "x"
type textarea "Used pump from muddy goose R/O **I adjusted the price of the Pump and accumulto…"
type textarea "x"
type textarea "Used pump from muddy goose R/O **I adjusted the price of the Pump and accumulto…"
type textarea "x"
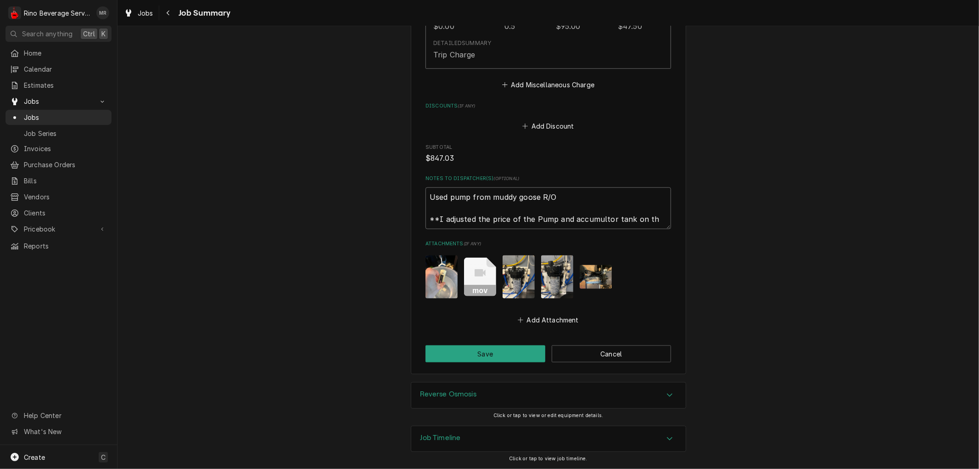
type textarea "Used pump from muddy goose R/O **I adjusted the price of the Pump and accumulto…"
type textarea "x"
type textarea "Used pump from muddy goose R/O **I adjusted the price of the Pump and accumulto…"
type textarea "x"
type textarea "Used pump from muddy goose R/O **I adjusted the price of the Pump and accumulto…"
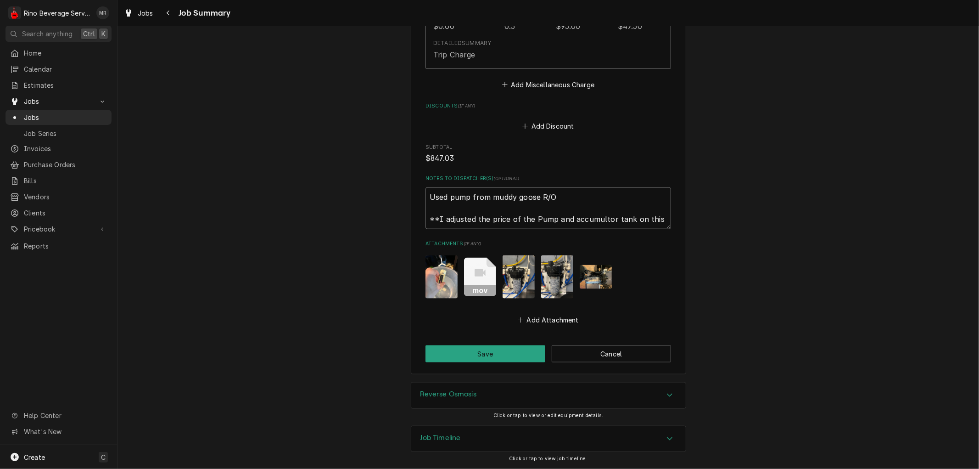
type textarea "x"
type textarea "Used pump from muddy goose R/O **I adjusted the price of the Pump and accumulto…"
type textarea "x"
type textarea "Used pump from muddy goose R/O **I adjusted the price of the Pump and accumulto…"
type textarea "x"
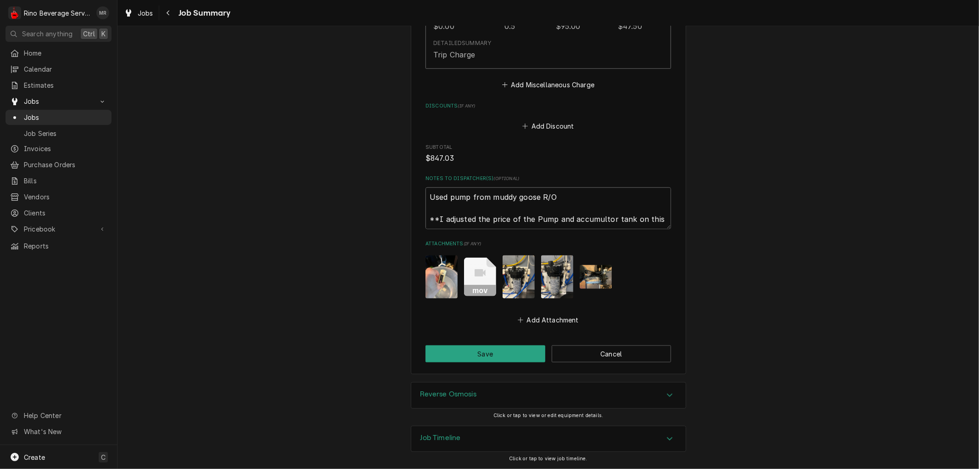
type textarea "Used pump from muddy goose R/O **I adjusted the price of the Pump and accumulto…"
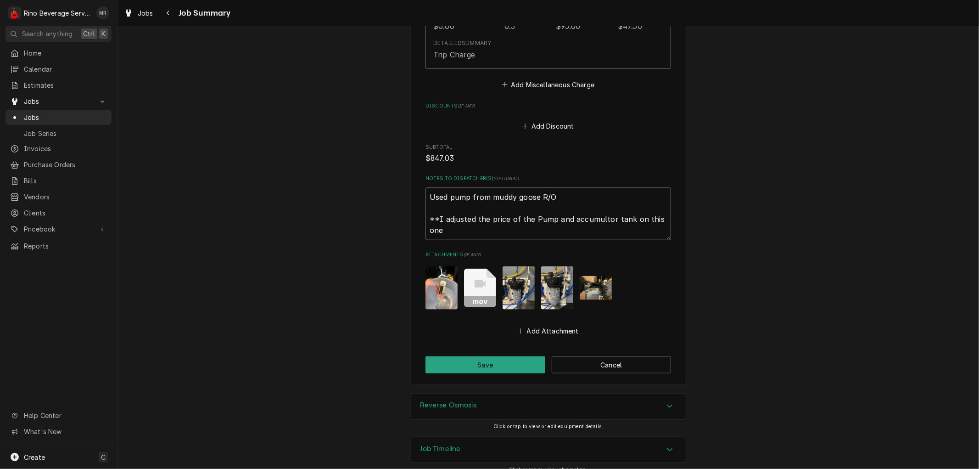
type textarea "x"
type textarea "Used pump from muddy goose R/O **I adjusted the price of the Pump and accumulto…"
type textarea "x"
type textarea "Used pump from muddy goose R/O **I adjusted the price of the Pump and accumulto…"
click at [484, 362] on button "Save" at bounding box center [486, 364] width 120 height 17
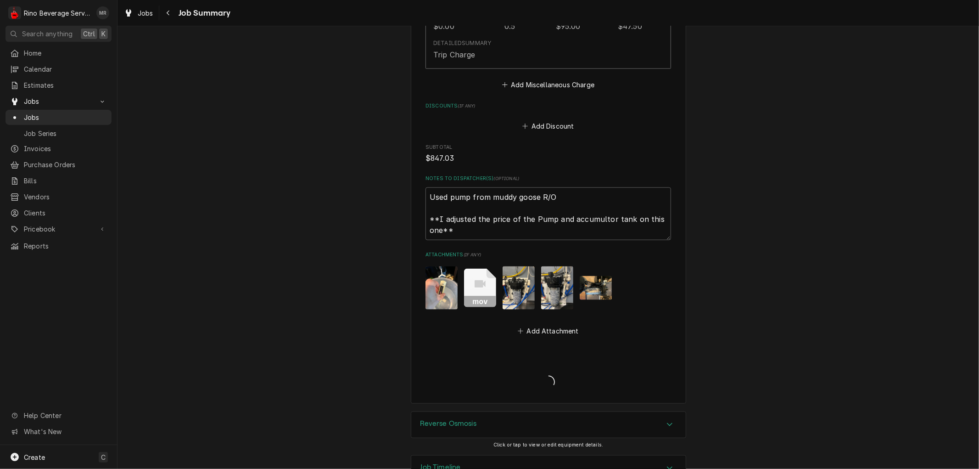
type textarea "x"
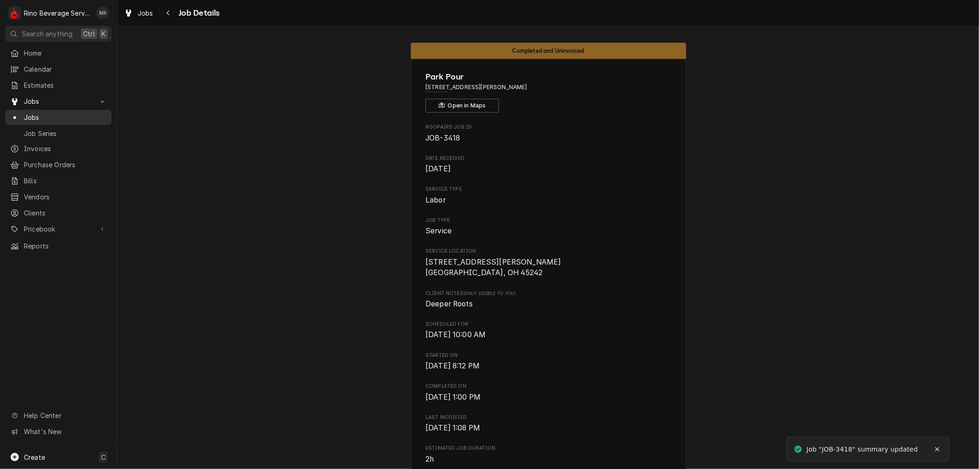
click at [79, 115] on span "Jobs" at bounding box center [65, 117] width 83 height 10
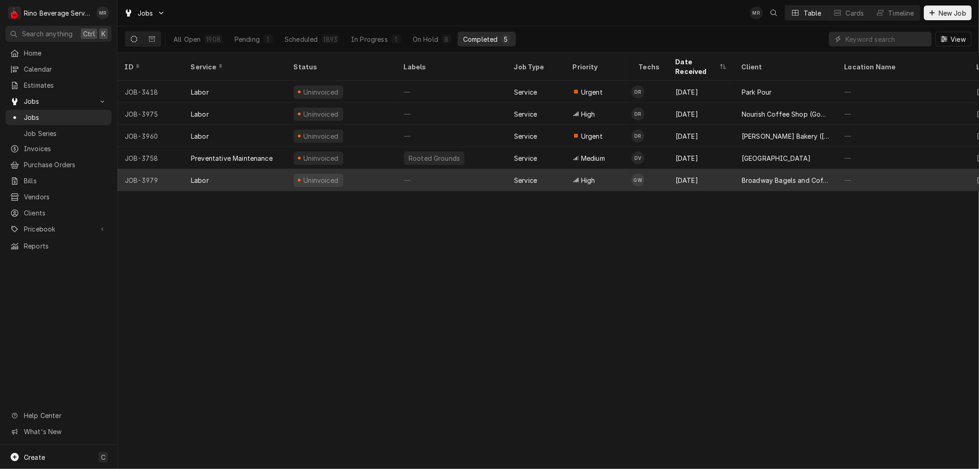
click at [476, 170] on div "—" at bounding box center [452, 180] width 110 height 22
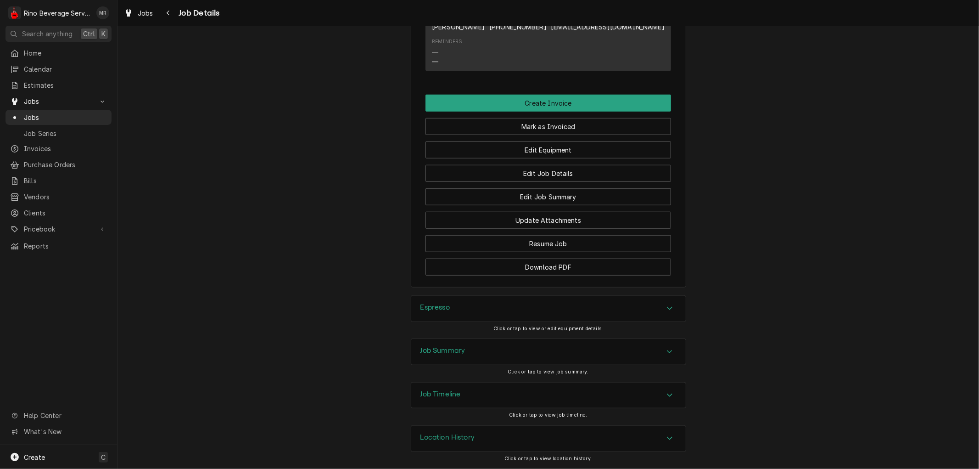
scroll to position [674, 0]
click at [507, 195] on button "Edit Job Summary" at bounding box center [549, 196] width 246 height 17
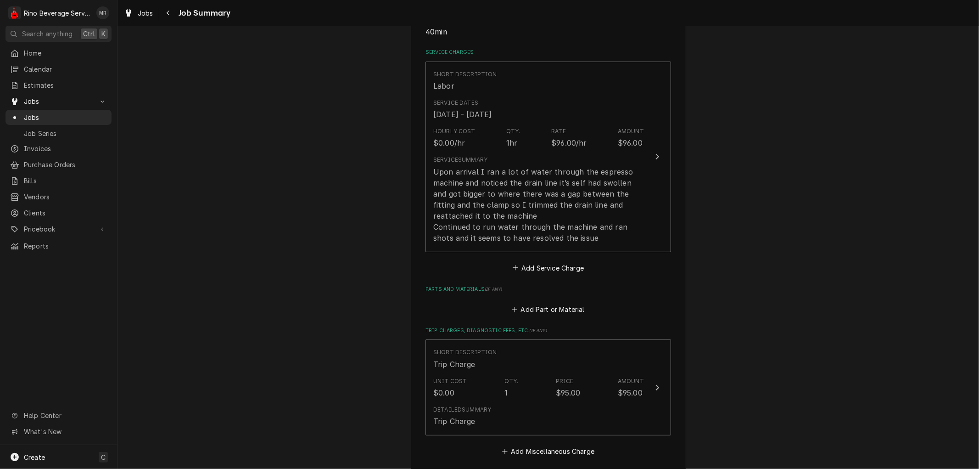
scroll to position [204, 0]
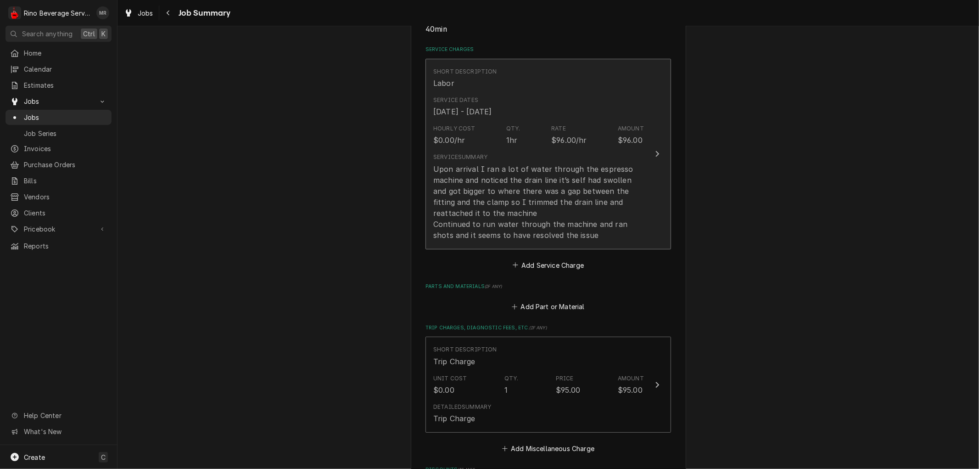
click at [562, 204] on div "Upon arrival I ran a lot of water through the espresso machine and noticed the …" at bounding box center [538, 201] width 211 height 77
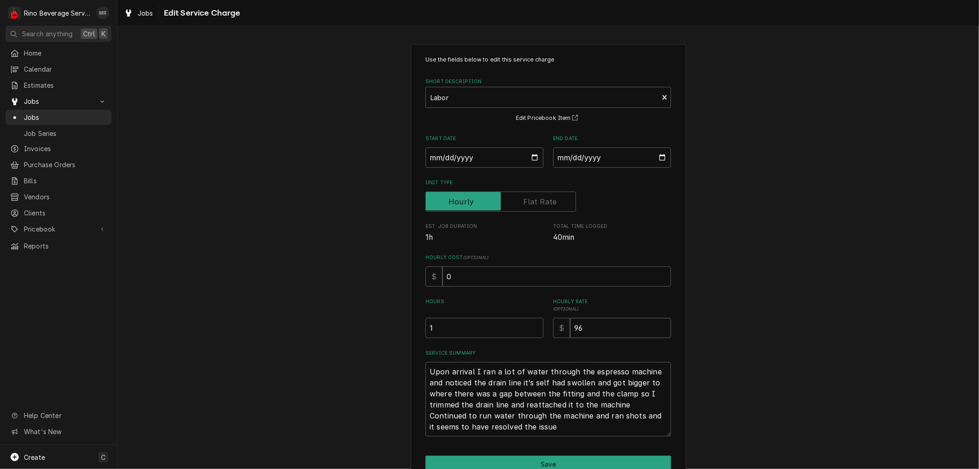
click at [583, 327] on input "96" at bounding box center [620, 328] width 101 height 20
type textarea "x"
type input "9"
type textarea "x"
type input "95"
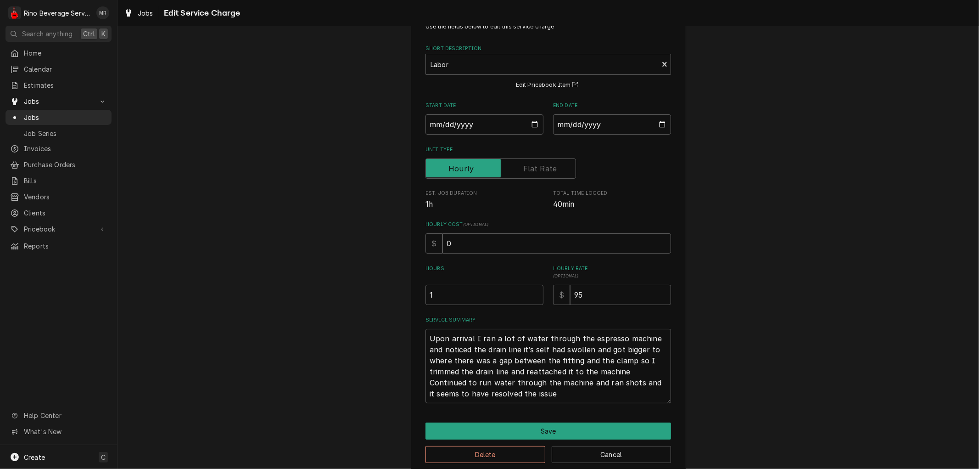
scroll to position [47, 0]
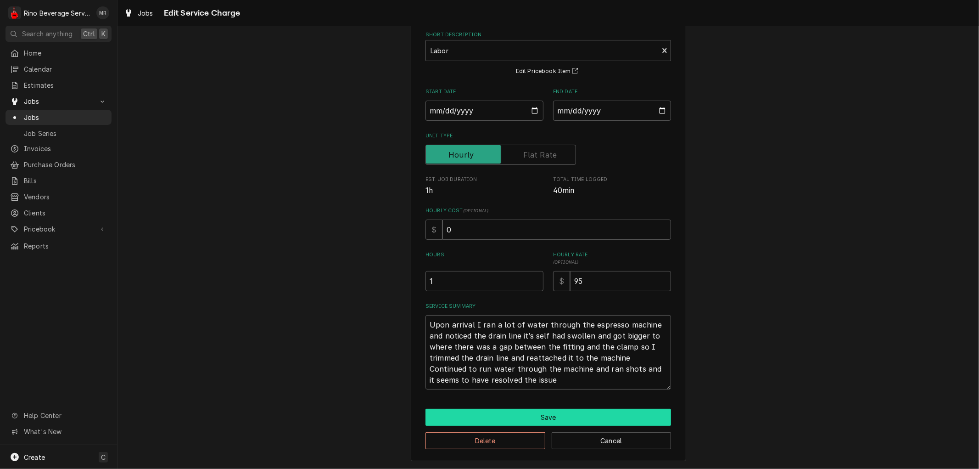
click at [540, 416] on button "Save" at bounding box center [549, 417] width 246 height 17
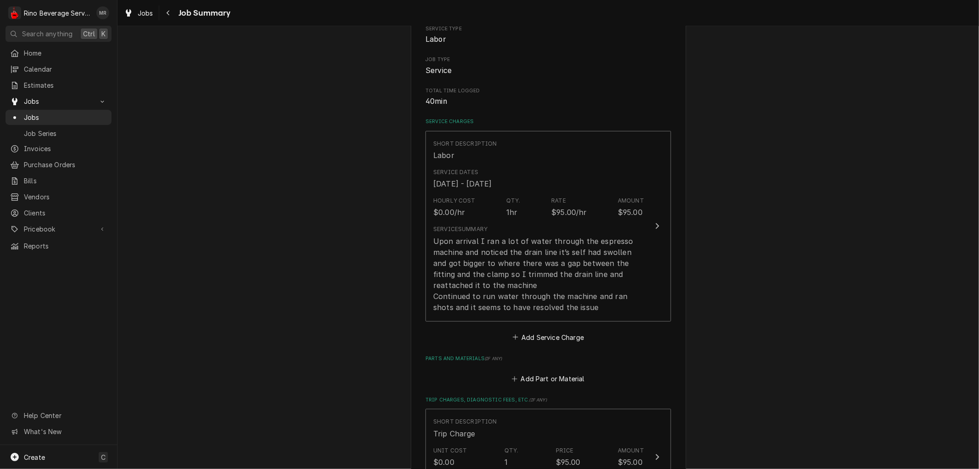
scroll to position [102, 0]
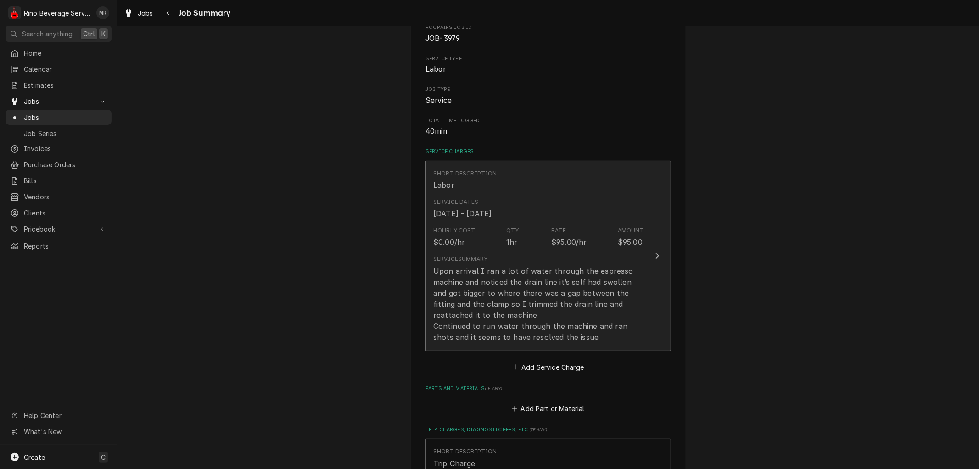
click at [553, 241] on div "$95.00/hr" at bounding box center [568, 241] width 35 height 11
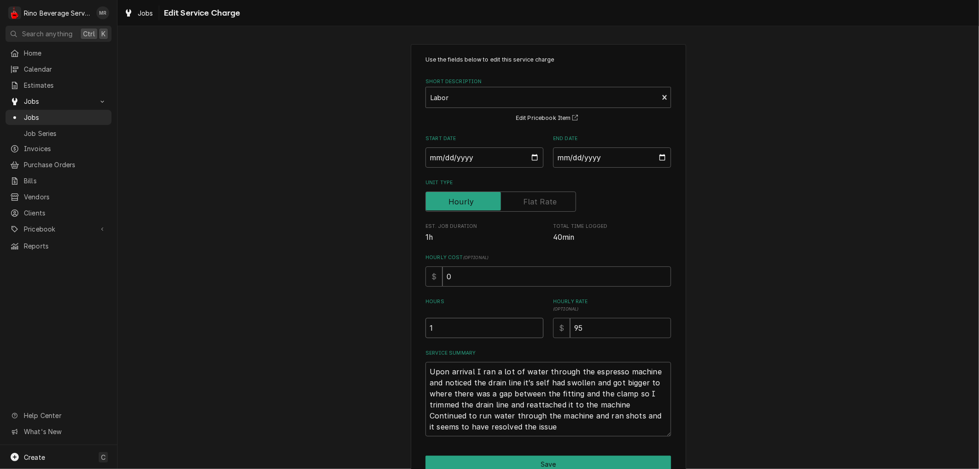
click at [442, 329] on input "1" at bounding box center [485, 328] width 118 height 20
type textarea "x"
type input ".7"
type textarea "x"
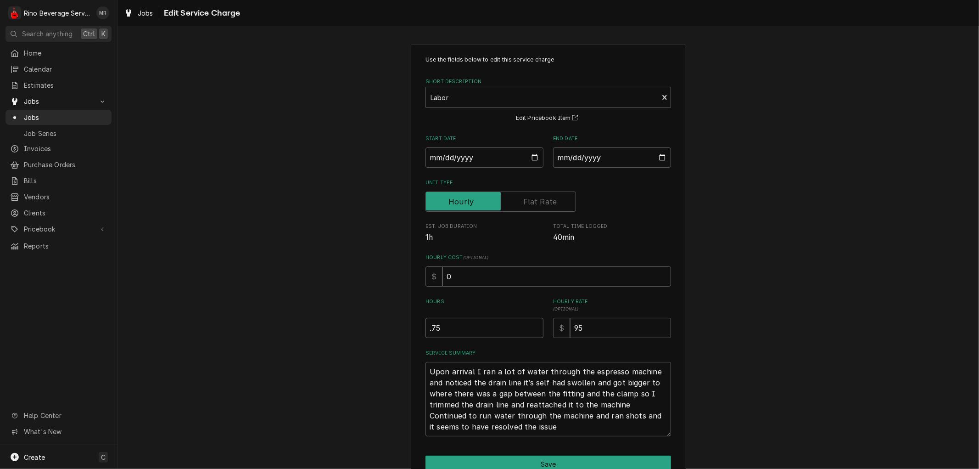
type input ".75"
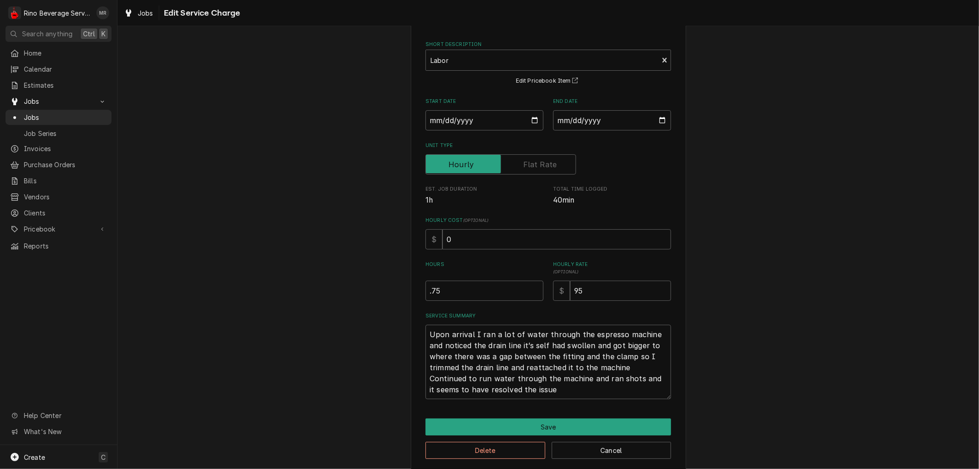
scroll to position [47, 0]
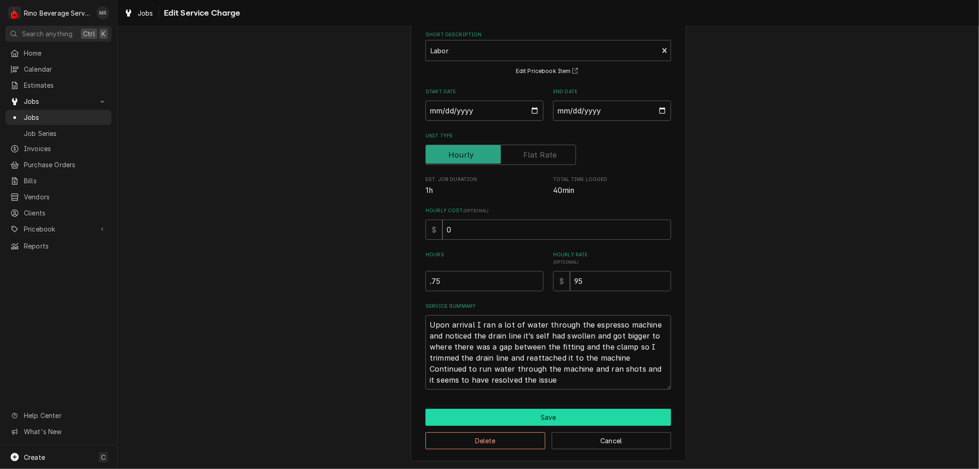
click at [533, 416] on button "Save" at bounding box center [549, 417] width 246 height 17
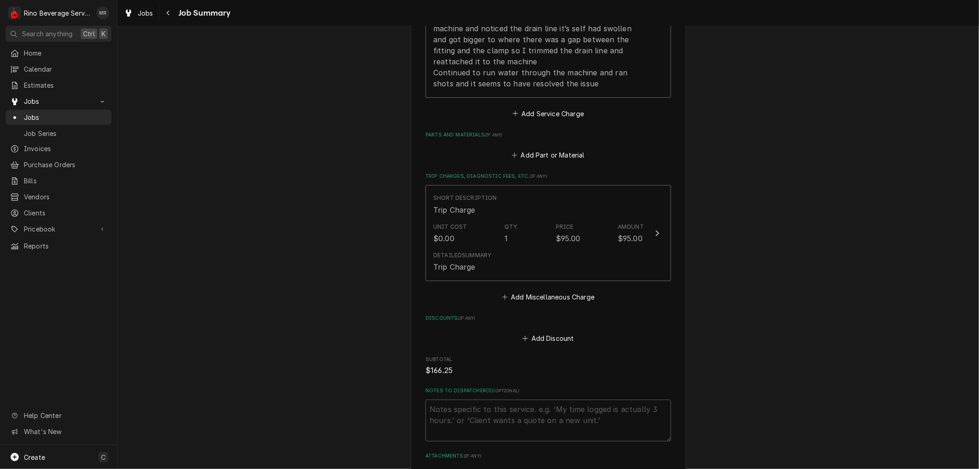
scroll to position [357, 0]
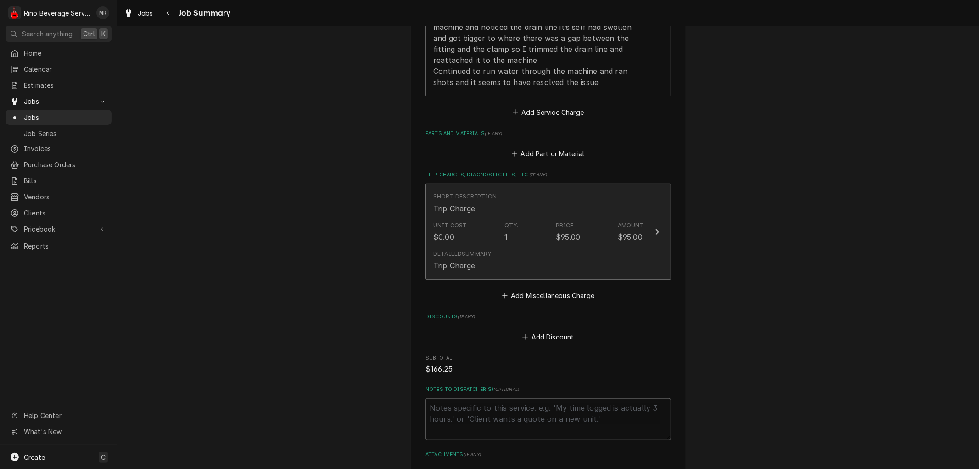
click at [487, 241] on div "Unit Cost $0.00 Qty. 1 Price $95.00 Amount $95.00" at bounding box center [538, 232] width 211 height 28
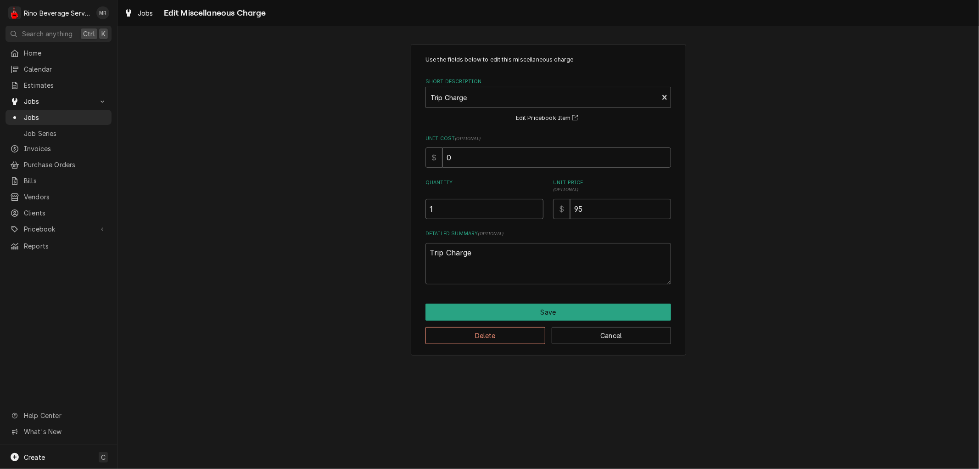
click at [442, 212] on input "1" at bounding box center [485, 209] width 118 height 20
type textarea "x"
type input ".7"
type textarea "x"
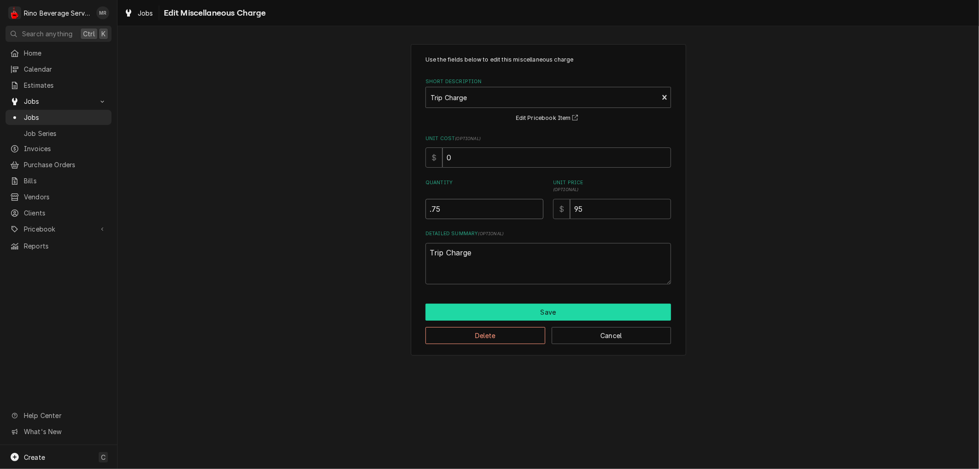
type input ".75"
click at [540, 308] on button "Save" at bounding box center [549, 311] width 246 height 17
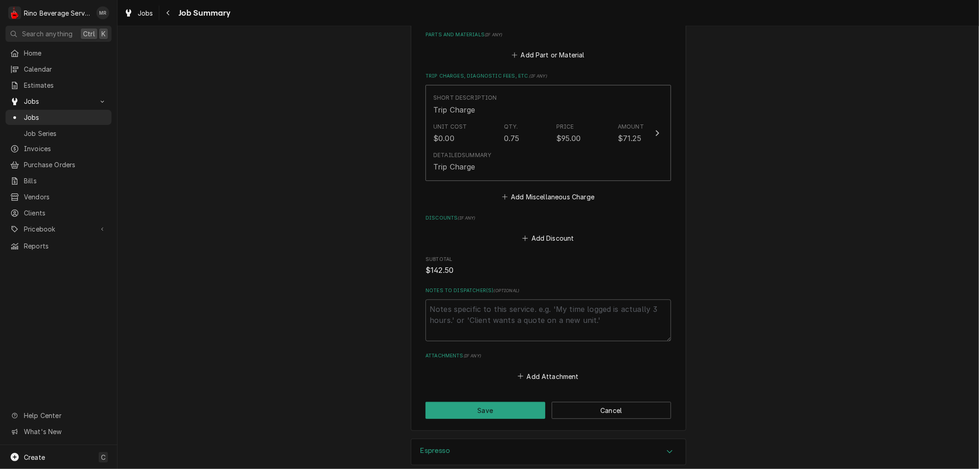
scroll to position [511, 0]
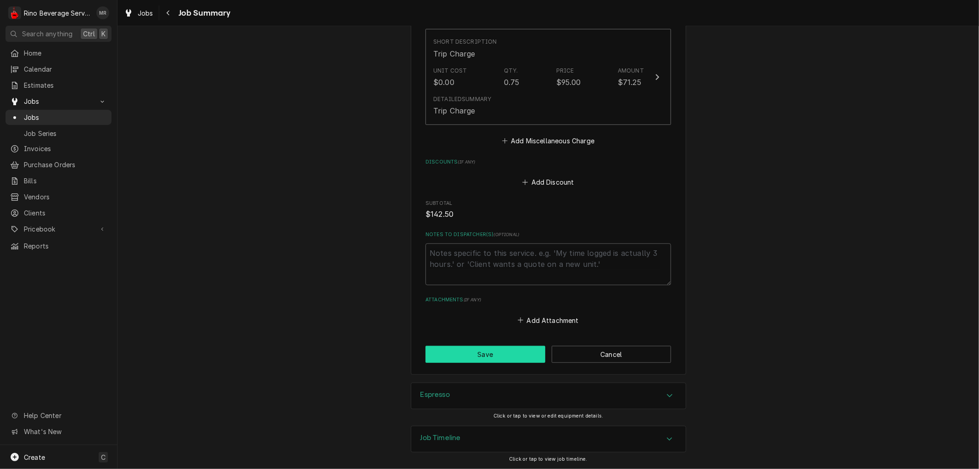
click at [470, 354] on button "Save" at bounding box center [486, 354] width 120 height 17
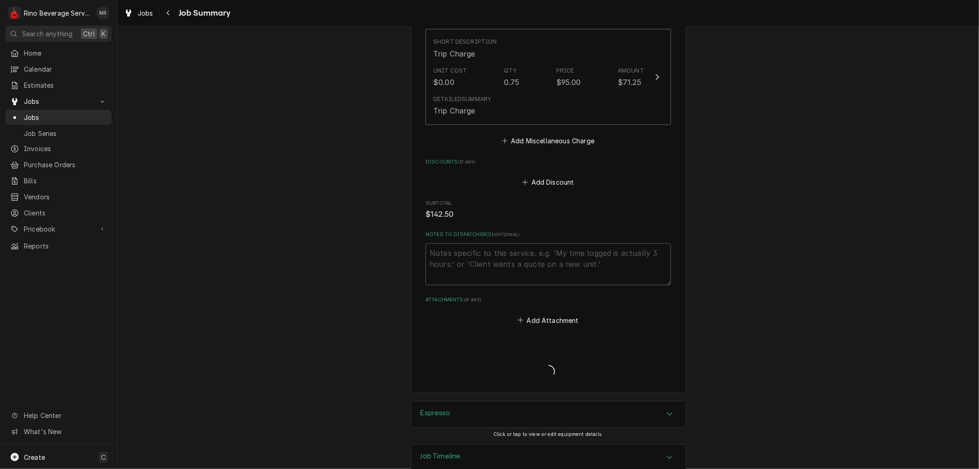
type textarea "x"
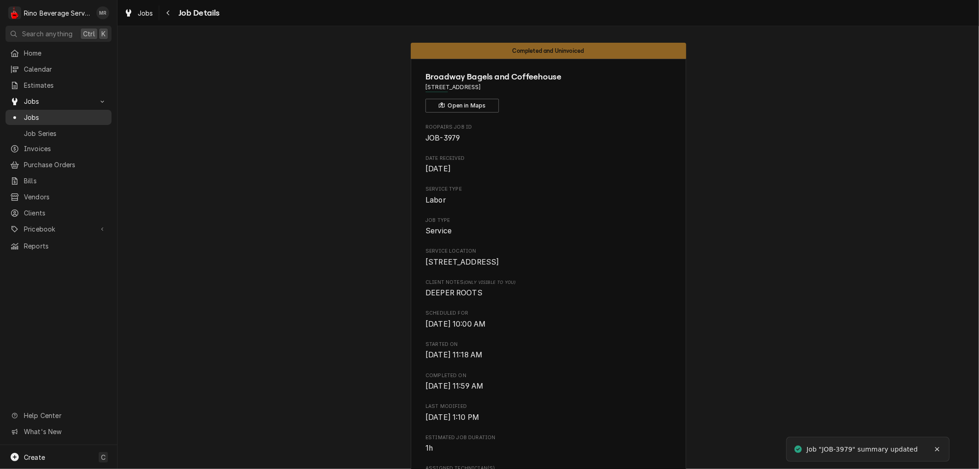
click at [67, 115] on span "Jobs" at bounding box center [65, 117] width 83 height 10
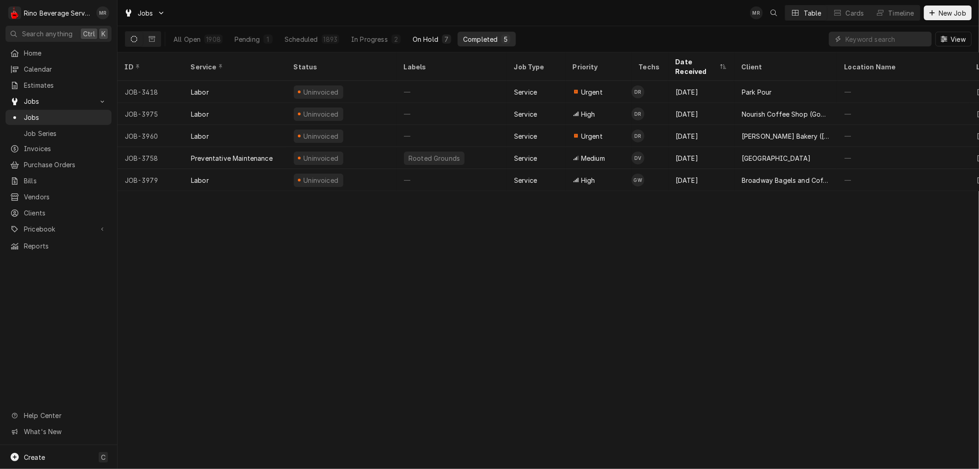
click at [421, 40] on div "On Hold" at bounding box center [426, 39] width 26 height 10
